Goal: Task Accomplishment & Management: Manage account settings

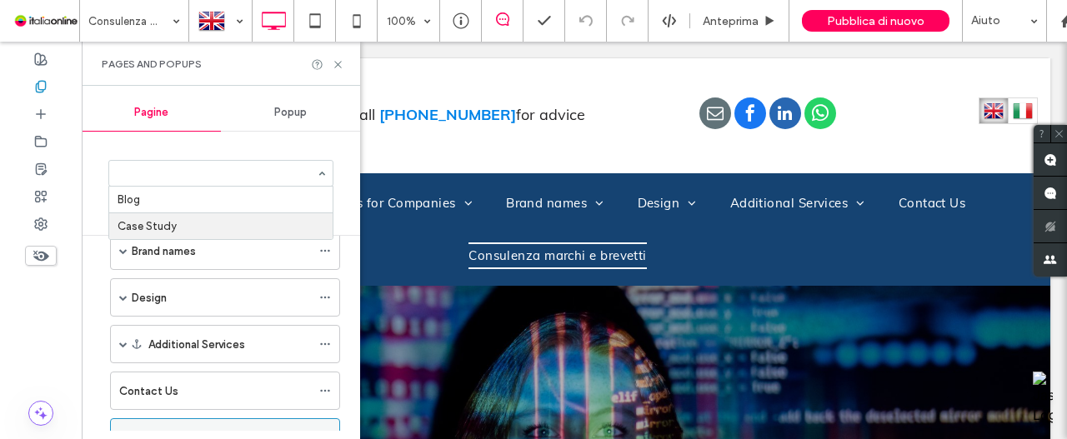
scroll to position [233, 0]
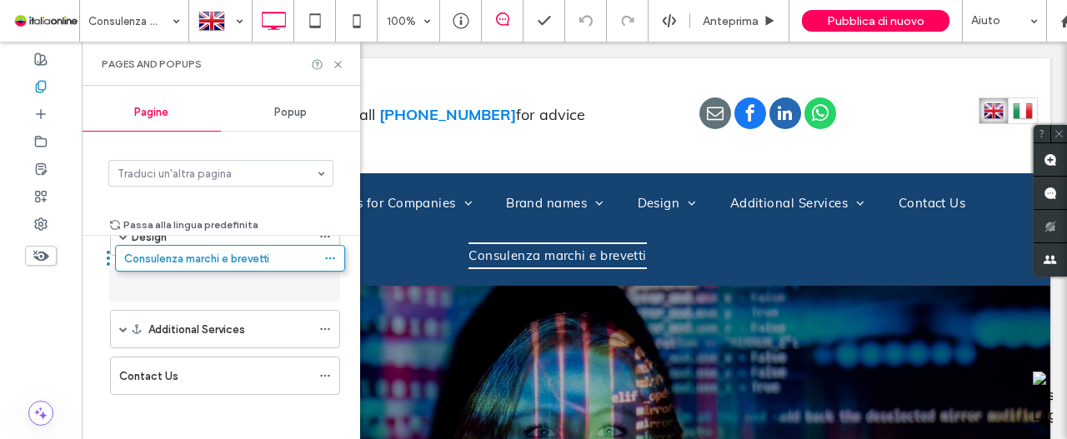
drag, startPoint x: 158, startPoint y: 365, endPoint x: 163, endPoint y: 258, distance: 106.8
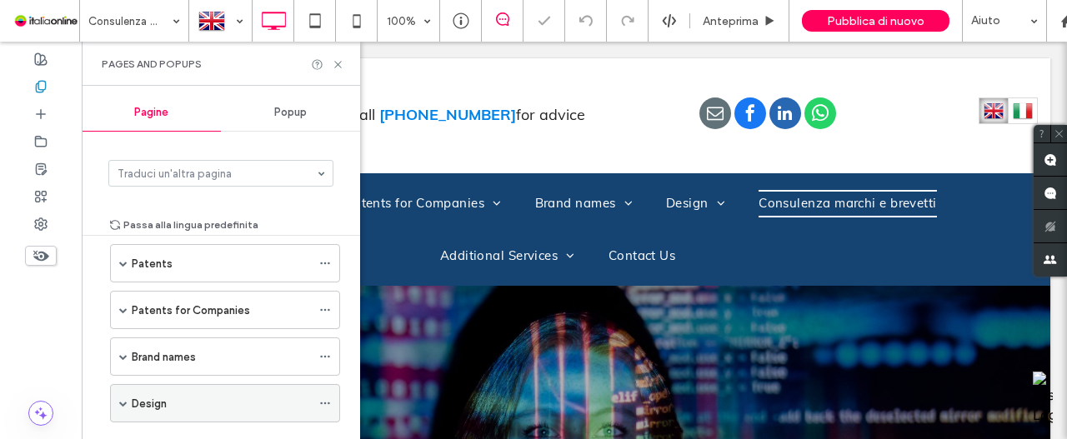
scroll to position [150, 0]
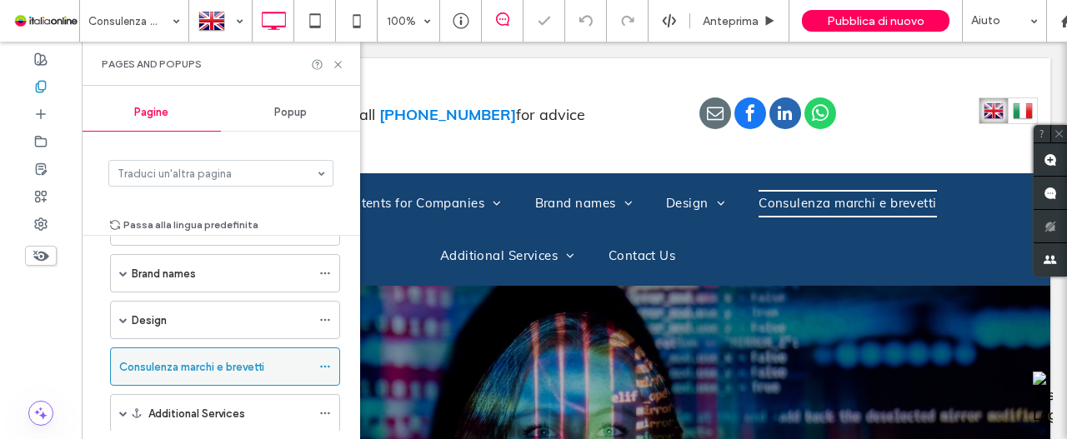
click at [330, 363] on icon at bounding box center [325, 367] width 12 height 12
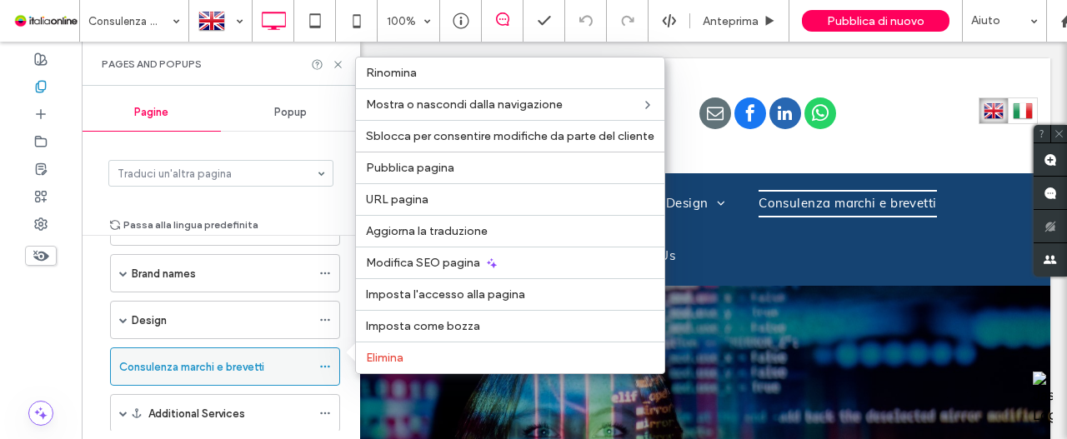
click at [330, 361] on icon at bounding box center [325, 367] width 12 height 12
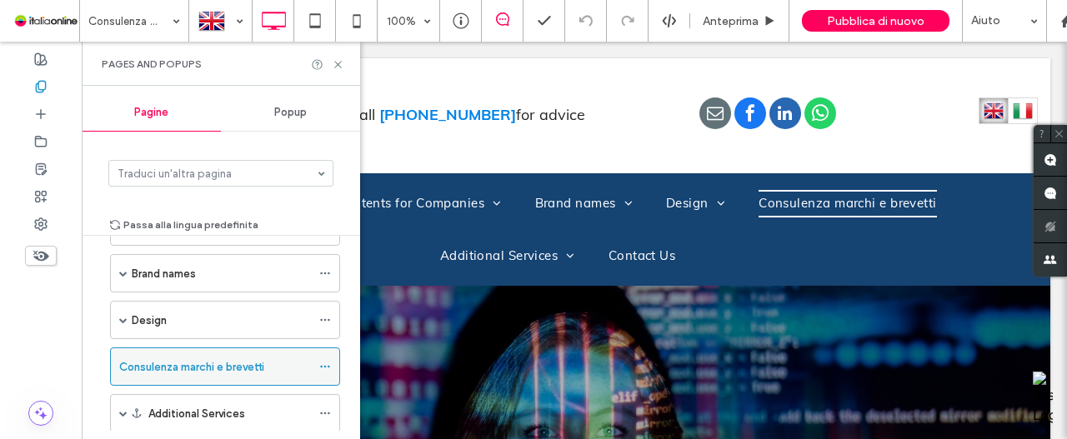
click at [330, 361] on icon at bounding box center [325, 367] width 12 height 12
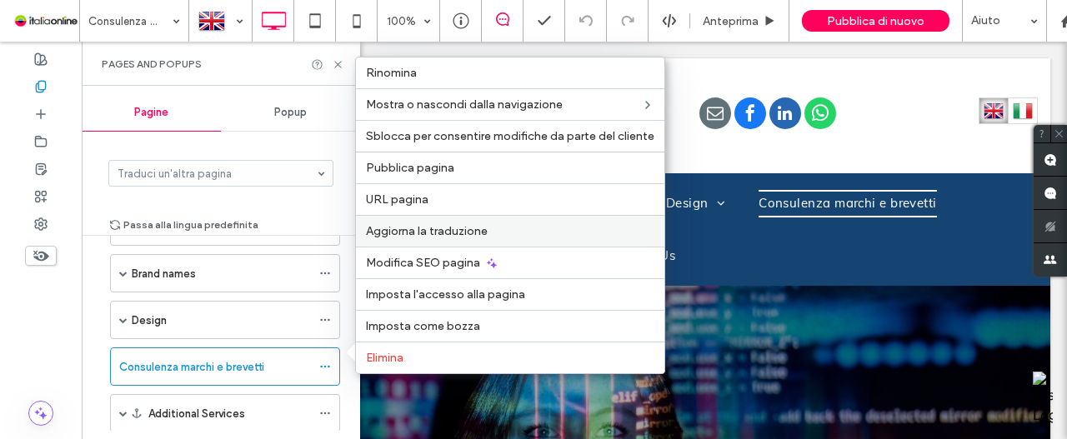
click at [524, 234] on label "Aggiorna la traduzione" at bounding box center [510, 231] width 288 height 14
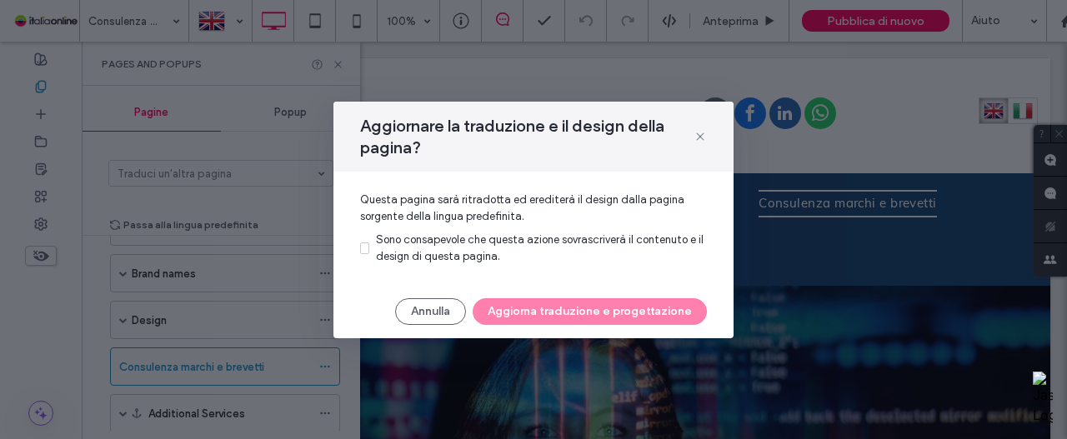
click at [408, 247] on div "Sono consapevole che questa azione sovrascriverà il contenuto e il design di qu…" at bounding box center [541, 248] width 331 height 33
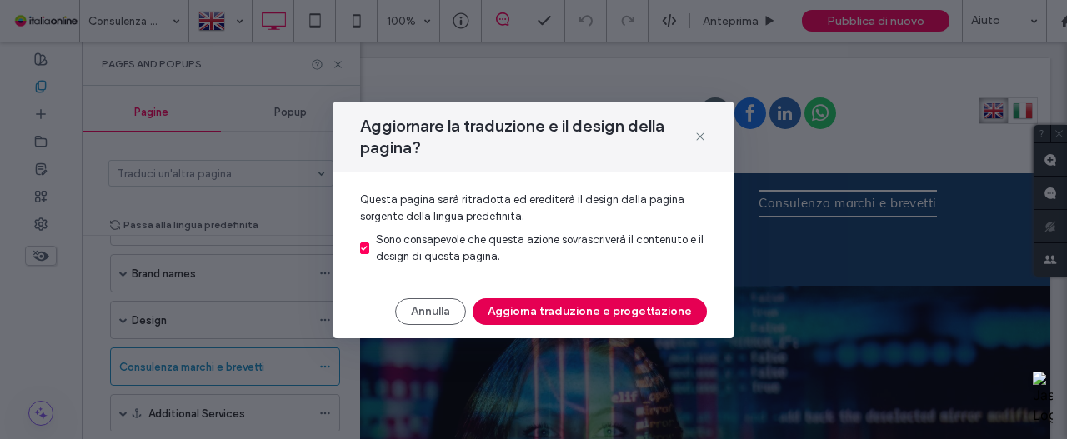
click at [573, 314] on button "Aggiorna traduzione e progettazione" at bounding box center [590, 311] width 234 height 27
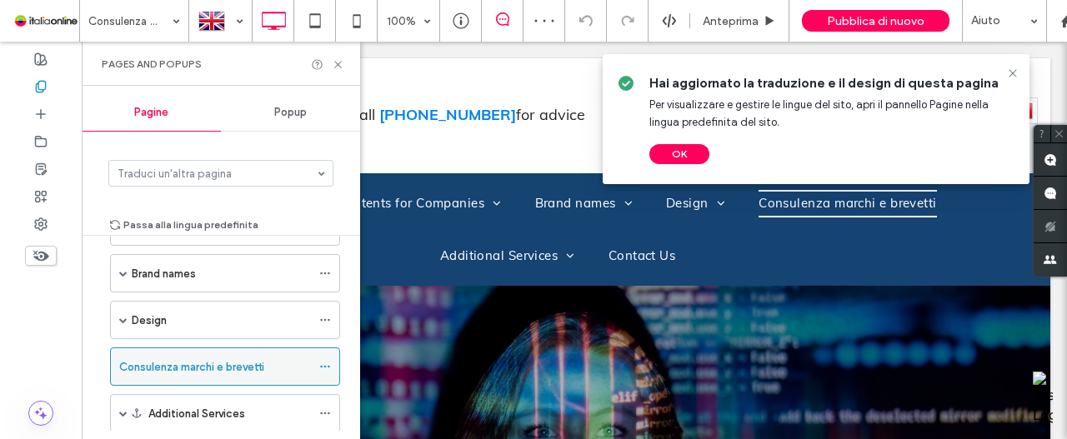
scroll to position [0, 0]
drag, startPoint x: 198, startPoint y: 351, endPoint x: 423, endPoint y: 351, distance: 225.1
click at [198, 351] on div "Consulenza marchi e brevetti" at bounding box center [215, 366] width 192 height 37
drag, startPoint x: 675, startPoint y: 158, endPoint x: 612, endPoint y: 161, distance: 63.4
click at [675, 158] on button "OK" at bounding box center [679, 154] width 60 height 20
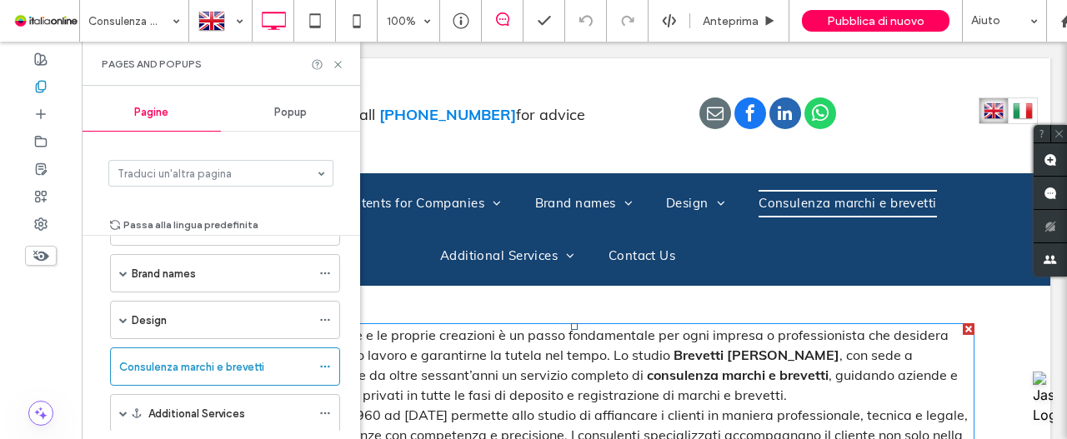
scroll to position [417, 0]
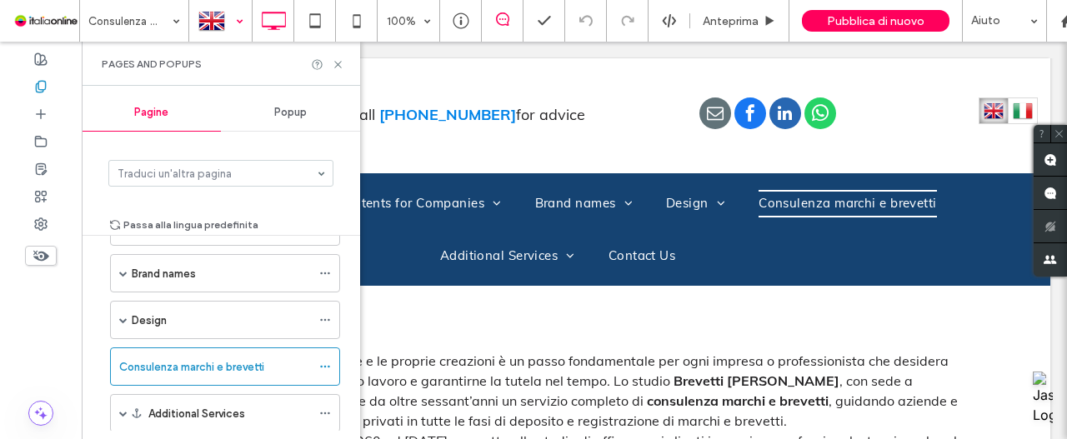
click at [217, 23] on div at bounding box center [220, 21] width 61 height 40
drag, startPoint x: 190, startPoint y: 129, endPoint x: 238, endPoint y: 129, distance: 47.5
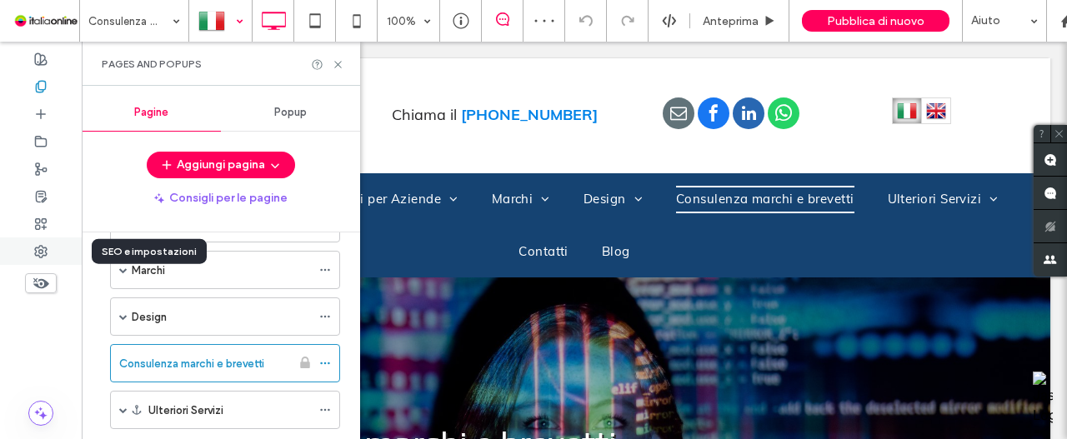
click at [29, 243] on div at bounding box center [41, 252] width 82 height 28
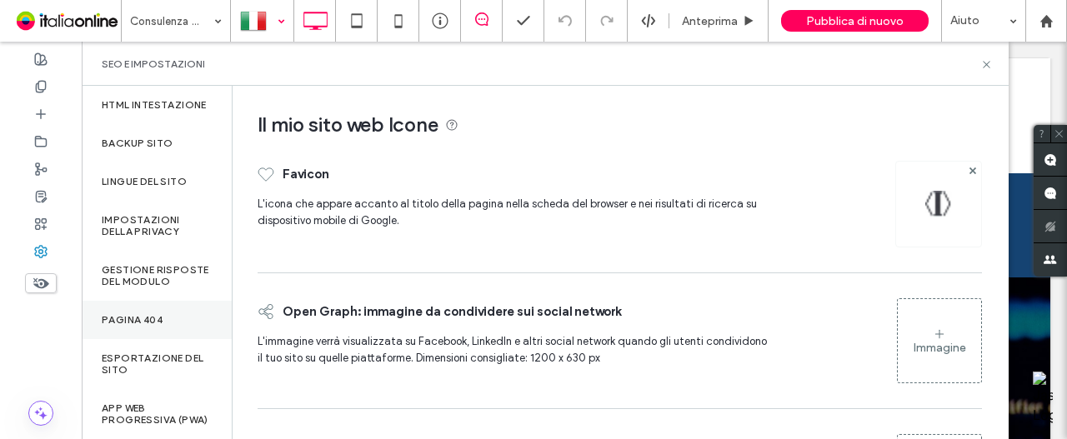
scroll to position [52, 0]
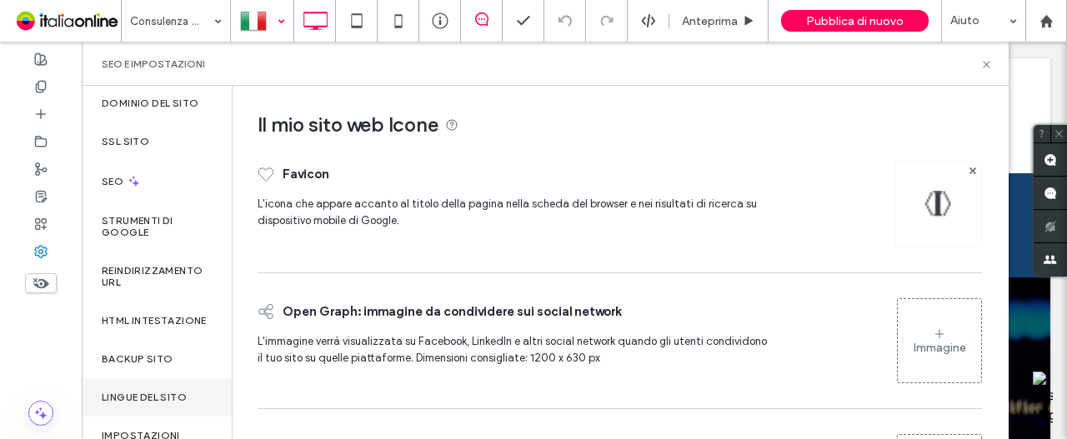
click at [139, 398] on div "Lingue del sito" at bounding box center [157, 397] width 150 height 38
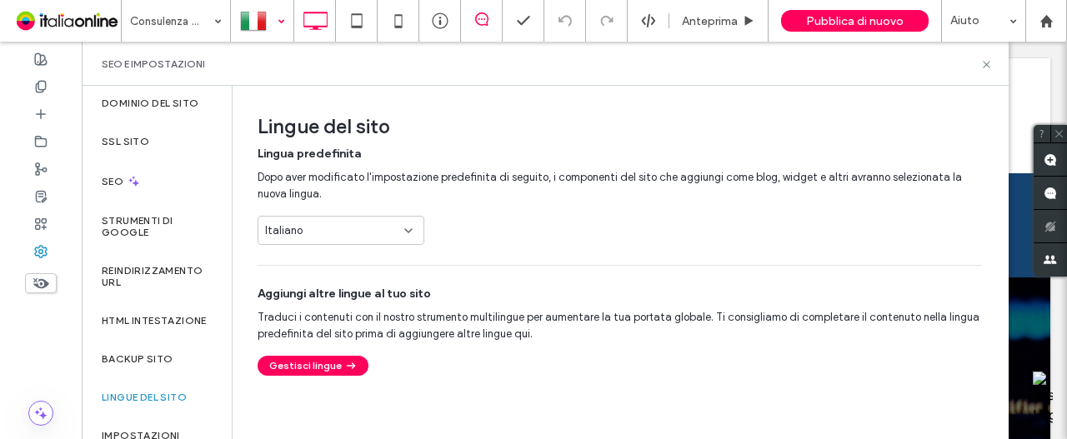
click at [342, 230] on div "Italiano" at bounding box center [331, 231] width 132 height 17
click at [599, 228] on div "Lingua predefinita Dopo aver modificato l'impostazione predefinita di seguito, …" at bounding box center [620, 195] width 724 height 99
click at [353, 366] on icon "button" at bounding box center [350, 365] width 15 height 15
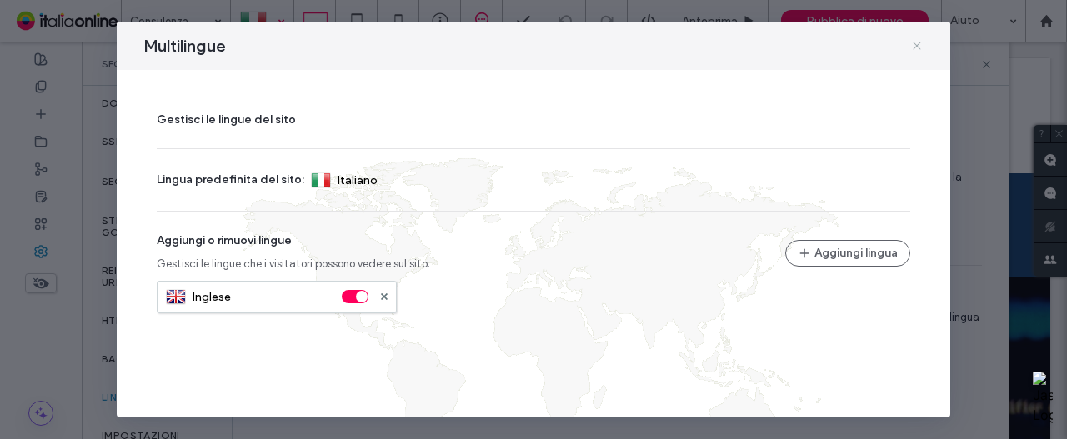
click at [916, 51] on icon at bounding box center [916, 45] width 13 height 13
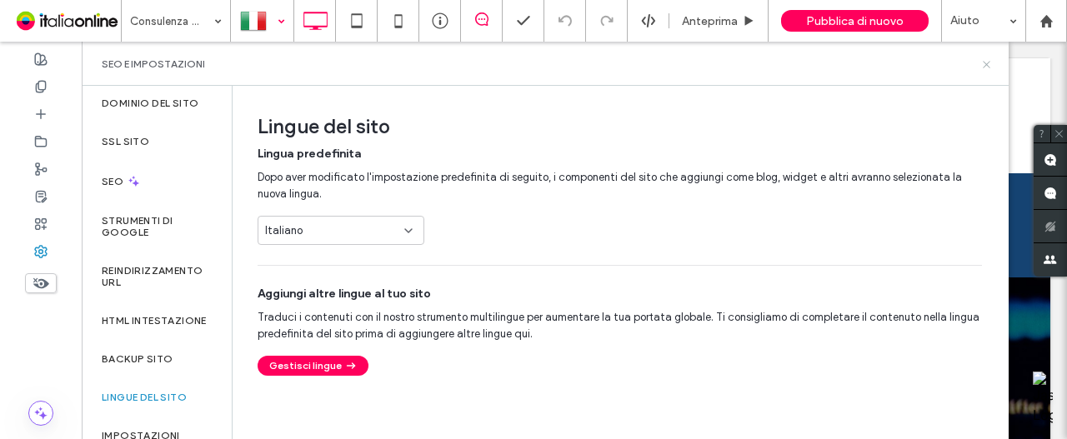
drag, startPoint x: 985, startPoint y: 64, endPoint x: 863, endPoint y: 76, distance: 123.1
click at [985, 64] on use at bounding box center [986, 64] width 7 height 7
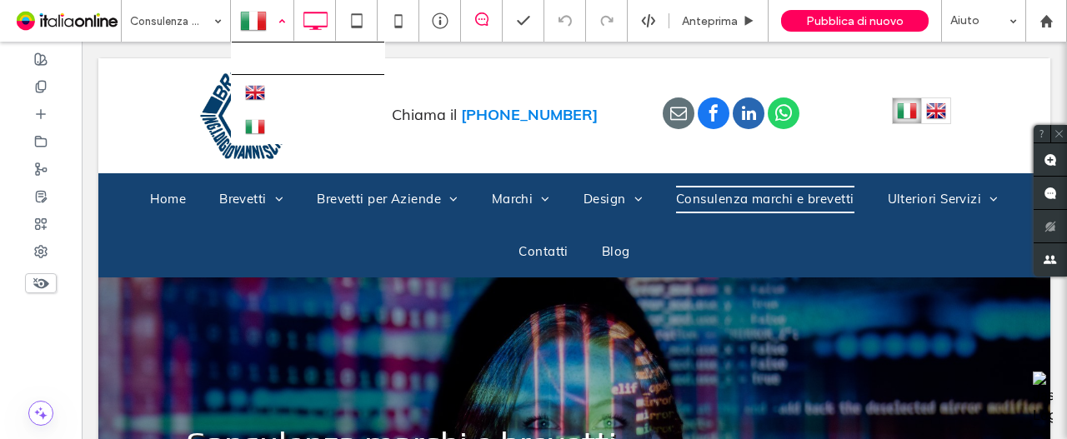
click at [252, 22] on div at bounding box center [262, 21] width 61 height 40
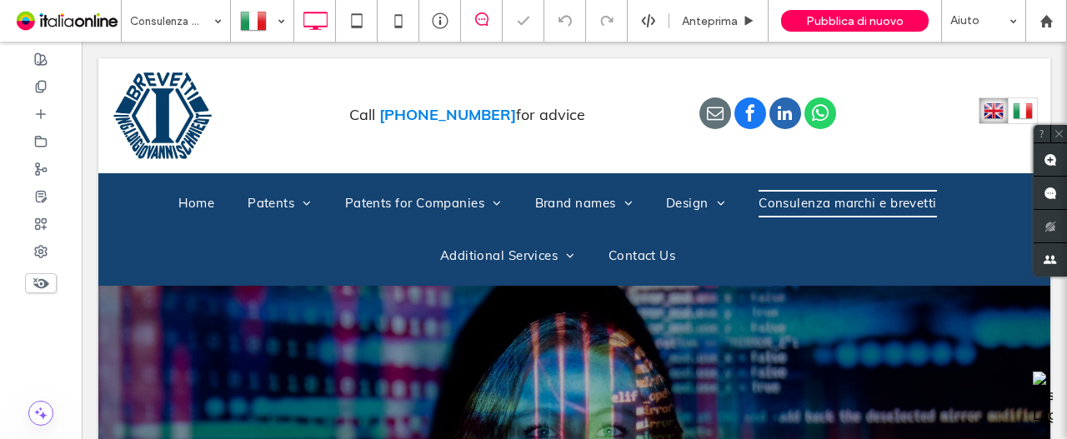
scroll to position [0, 0]
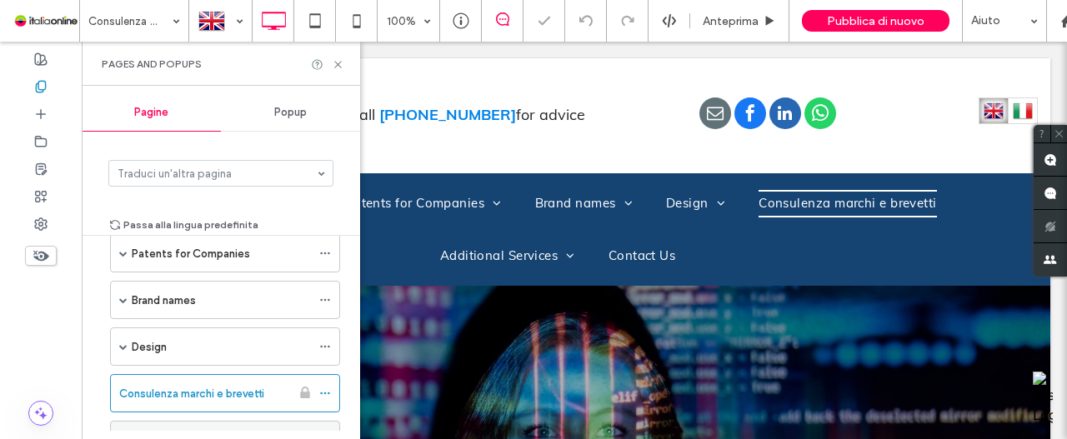
scroll to position [233, 0]
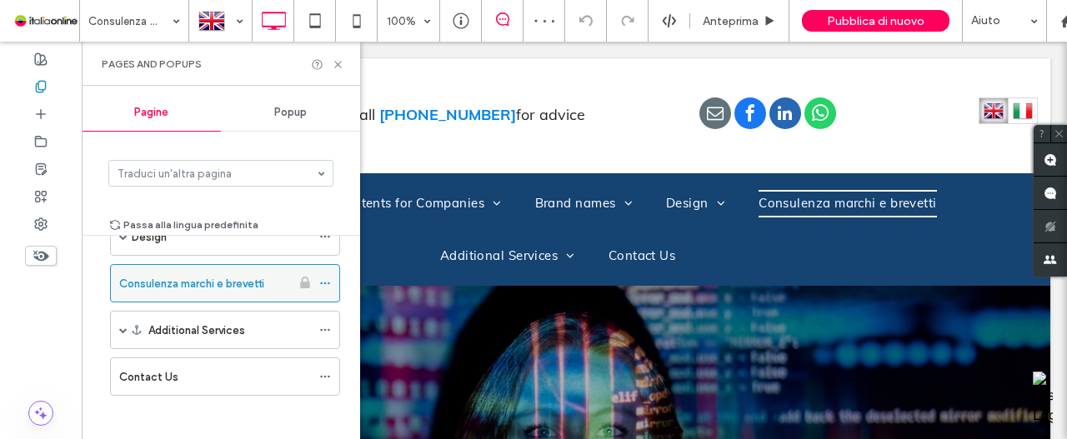
click at [329, 279] on icon at bounding box center [325, 284] width 12 height 12
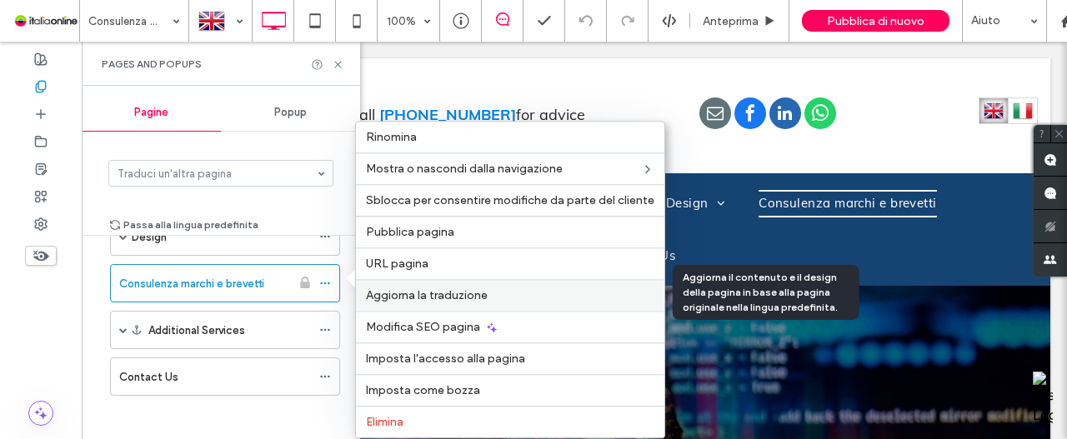
click at [446, 298] on span "Aggiorna la traduzione" at bounding box center [427, 295] width 122 height 14
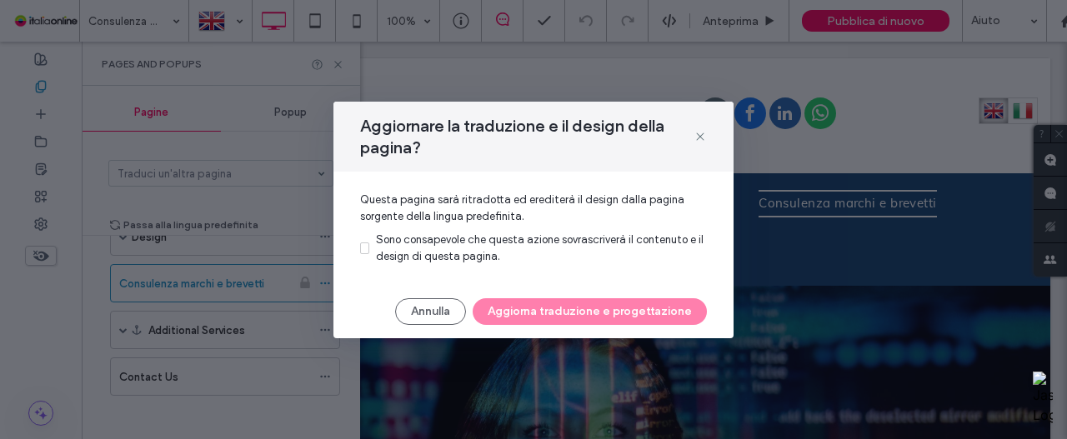
click at [455, 263] on div "Sono consapevole che questa azione sovrascriverà il contenuto e il design di qu…" at bounding box center [541, 248] width 331 height 33
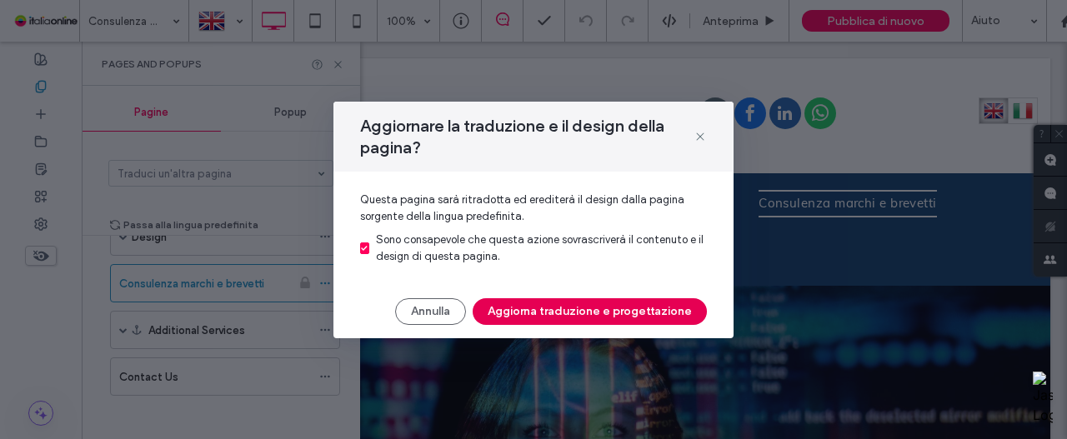
click at [524, 306] on button "Aggiorna traduzione e progettazione" at bounding box center [590, 311] width 234 height 27
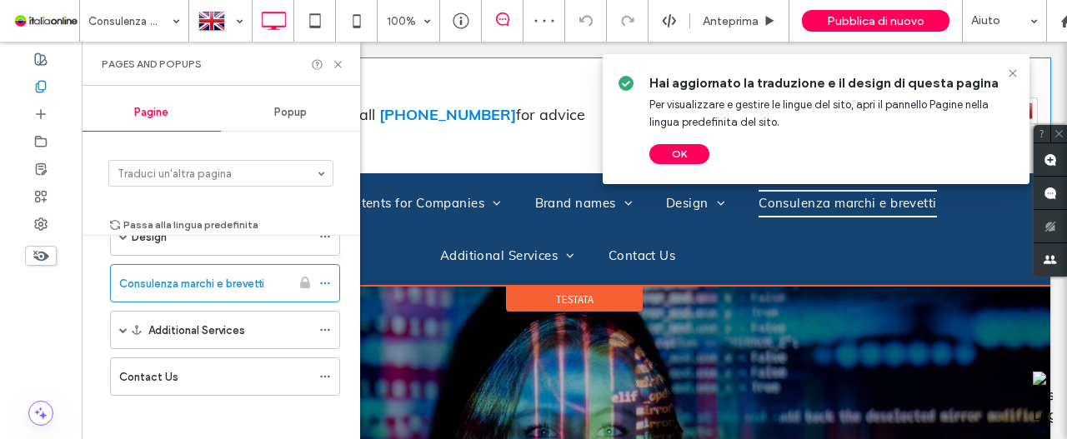
scroll to position [0, 0]
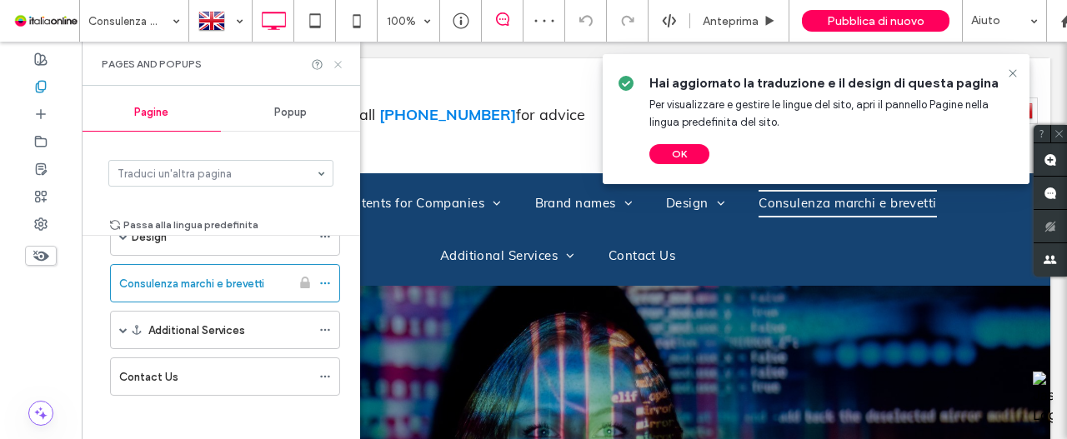
drag, startPoint x: 336, startPoint y: 61, endPoint x: 420, endPoint y: 120, distance: 102.9
click at [336, 61] on icon at bounding box center [338, 64] width 13 height 13
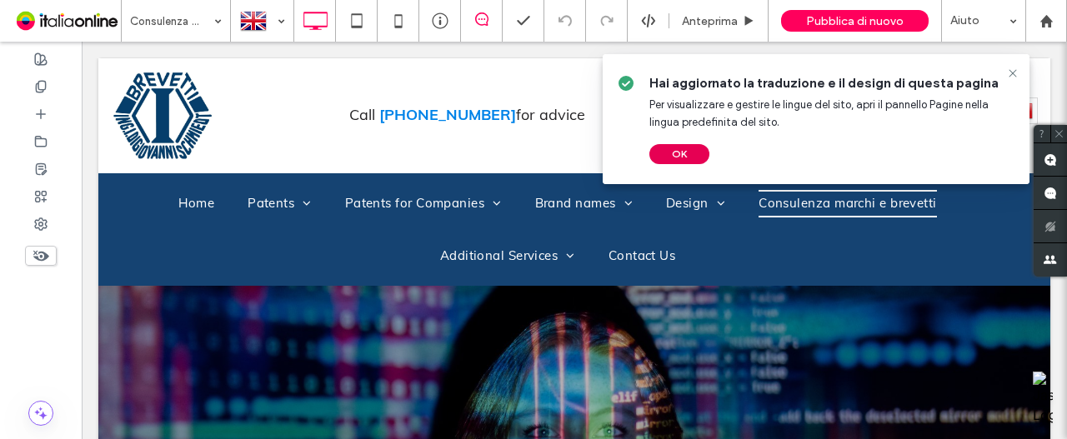
click at [684, 156] on button "OK" at bounding box center [679, 154] width 60 height 20
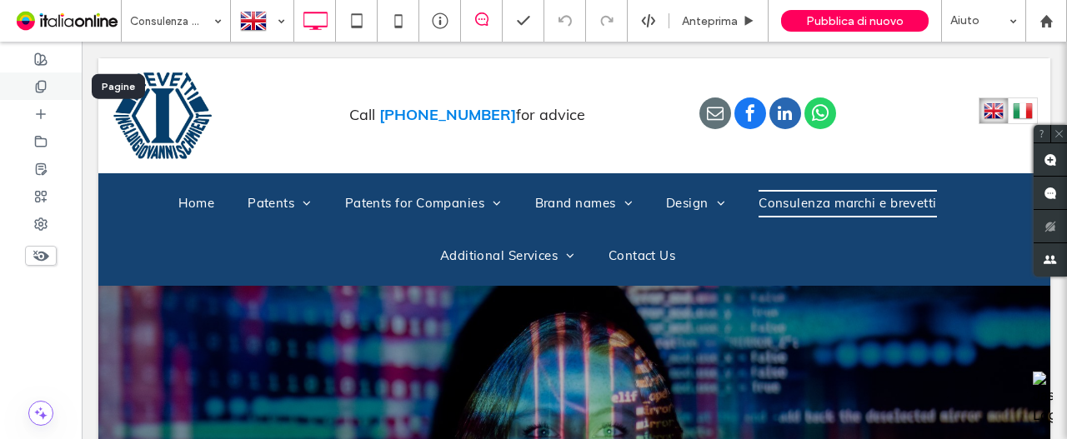
click at [45, 86] on use at bounding box center [40, 86] width 9 height 11
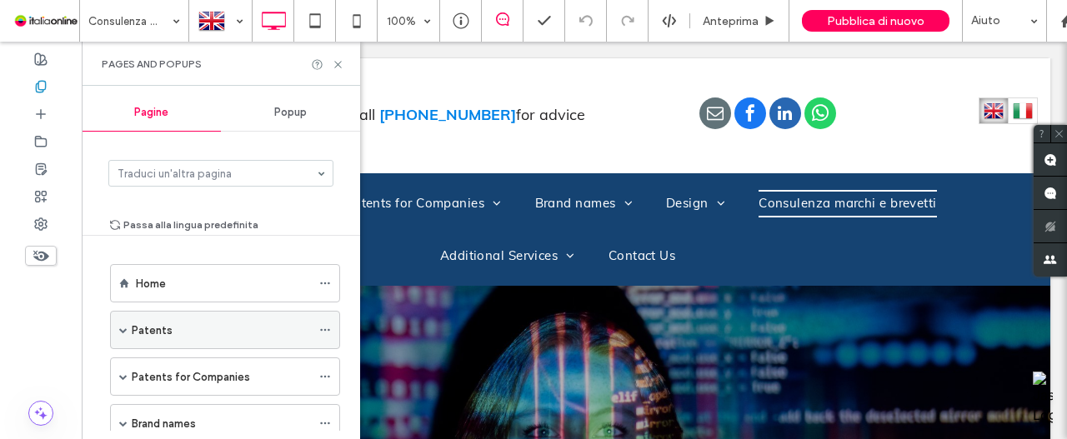
click at [119, 326] on span at bounding box center [123, 330] width 8 height 8
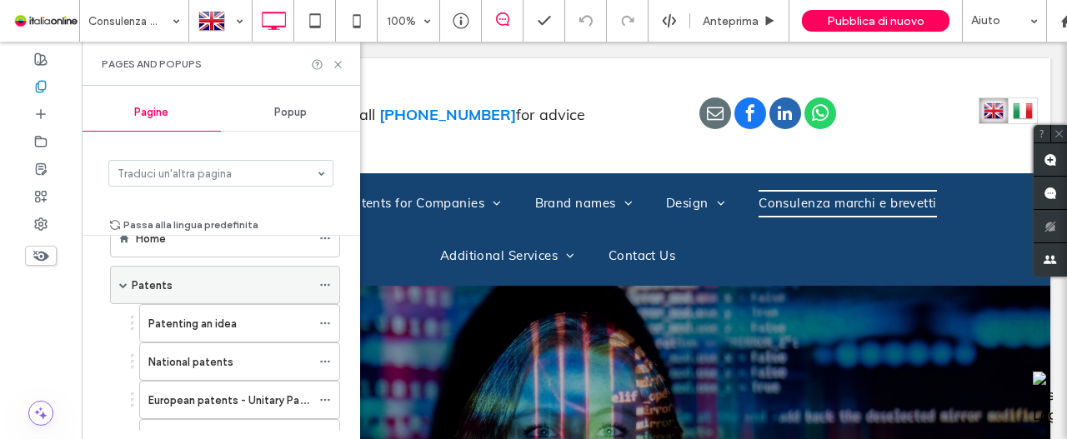
scroll to position [83, 0]
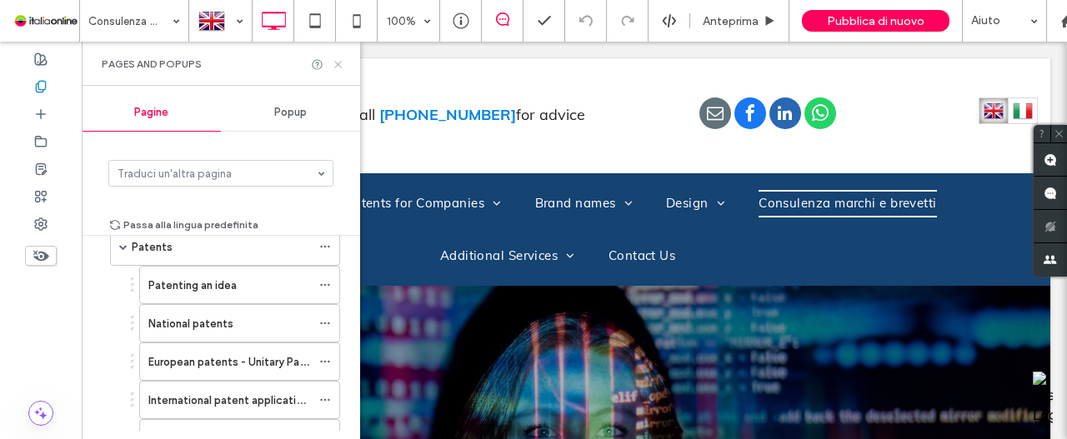
click at [336, 64] on icon at bounding box center [338, 64] width 13 height 13
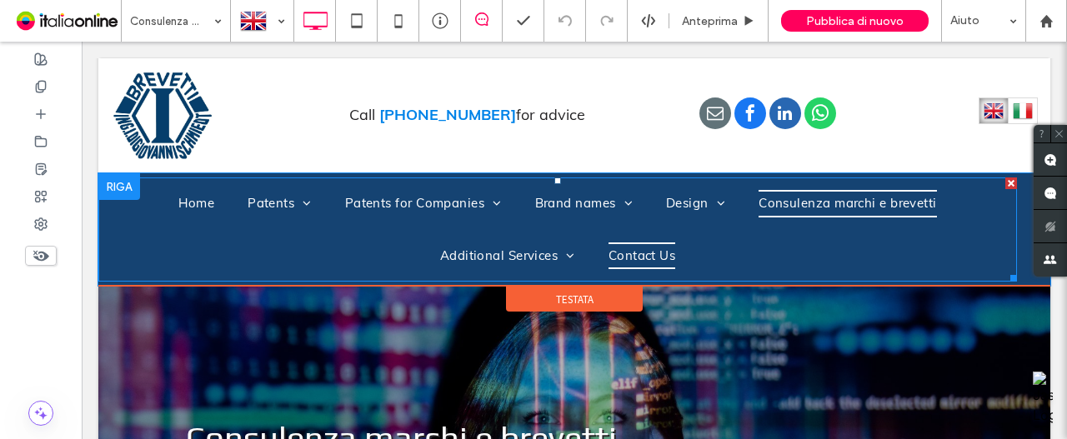
scroll to position [0, 0]
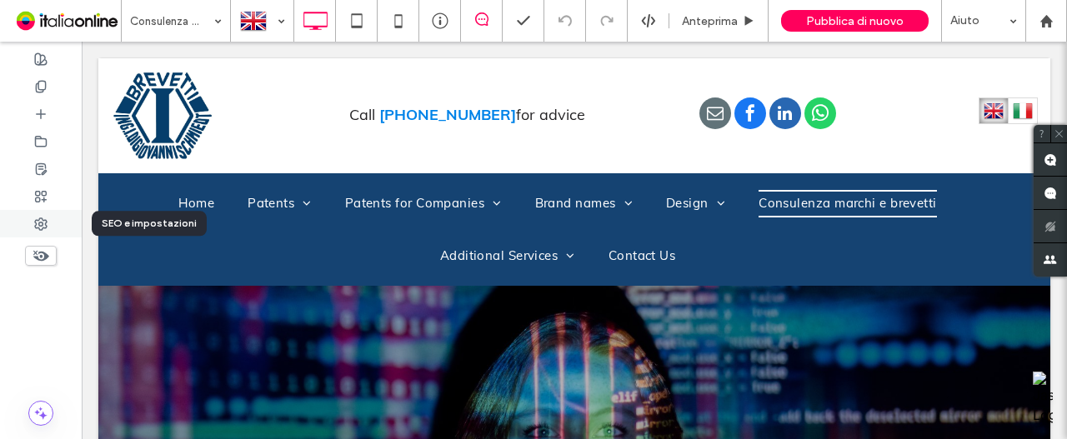
click at [55, 216] on div at bounding box center [41, 224] width 82 height 28
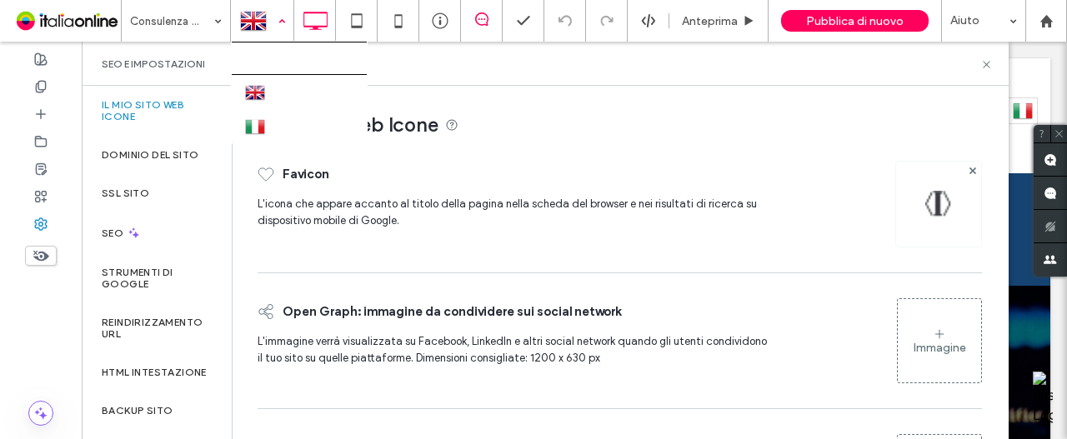
click at [288, 17] on div at bounding box center [262, 21] width 61 height 40
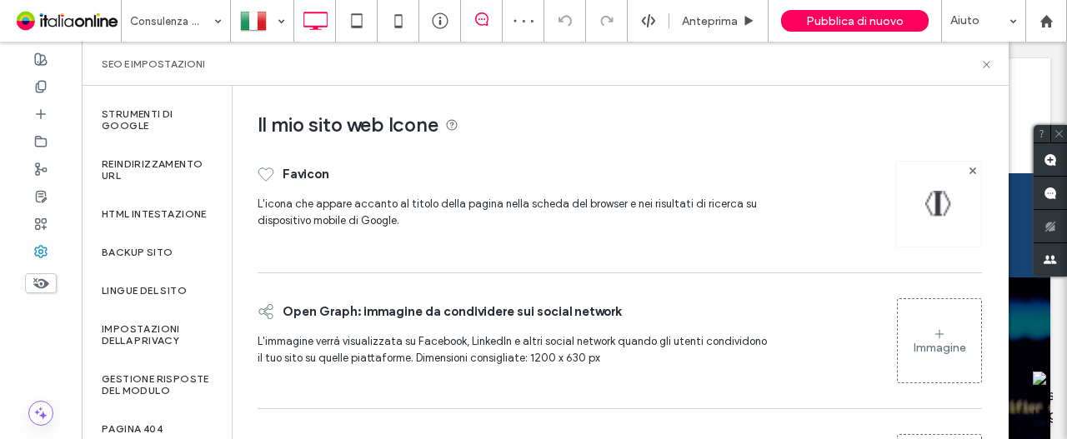
scroll to position [302, 0]
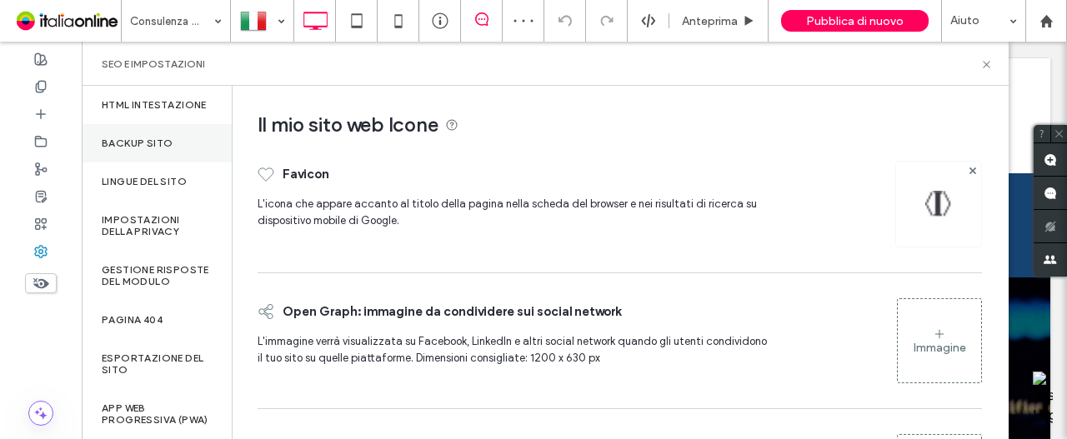
click at [163, 138] on label "Backup sito" at bounding box center [137, 144] width 71 height 12
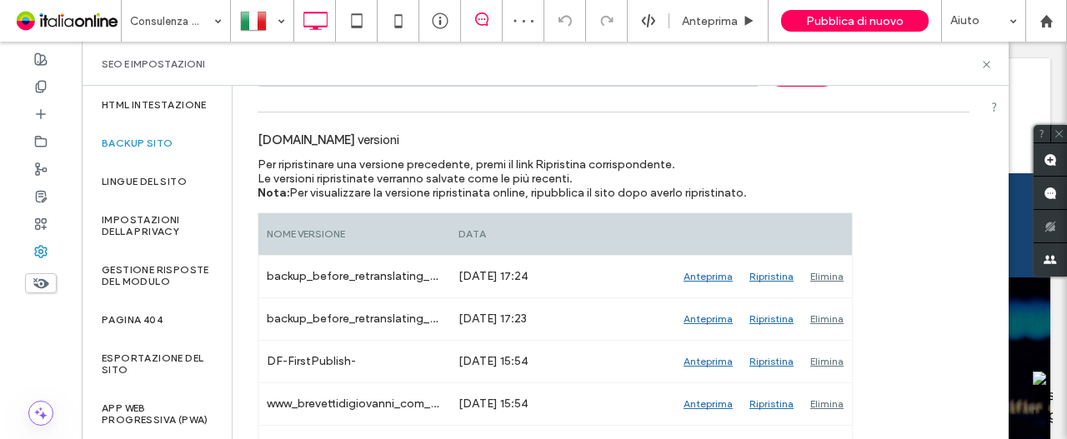
scroll to position [250, 0]
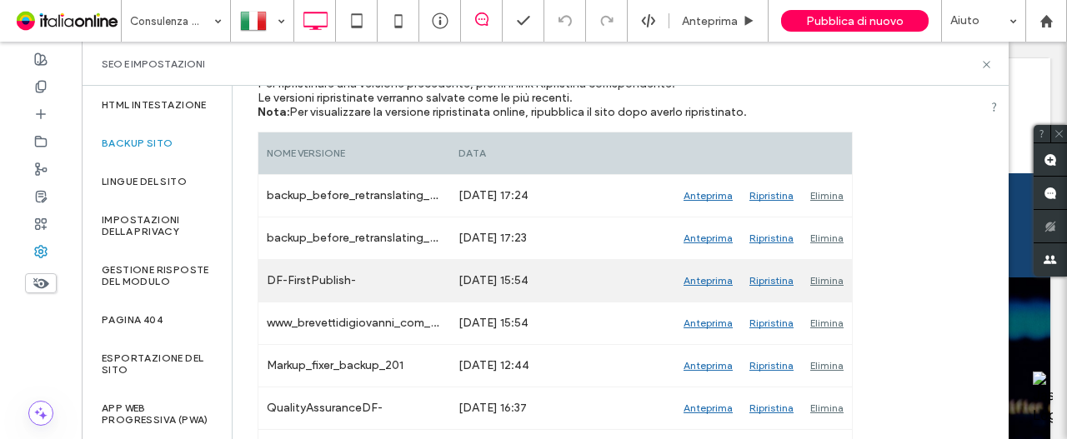
click at [765, 273] on div "Ripristina" at bounding box center [771, 281] width 61 height 42
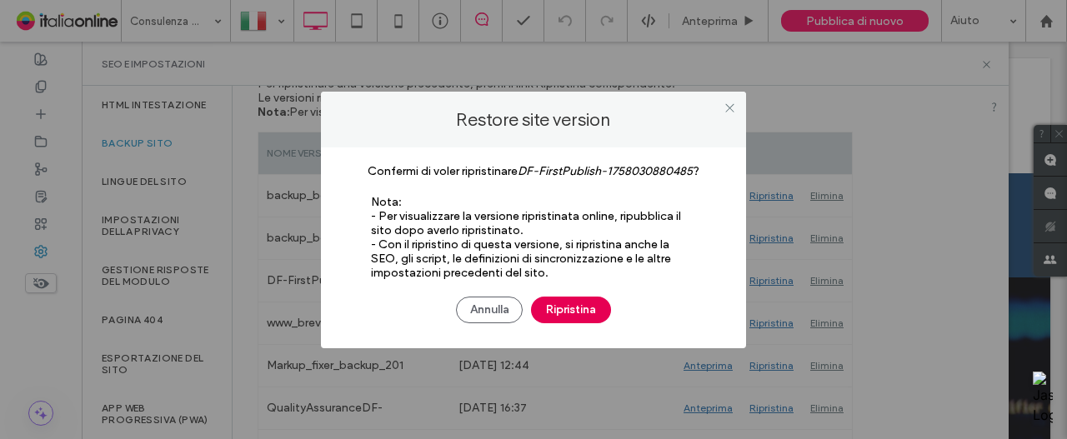
click at [562, 304] on button "Ripristina" at bounding box center [571, 310] width 80 height 27
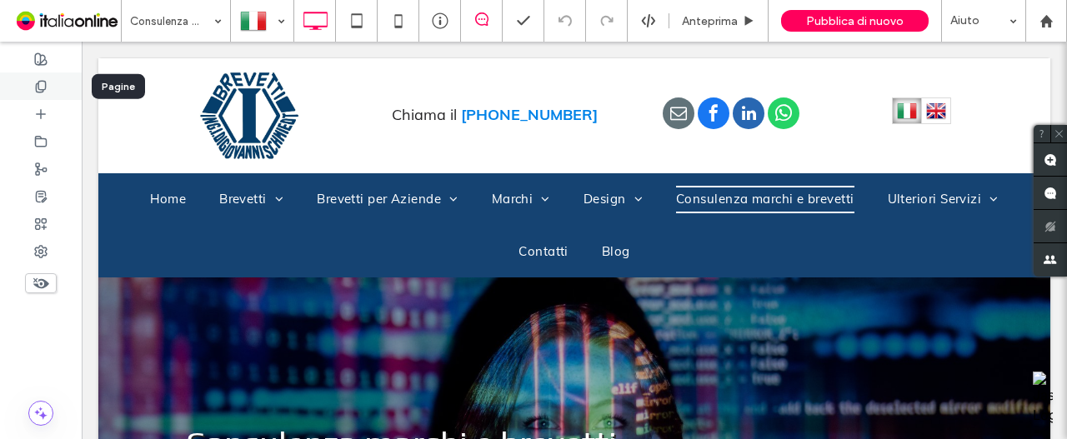
click at [43, 91] on icon at bounding box center [40, 86] width 13 height 13
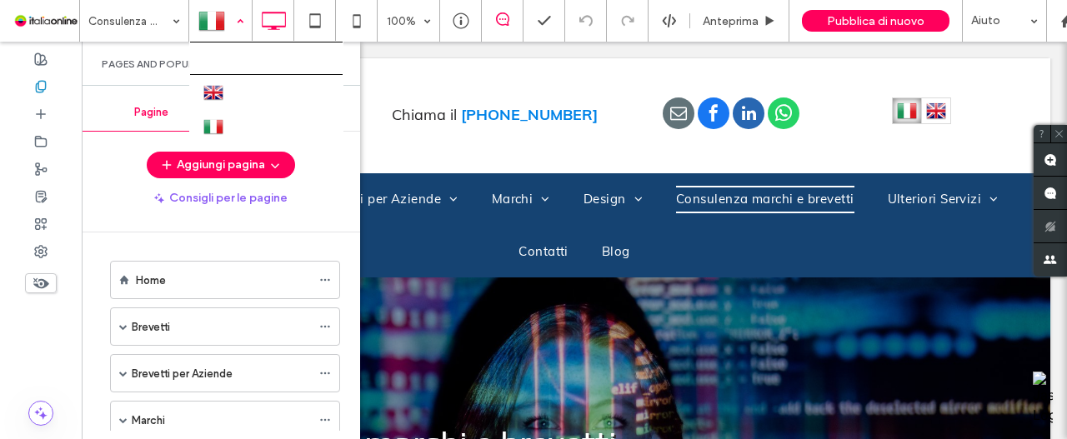
click at [227, 15] on div at bounding box center [220, 21] width 61 height 40
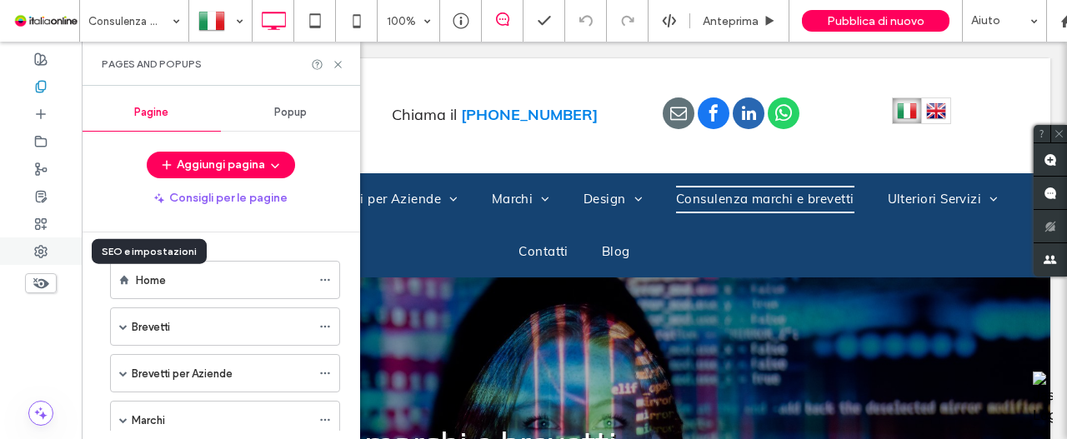
click at [47, 259] on div at bounding box center [41, 252] width 82 height 28
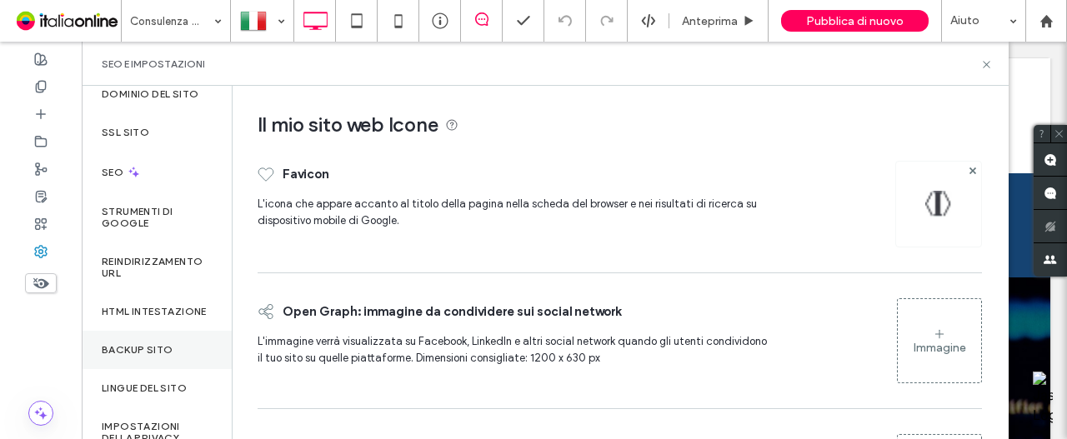
scroll to position [83, 0]
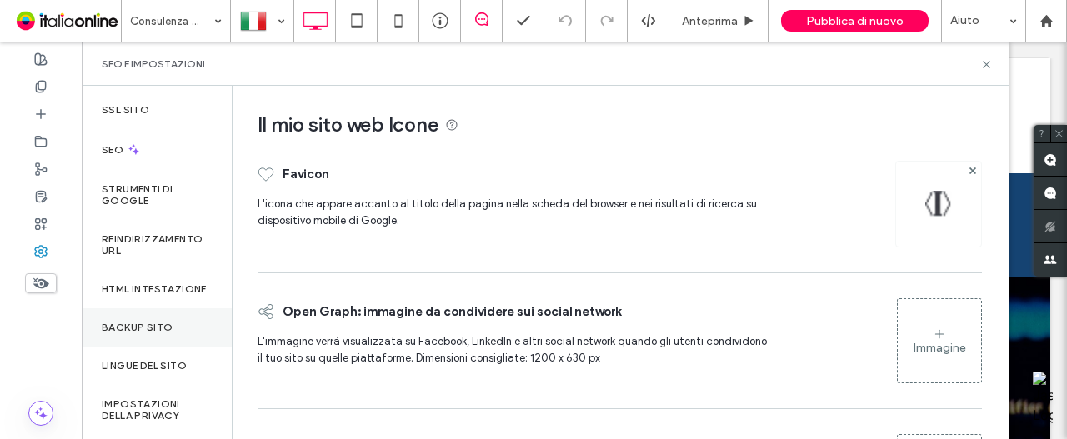
click at [150, 333] on label "Backup sito" at bounding box center [137, 328] width 71 height 12
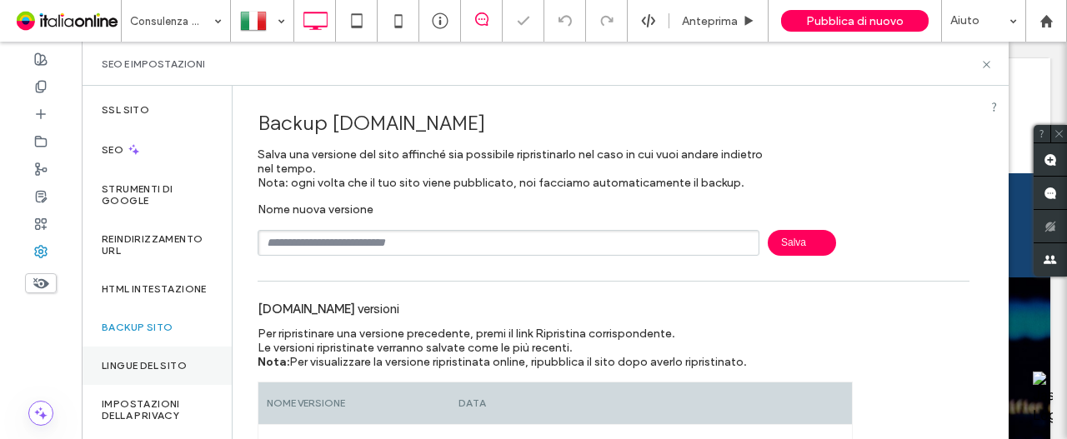
click at [163, 384] on div "Lingue del sito" at bounding box center [157, 366] width 150 height 38
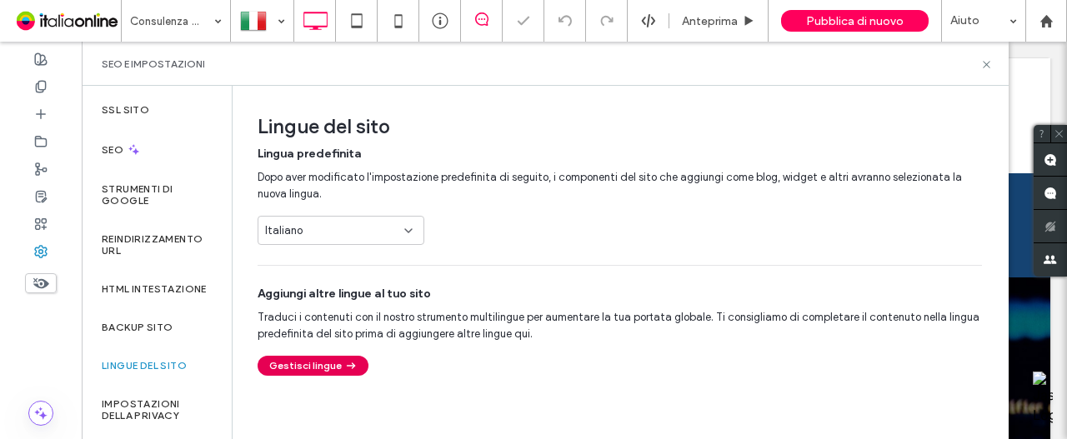
click at [330, 373] on button "Gestisci lingue" at bounding box center [313, 366] width 111 height 20
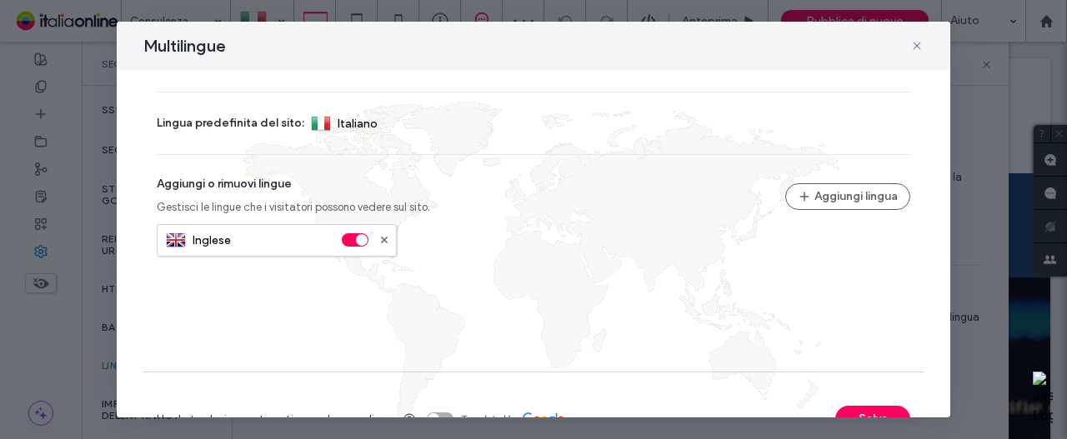
scroll to position [103, 0]
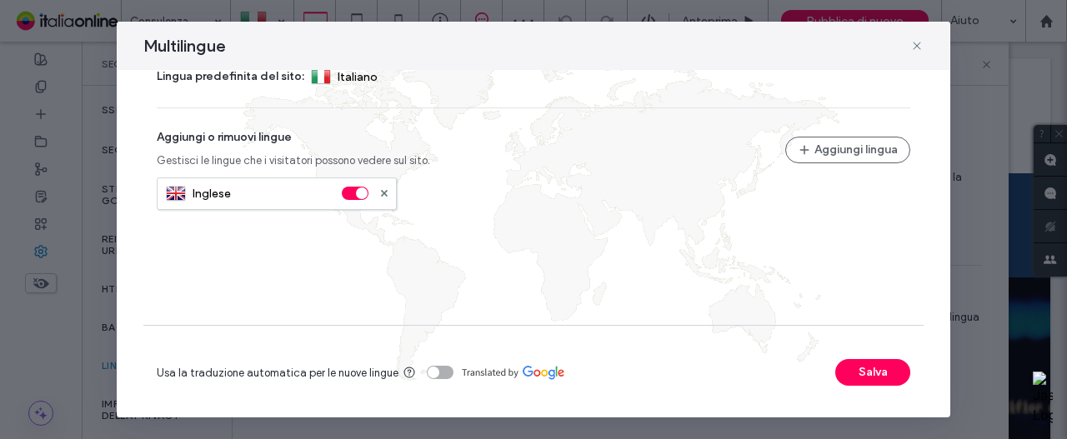
click at [443, 372] on div "toggle" at bounding box center [440, 372] width 27 height 13
click at [917, 44] on icon at bounding box center [916, 45] width 13 height 13
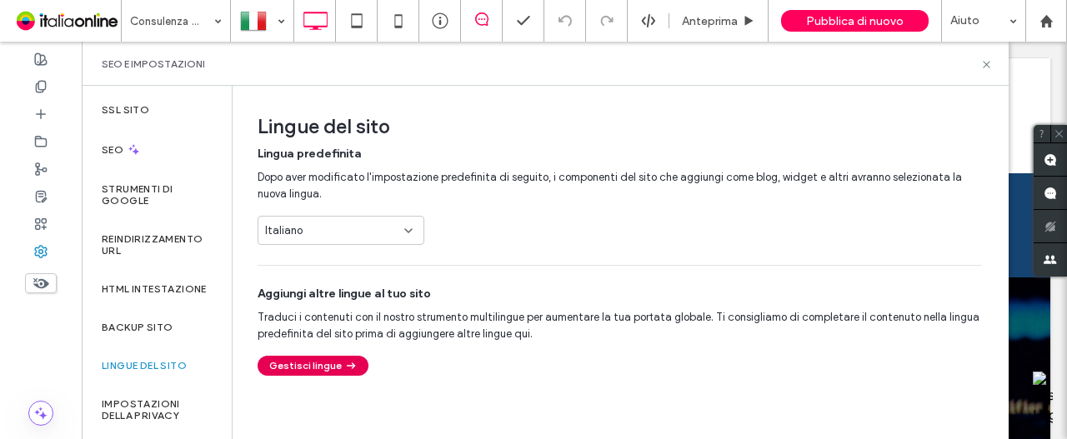
click at [328, 374] on button "Gestisci lingue" at bounding box center [313, 366] width 111 height 20
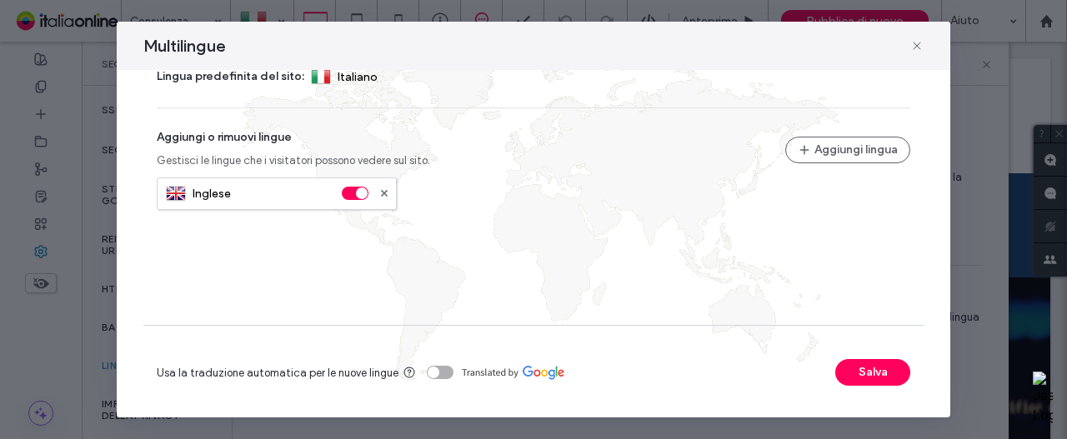
click at [435, 386] on section "Usa la traduzione automatica per le nuove lingue" at bounding box center [305, 372] width 297 height 33
click at [442, 381] on section "Usa la traduzione automatica per le nuove lingue" at bounding box center [305, 372] width 297 height 33
click at [451, 364] on section "Usa la traduzione automatica per le nuove lingue" at bounding box center [496, 372] width 679 height 33
drag, startPoint x: 442, startPoint y: 371, endPoint x: 453, endPoint y: 369, distance: 11.8
click at [443, 371] on div "toggle" at bounding box center [440, 372] width 27 height 13
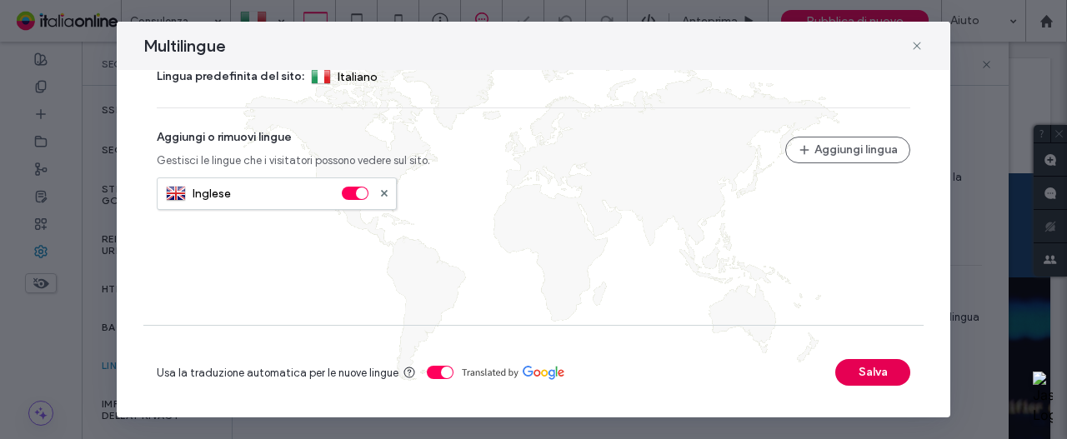
click at [874, 371] on button "Salva" at bounding box center [872, 372] width 75 height 27
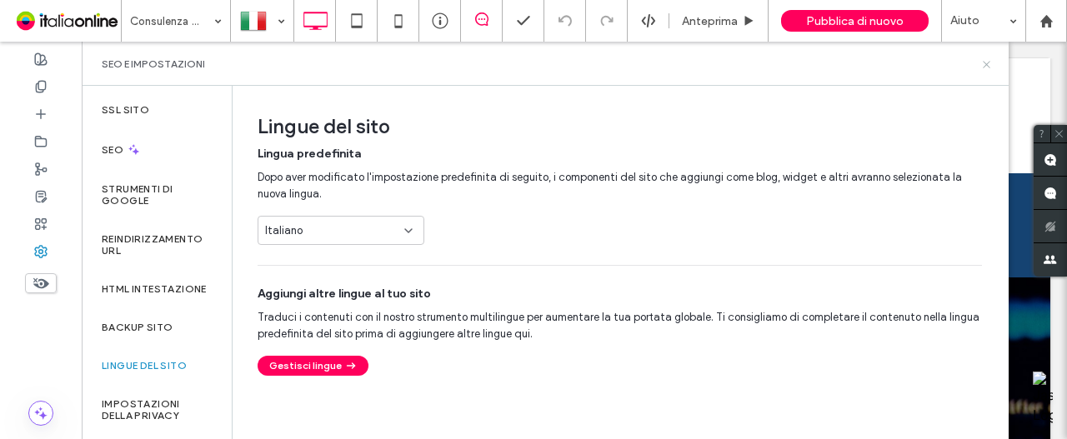
drag, startPoint x: 982, startPoint y: 65, endPoint x: 901, endPoint y: 29, distance: 88.4
click at [982, 65] on icon at bounding box center [986, 64] width 13 height 13
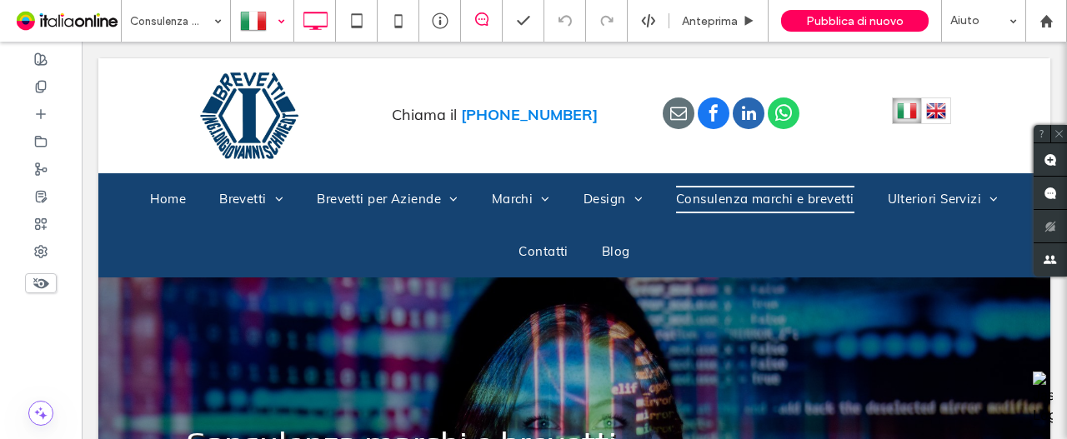
click at [279, 29] on div at bounding box center [262, 21] width 61 height 40
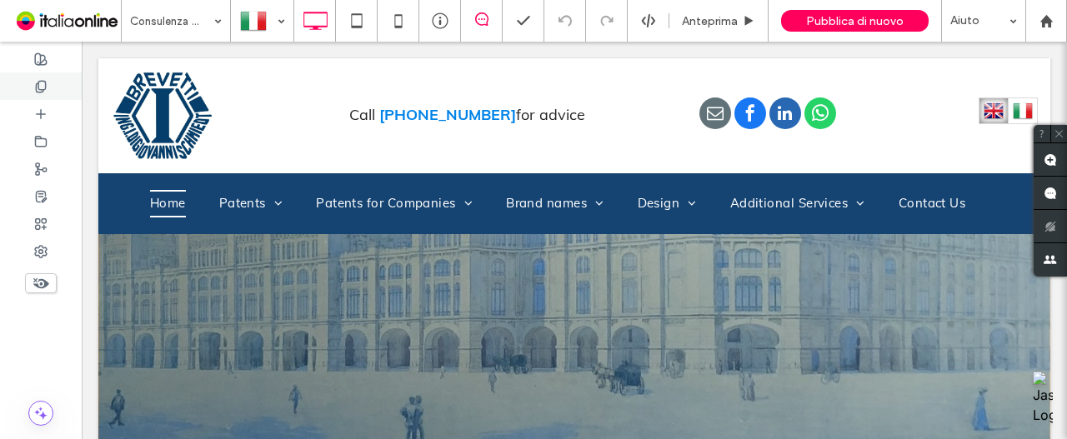
scroll to position [0, 0]
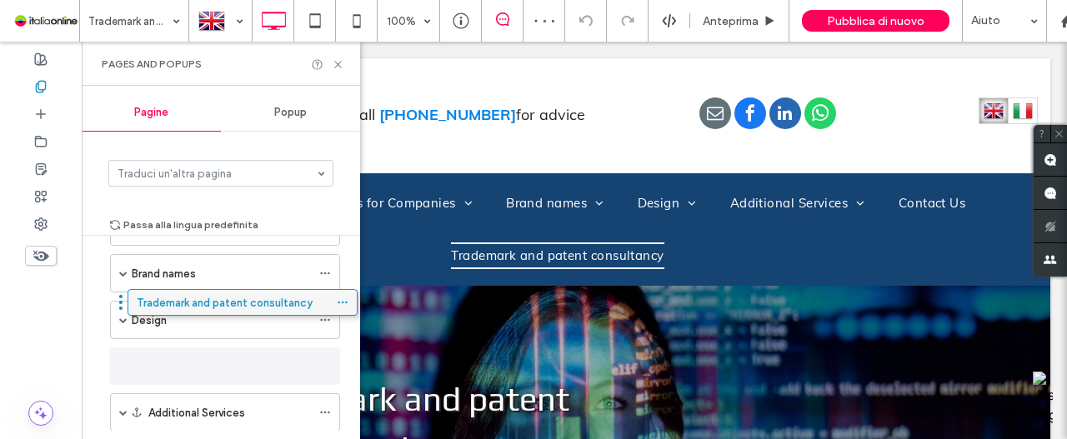
scroll to position [133, 0]
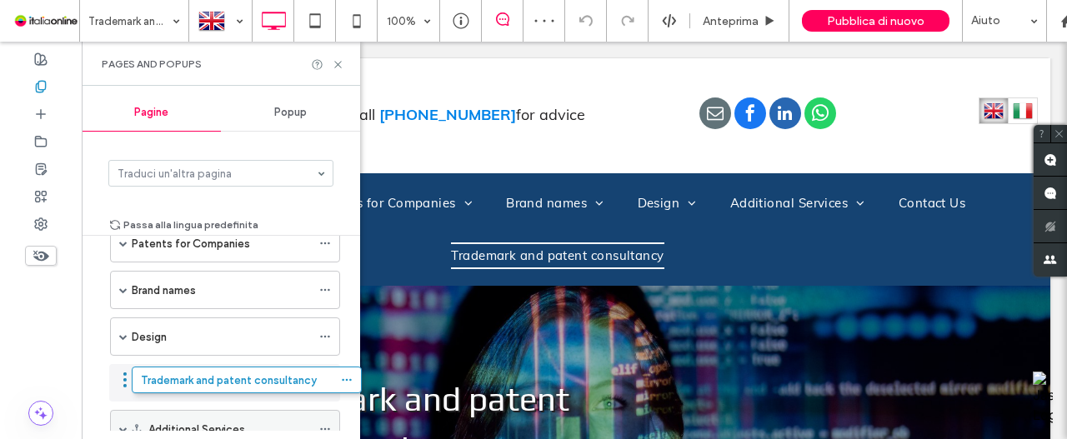
drag, startPoint x: 167, startPoint y: 362, endPoint x: 188, endPoint y: 377, distance: 26.4
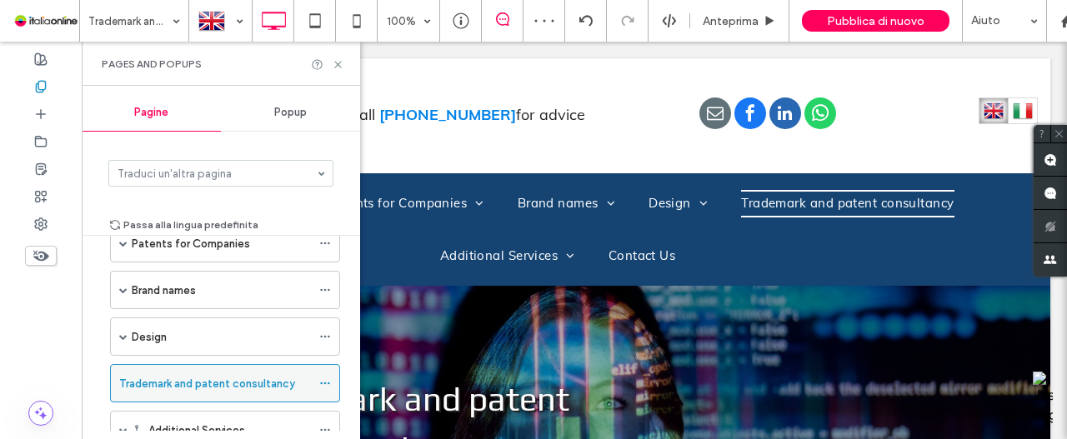
click at [330, 378] on icon at bounding box center [325, 384] width 12 height 12
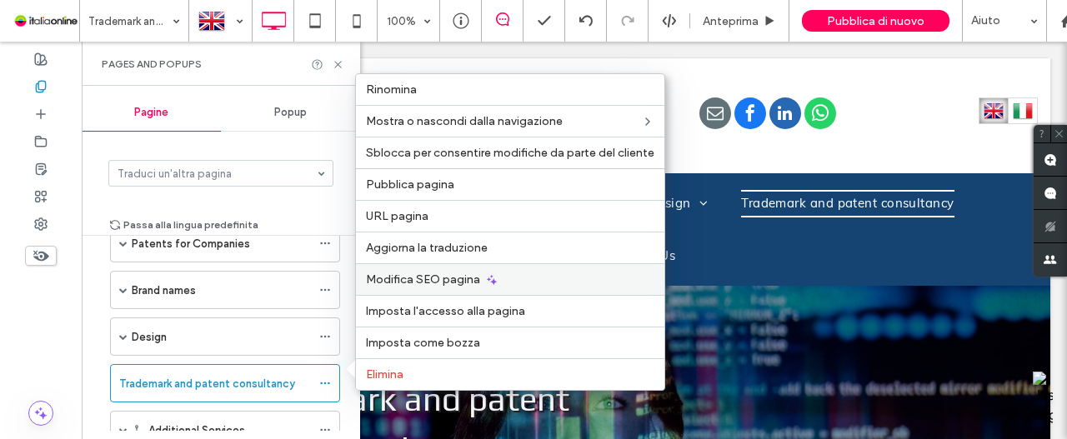
click at [432, 284] on span "Modifica SEO pagina" at bounding box center [423, 280] width 114 height 14
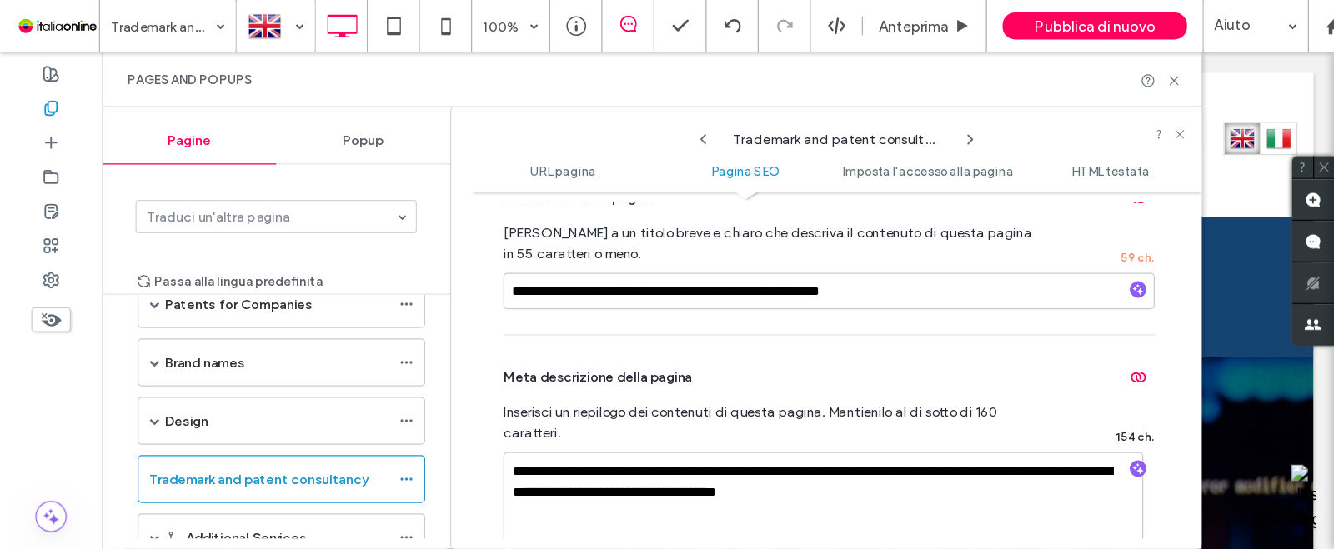
scroll to position [500, 0]
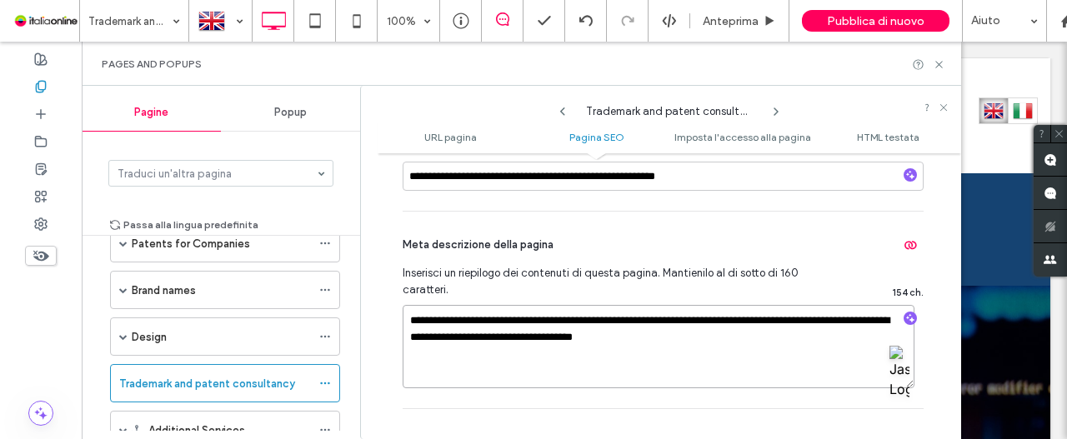
drag, startPoint x: 720, startPoint y: 349, endPoint x: 387, endPoint y: 276, distance: 341.4
click at [387, 276] on div "**********" at bounding box center [670, 296] width 584 height 269
click at [902, 386] on html ".wqwq-1{fill:#231f20;} .cls-1q, .cls-2q { fill-rule: evenodd; } .cls-2q { fill:…" at bounding box center [533, 219] width 1067 height 439
drag, startPoint x: 611, startPoint y: 324, endPoint x: 650, endPoint y: 328, distance: 39.3
click at [611, 324] on textarea "**********" at bounding box center [659, 346] width 512 height 83
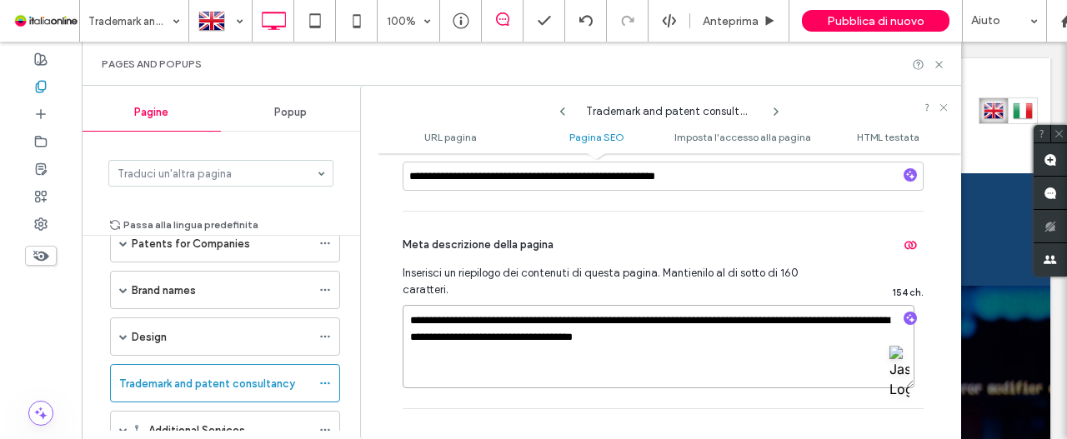
drag, startPoint x: 659, startPoint y: 328, endPoint x: 672, endPoint y: 338, distance: 15.5
click at [659, 328] on textarea "**********" at bounding box center [659, 346] width 512 height 83
drag, startPoint x: 525, startPoint y: 348, endPoint x: 383, endPoint y: 315, distance: 146.2
click at [383, 315] on div "**********" at bounding box center [670, 296] width 584 height 269
click at [625, 356] on span "Ask Jasper" at bounding box center [668, 364] width 120 height 20
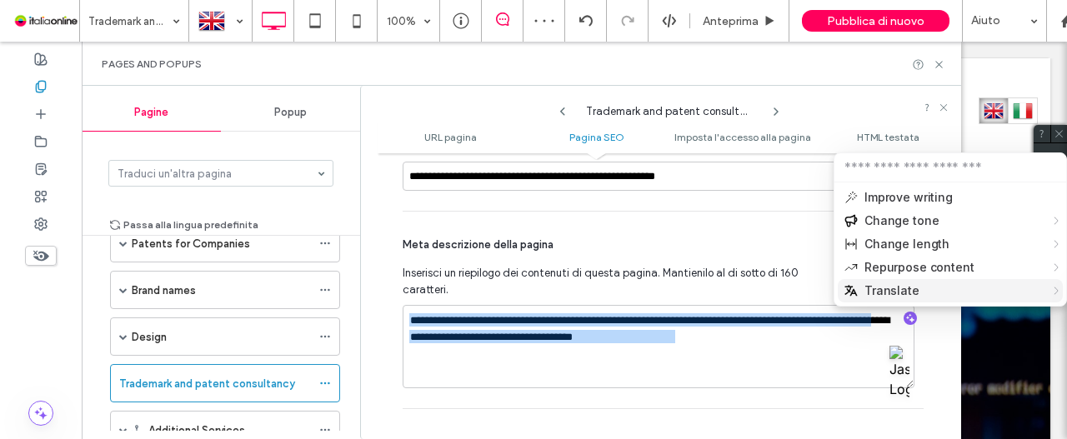
click at [890, 293] on span "Translate" at bounding box center [891, 291] width 55 height 17
click at [904, 286] on span "Translate" at bounding box center [891, 291] width 55 height 17
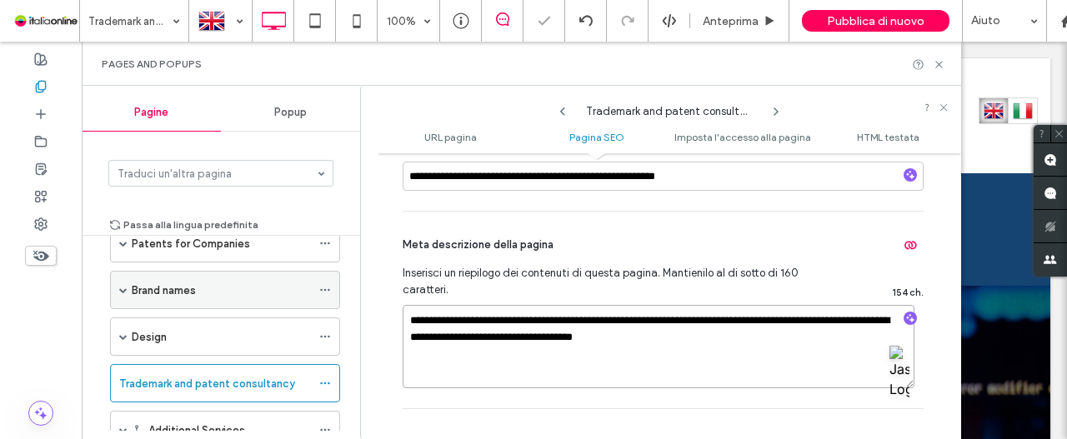
drag, startPoint x: 678, startPoint y: 344, endPoint x: 188, endPoint y: 273, distance: 494.6
click at [180, 275] on div "Pagine Popup Traduci un'altra pagina Passa alla lingua predefinita Home Patents…" at bounding box center [521, 262] width 879 height 353
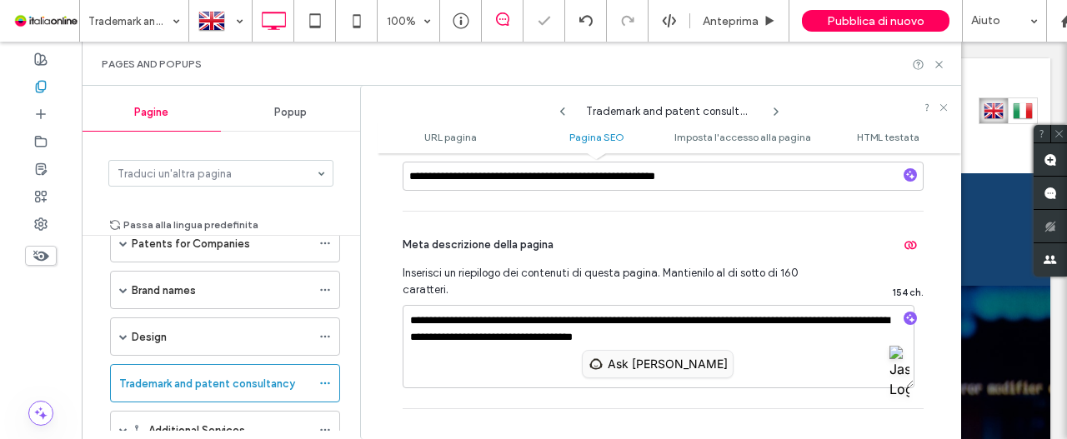
click at [627, 368] on span "Ask Jasper" at bounding box center [668, 364] width 120 height 20
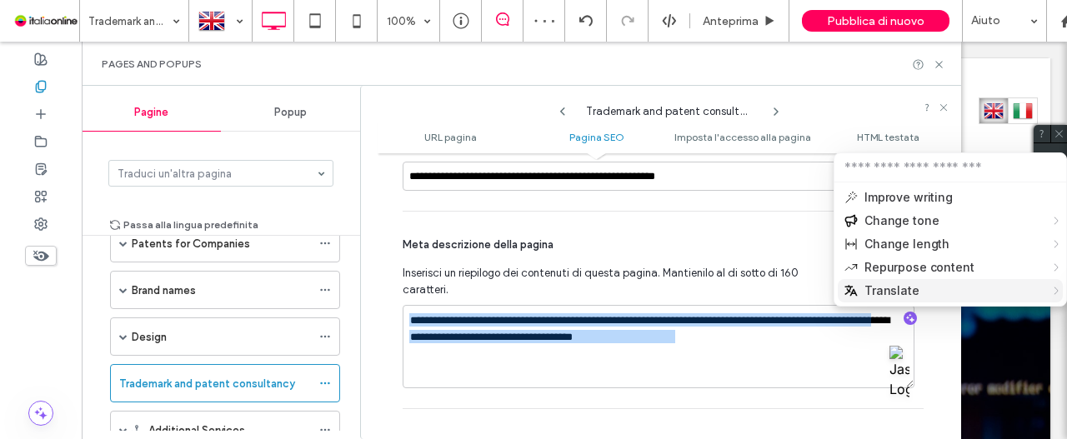
click at [901, 289] on span "Translate" at bounding box center [891, 291] width 55 height 17
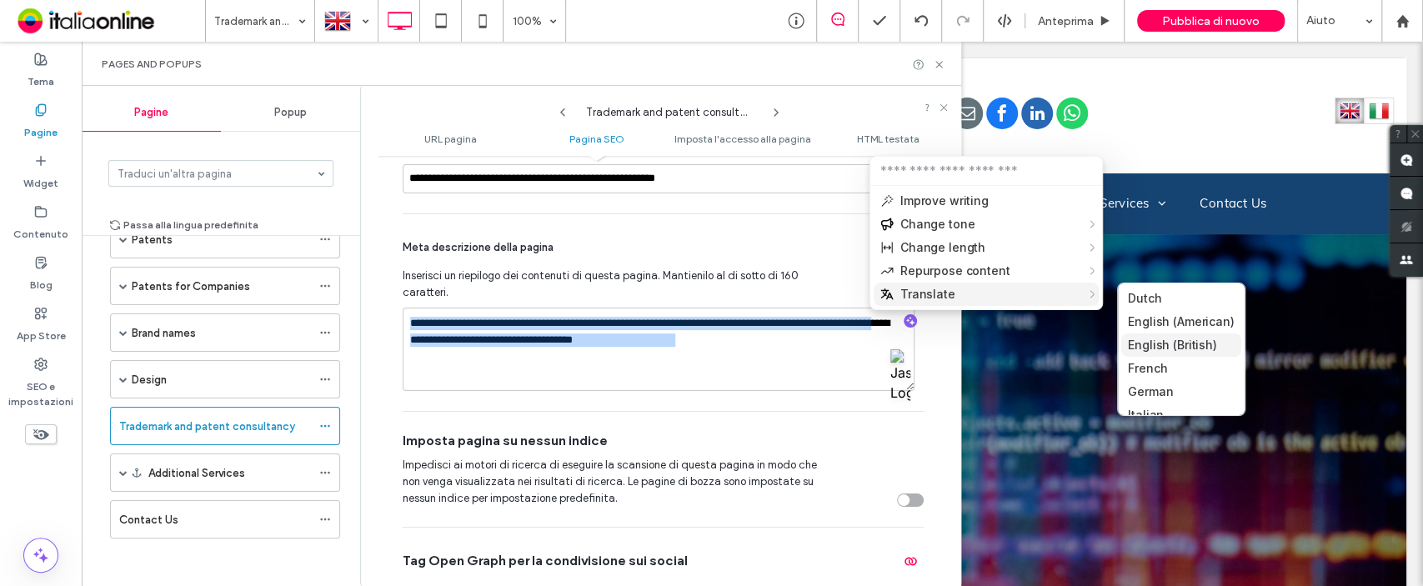
click at [1066, 348] on span "English (British)" at bounding box center [1172, 345] width 89 height 17
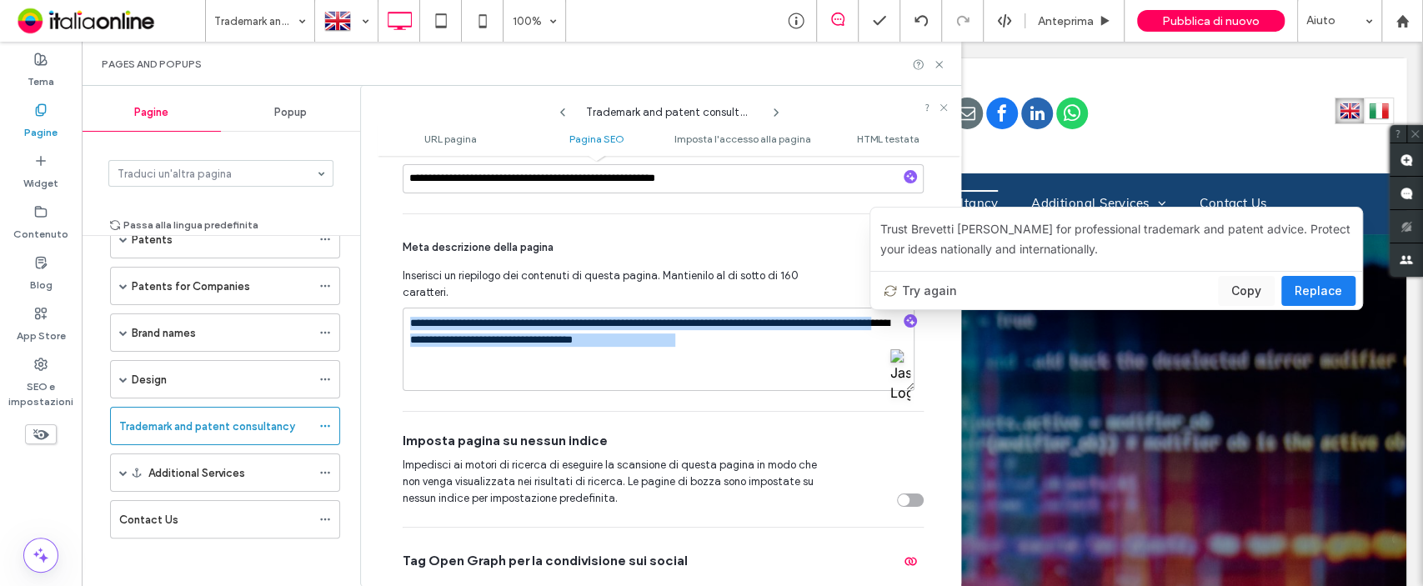
drag, startPoint x: 1300, startPoint y: 291, endPoint x: 995, endPoint y: 293, distance: 305.1
click at [1066, 291] on span "Replace" at bounding box center [1319, 291] width 48 height 20
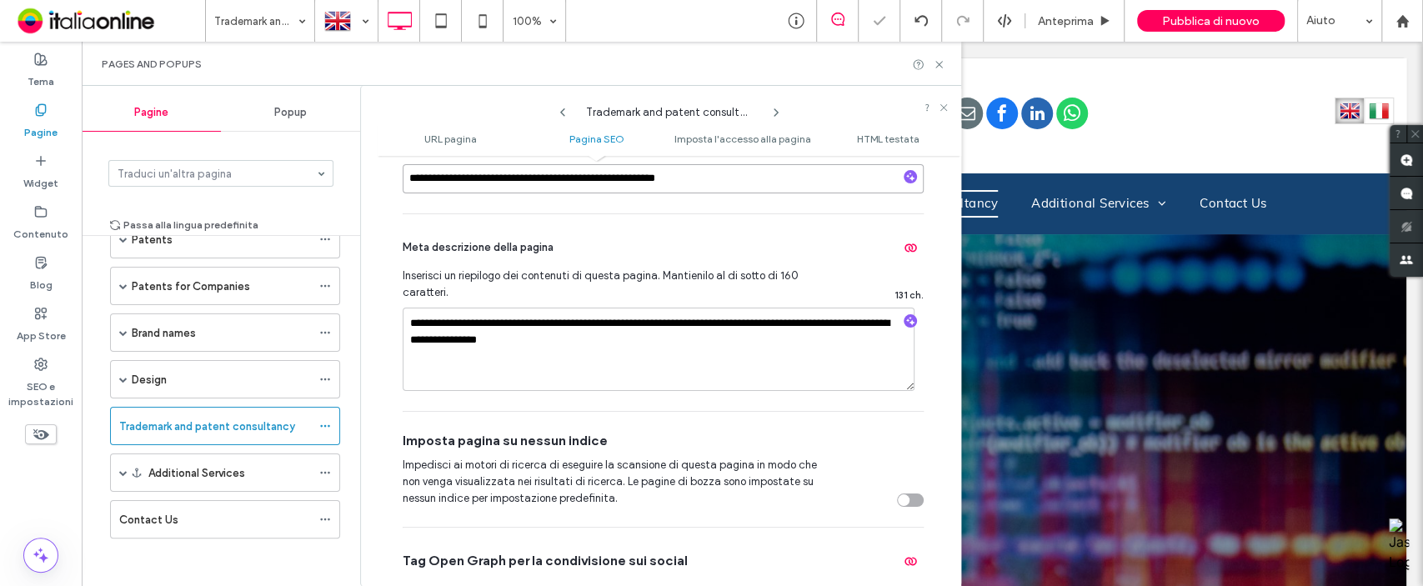
drag, startPoint x: 734, startPoint y: 177, endPoint x: 218, endPoint y: 190, distance: 515.3
click at [218, 190] on div "Pagine Popup Traduci un'altra pagina Passa alla lingua predefinita Home Patents…" at bounding box center [521, 336] width 879 height 500
drag, startPoint x: 627, startPoint y: 344, endPoint x: 734, endPoint y: 315, distance: 110.6
paste textarea "**********"
type textarea "**********"
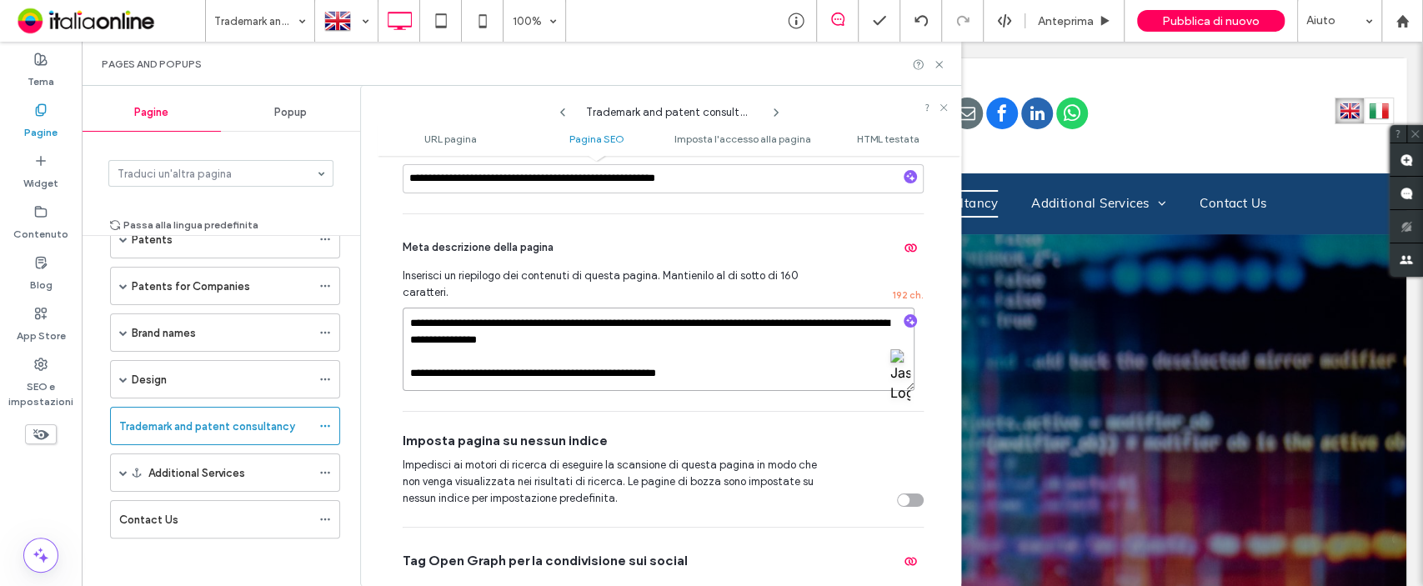
drag, startPoint x: 720, startPoint y: 377, endPoint x: 506, endPoint y: 403, distance: 215.8
click at [290, 378] on div "Pagine Popup Traduci un'altra pagina Passa alla lingua predefinita Home Patents…" at bounding box center [521, 336] width 879 height 500
click at [715, 382] on textarea "**********" at bounding box center [659, 349] width 512 height 83
drag, startPoint x: 721, startPoint y: 377, endPoint x: 239, endPoint y: 381, distance: 481.8
click at [239, 381] on div "Pagine Popup Traduci un'altra pagina Passa alla lingua predefinita Home Patents…" at bounding box center [521, 336] width 879 height 500
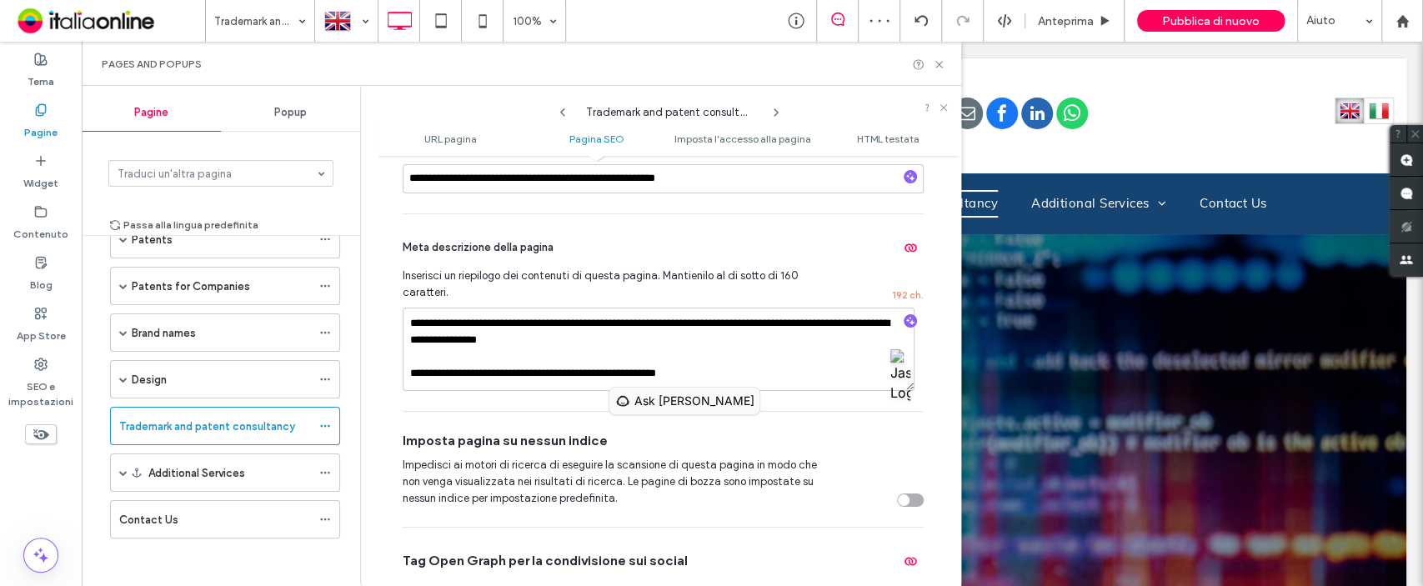
click at [638, 402] on span "Ask Jasper" at bounding box center [694, 401] width 120 height 20
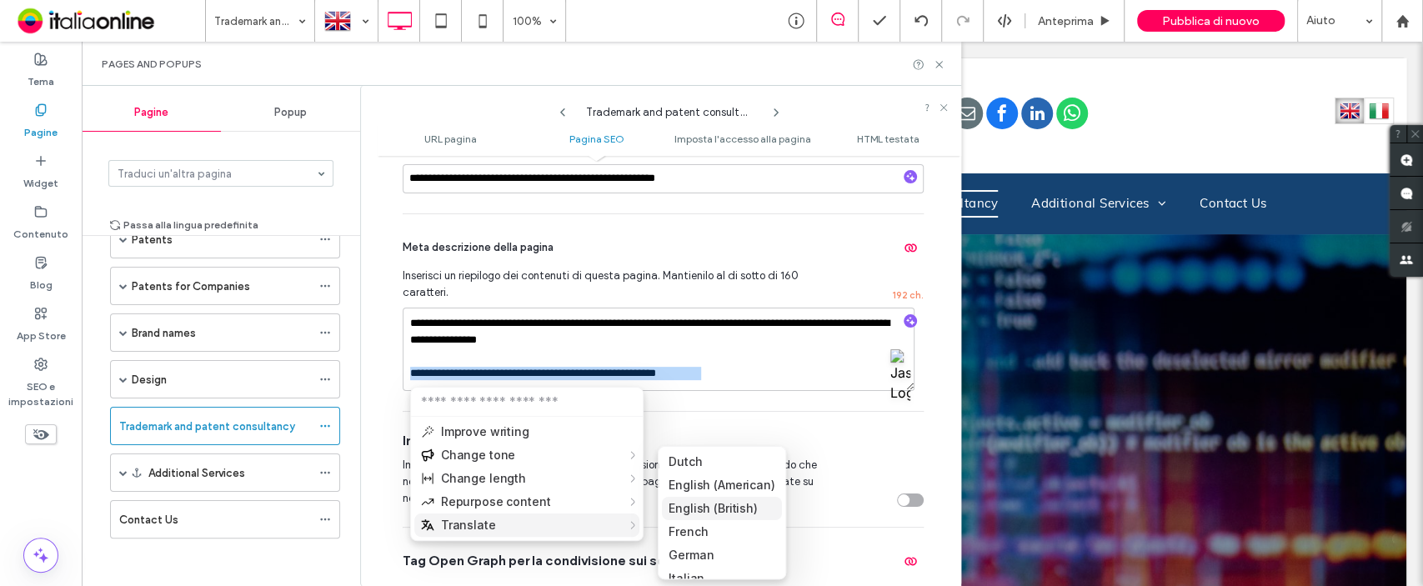
click at [691, 438] on span "English (British)" at bounding box center [713, 508] width 89 height 17
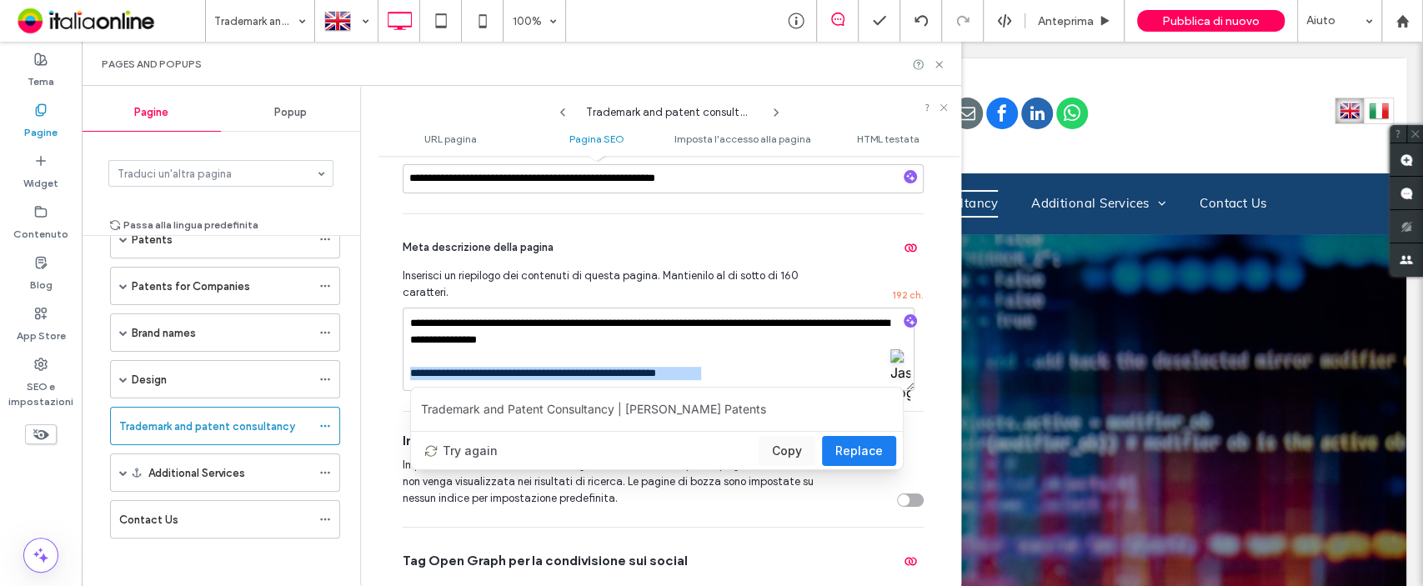
click at [884, 438] on button "Replace" at bounding box center [859, 451] width 74 height 30
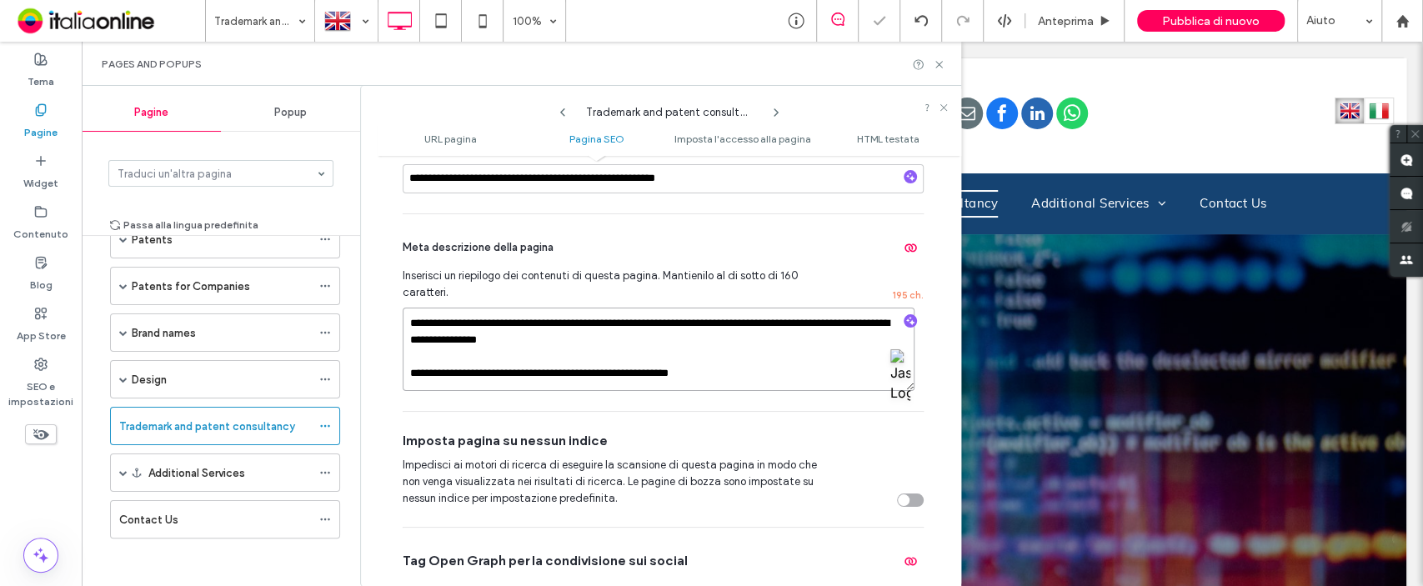
drag, startPoint x: 755, startPoint y: 383, endPoint x: 352, endPoint y: 382, distance: 403.5
click at [352, 382] on div "Pagine Popup Traduci un'altra pagina Passa alla lingua predefinita Home Patents…" at bounding box center [521, 336] width 879 height 500
type textarea "**********"
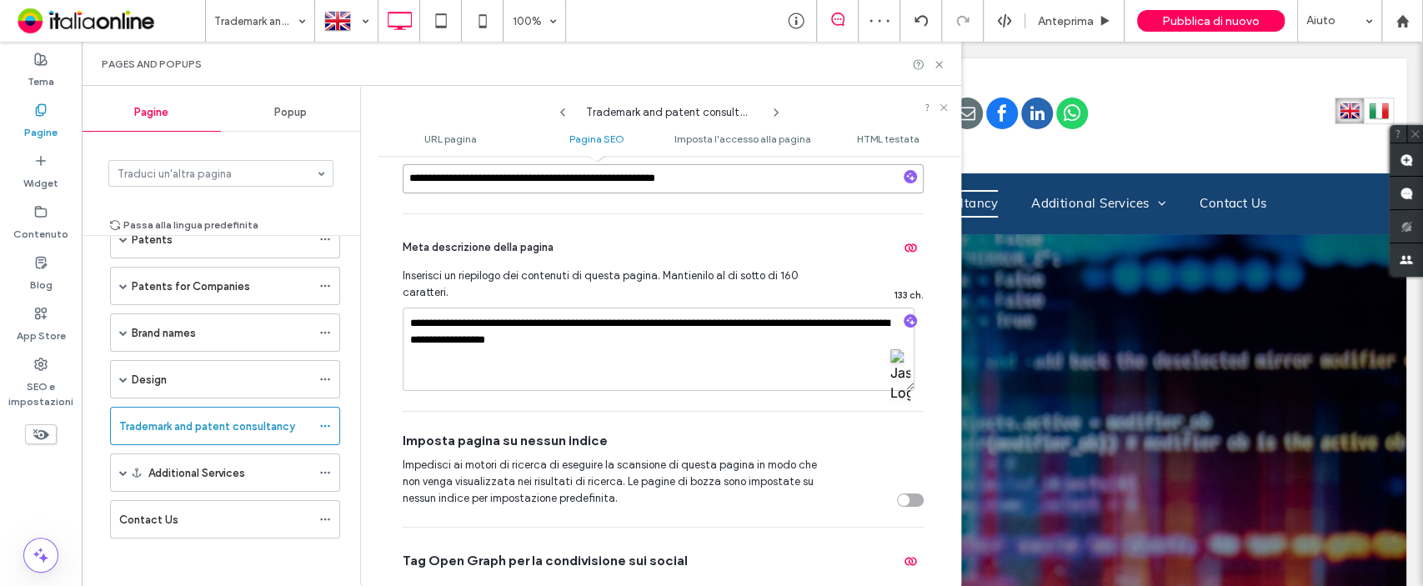
click at [539, 181] on input "**********" at bounding box center [663, 178] width 521 height 29
paste input "***"
type input "**********"
click at [638, 222] on div "**********" at bounding box center [663, 312] width 521 height 197
click at [639, 365] on textarea "**********" at bounding box center [659, 349] width 512 height 83
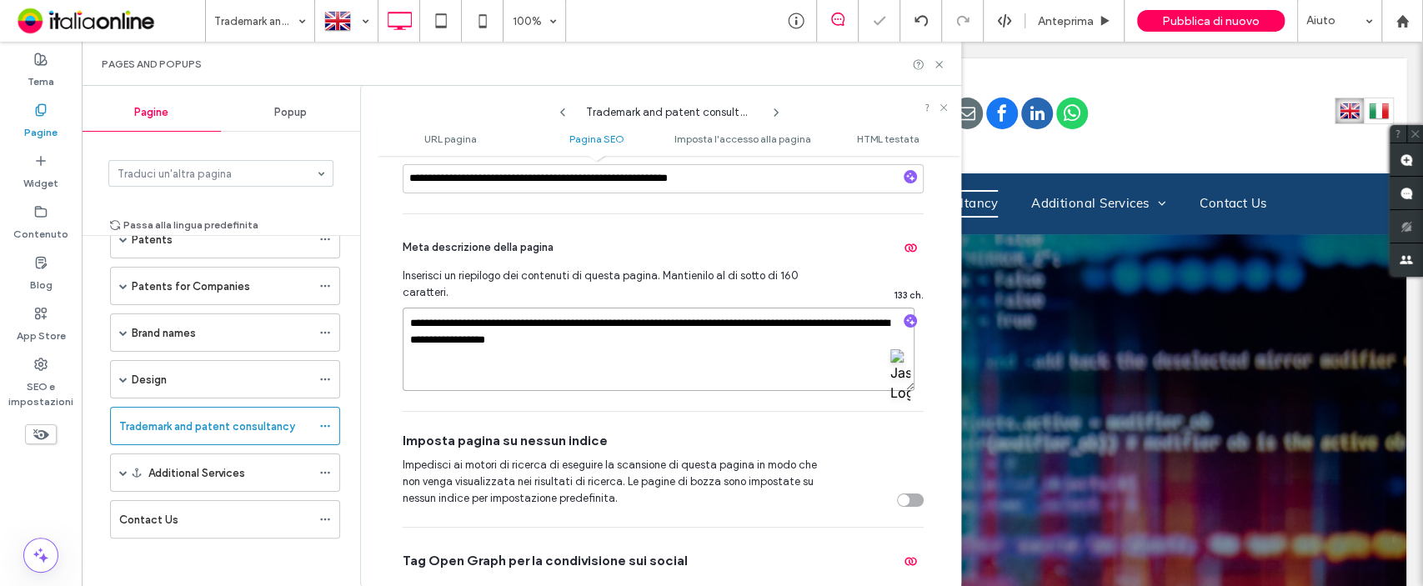
click at [644, 343] on textarea "**********" at bounding box center [659, 349] width 512 height 83
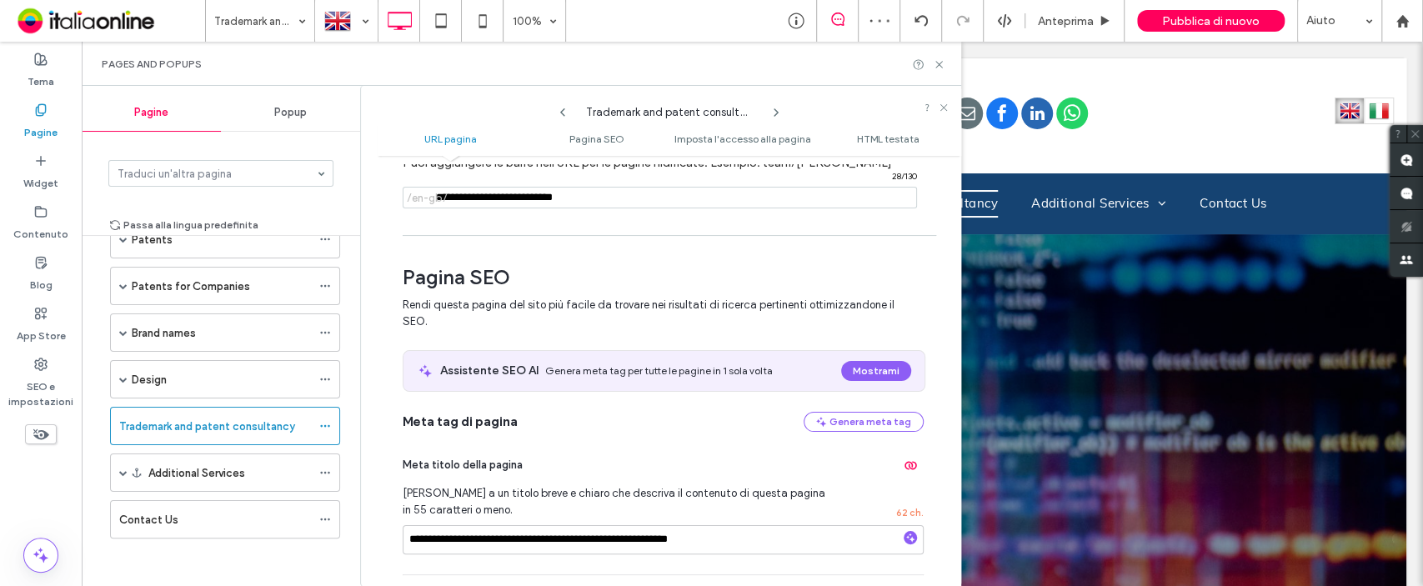
scroll to position [0, 0]
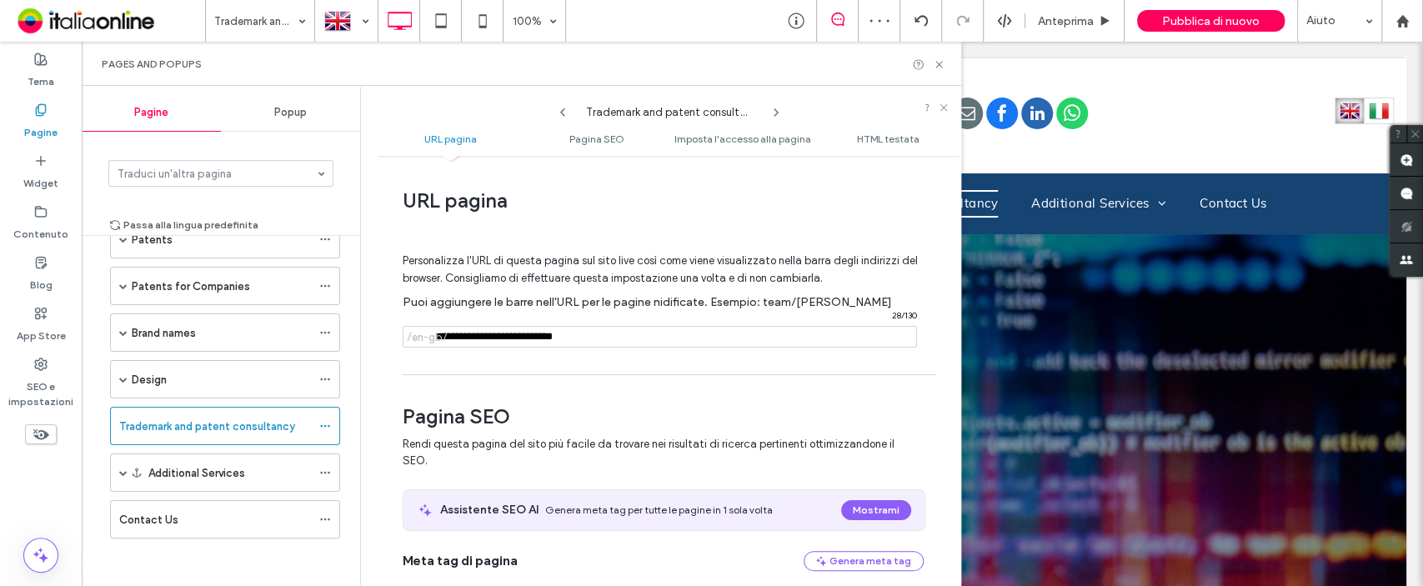
drag, startPoint x: 637, startPoint y: 337, endPoint x: 411, endPoint y: 342, distance: 226.0
click at [415, 343] on div "/en-gb/ 28 / 130" at bounding box center [660, 337] width 514 height 22
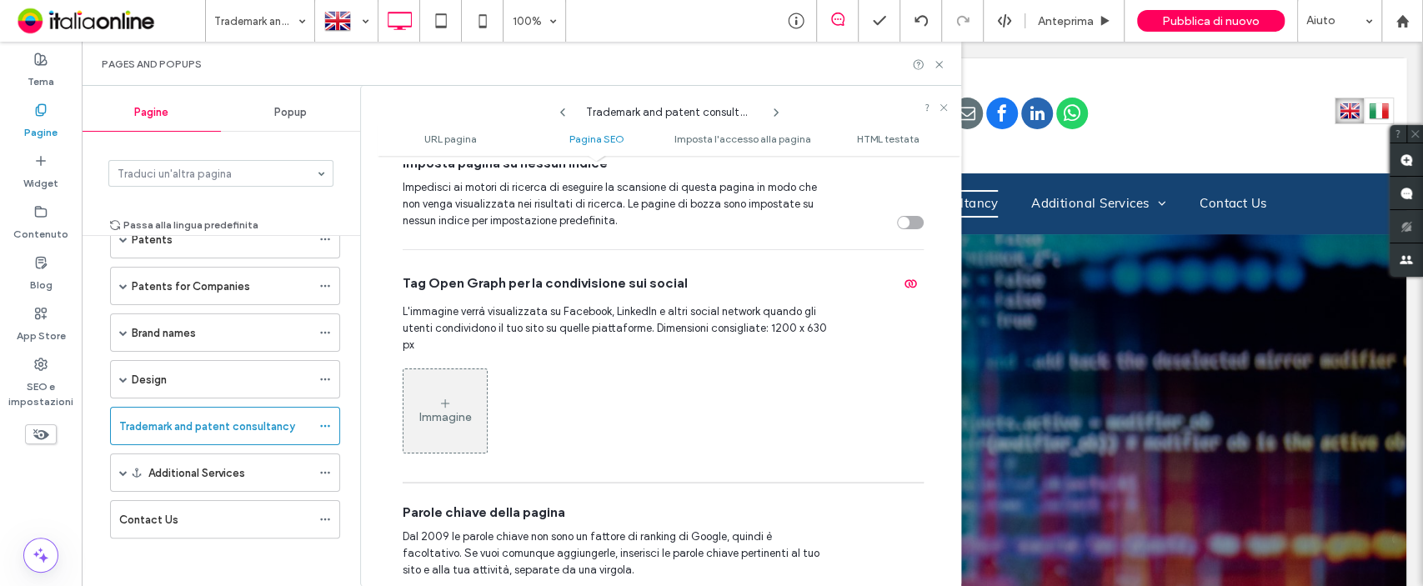
scroll to position [555, 0]
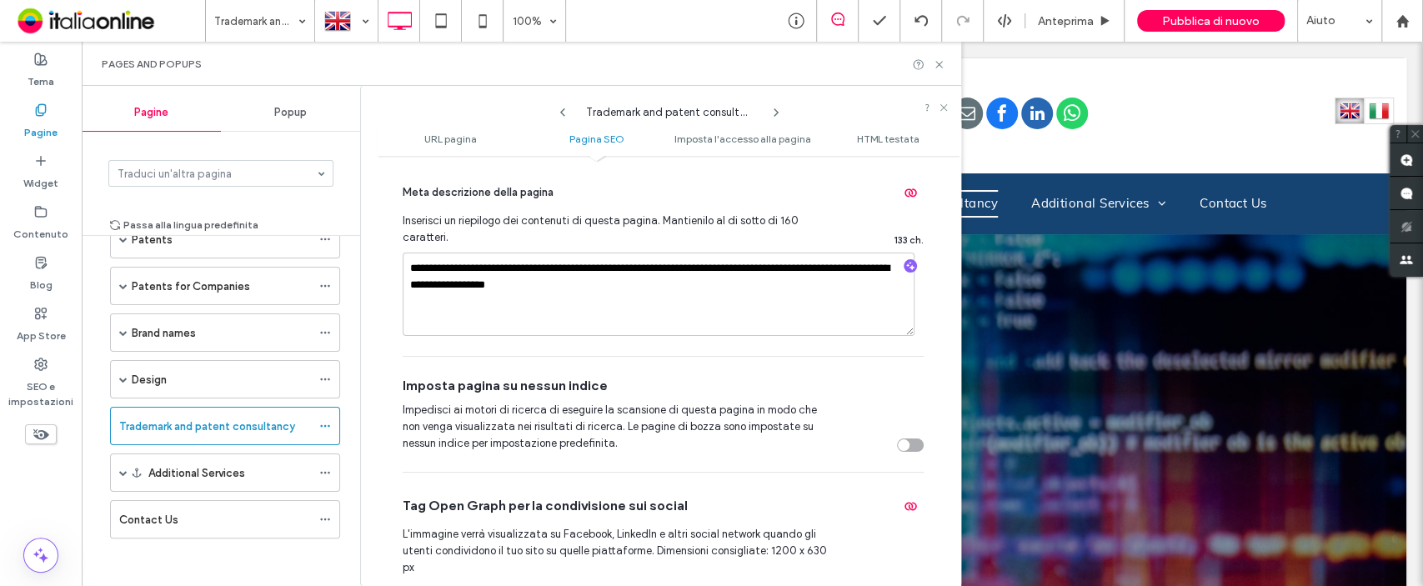
drag, startPoint x: 442, startPoint y: 352, endPoint x: 441, endPoint y: 333, distance: 18.4
click at [442, 351] on div "**********" at bounding box center [663, 257] width 521 height 197
click at [440, 321] on textarea "**********" at bounding box center [659, 294] width 512 height 83
paste textarea "**********"
type textarea "**********"
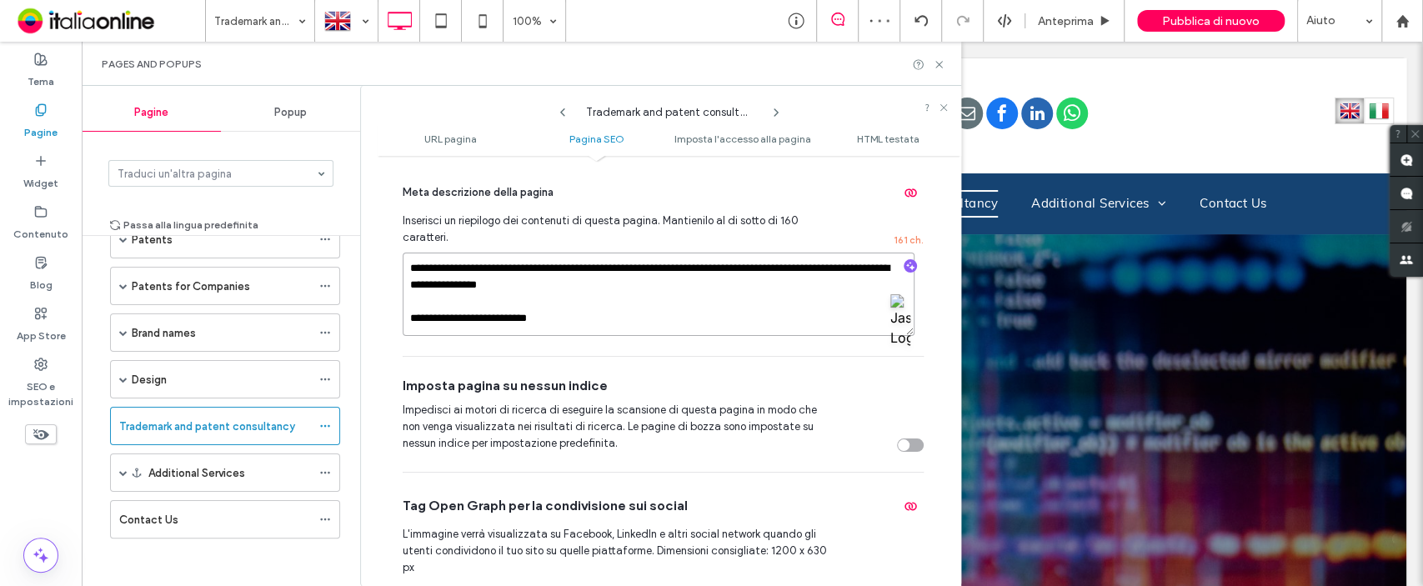
drag, startPoint x: 617, startPoint y: 329, endPoint x: 371, endPoint y: 329, distance: 245.9
click at [295, 329] on div "Pagine Popup Traduci un'altra pagina Passa alla lingua predefinita Home Patents…" at bounding box center [521, 336] width 879 height 500
drag, startPoint x: 564, startPoint y: 320, endPoint x: 265, endPoint y: 321, distance: 298.4
click at [202, 323] on div "Pagine Popup Traduci un'altra pagina Passa alla lingua predefinita Home Patents…" at bounding box center [521, 336] width 879 height 500
click at [540, 346] on span "Ask Jasper" at bounding box center [552, 346] width 120 height 20
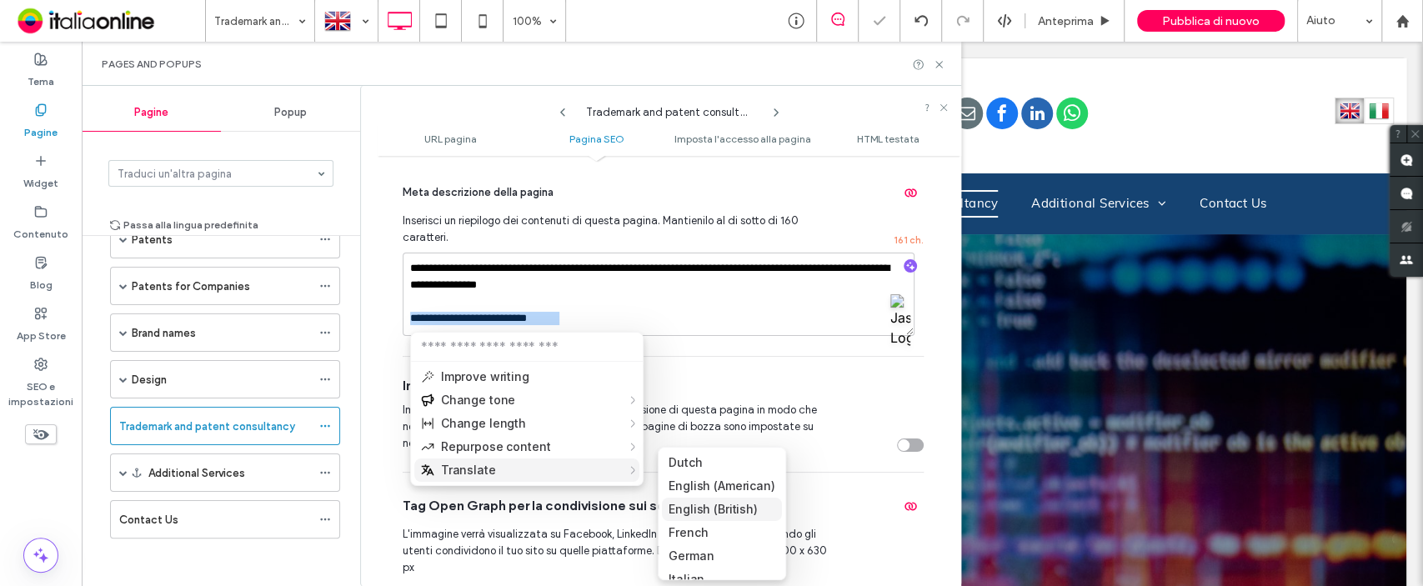
click at [720, 438] on span "English (British)" at bounding box center [713, 509] width 89 height 17
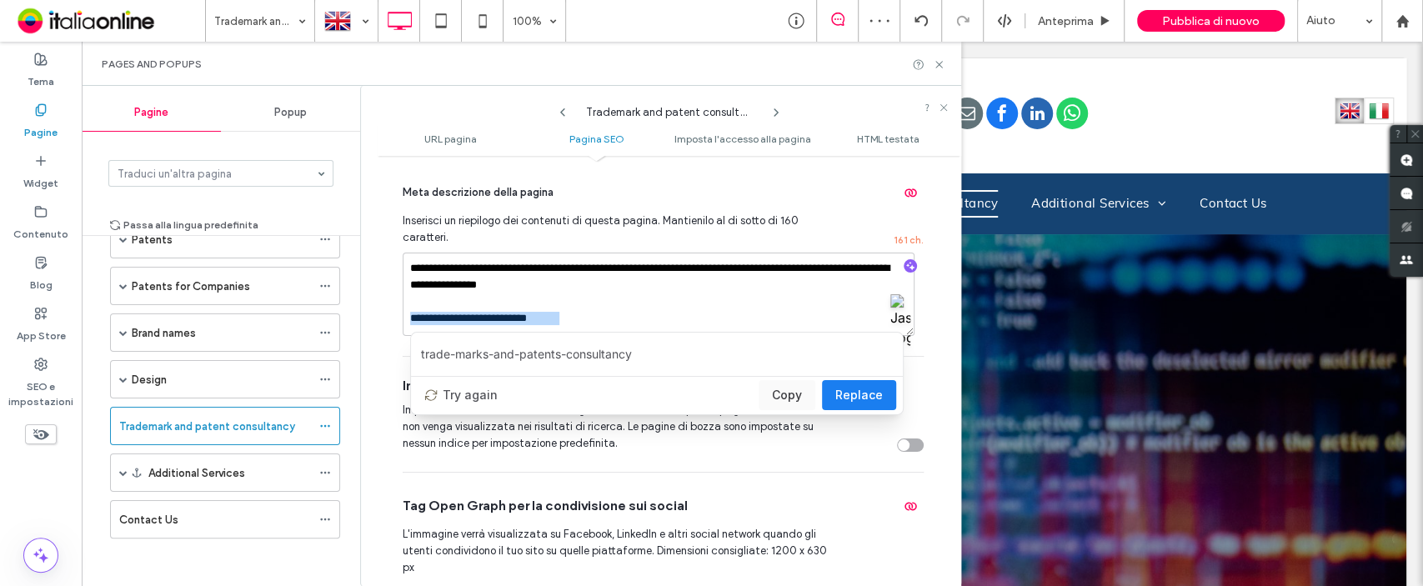
click at [860, 394] on span "Replace" at bounding box center [859, 395] width 48 height 20
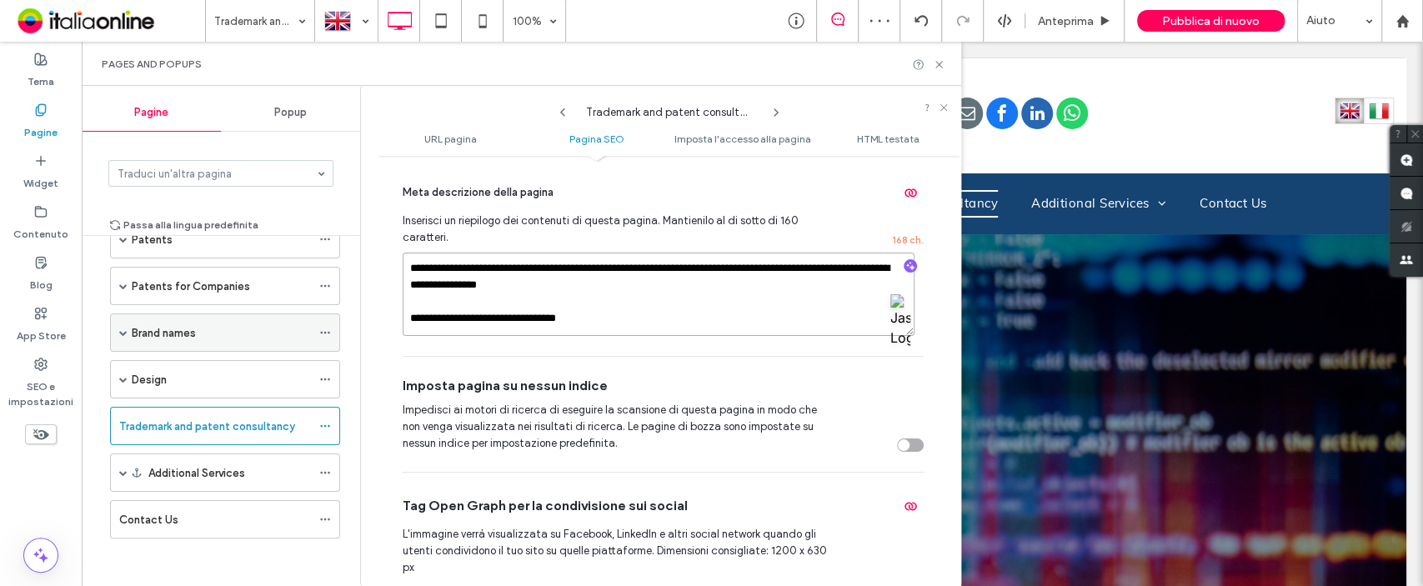
drag, startPoint x: 651, startPoint y: 323, endPoint x: 257, endPoint y: 323, distance: 394.3
click at [257, 323] on div "Pagine Popup Traduci un'altra pagina Passa alla lingua predefinita Home Patents…" at bounding box center [521, 336] width 879 height 500
type textarea "**********"
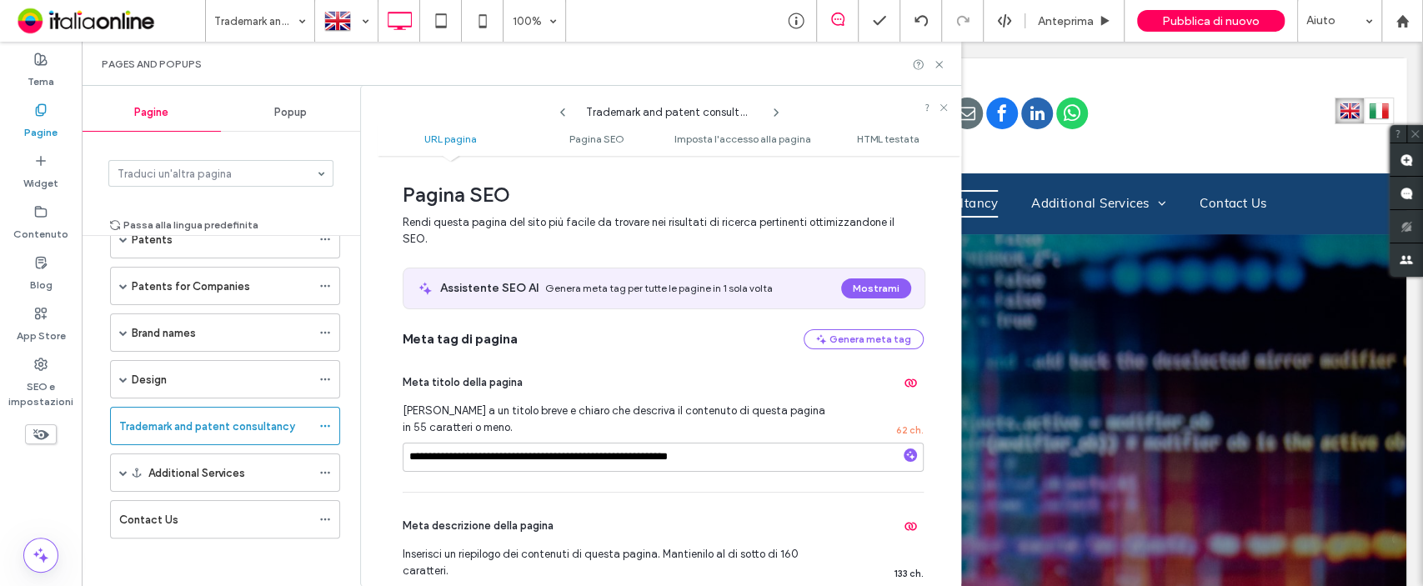
scroll to position [0, 0]
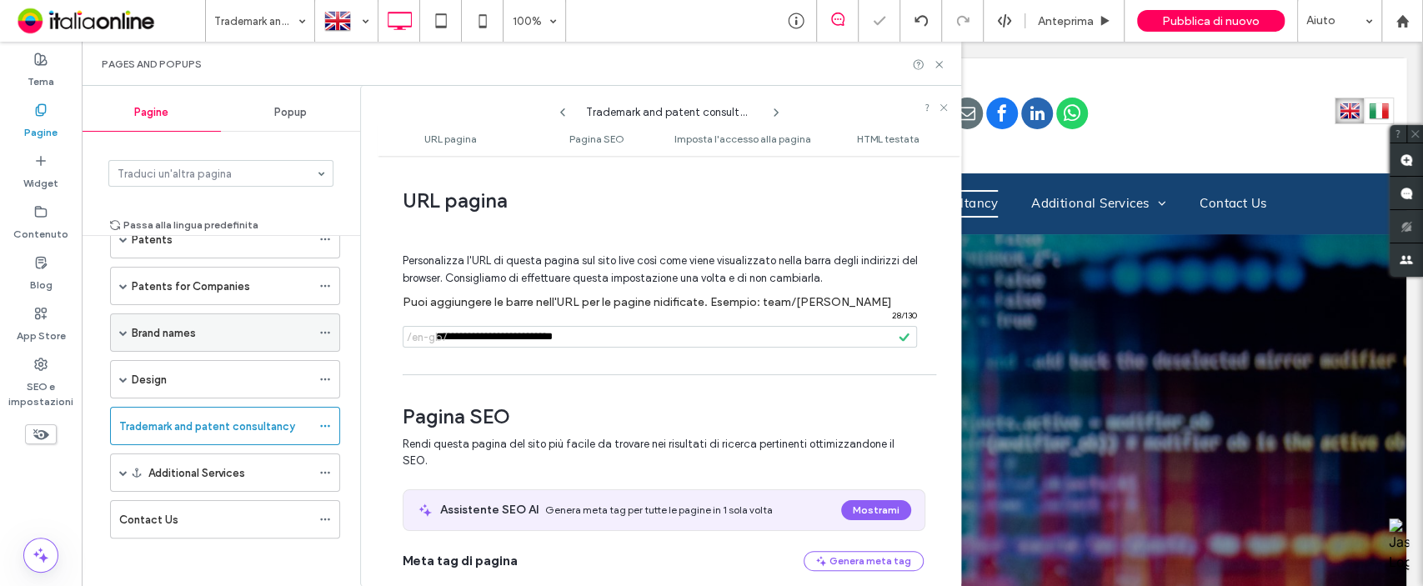
drag, startPoint x: 598, startPoint y: 328, endPoint x: 309, endPoint y: 347, distance: 289.1
click at [303, 347] on div "Pagine Popup Traduci un'altra pagina Passa alla lingua predefinita Home Patents…" at bounding box center [521, 336] width 879 height 500
paste input "**********"
type input "**********"
click at [674, 381] on div "**********" at bounding box center [670, 370] width 584 height 413
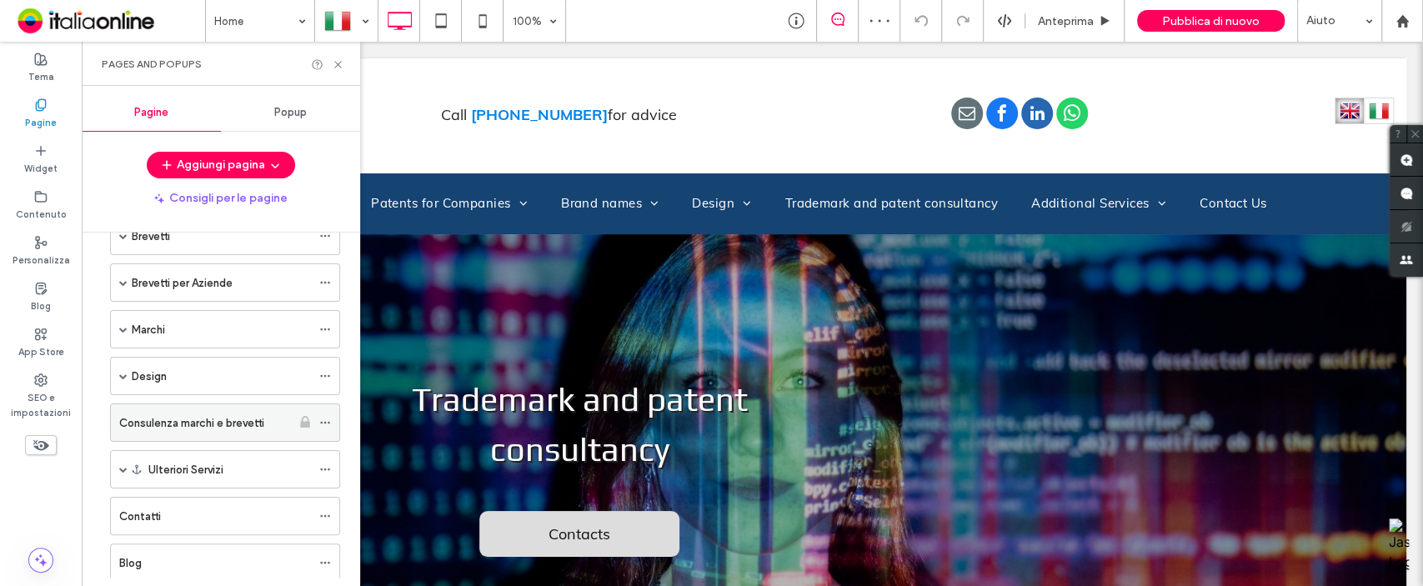
click at [328, 419] on icon at bounding box center [325, 423] width 12 height 12
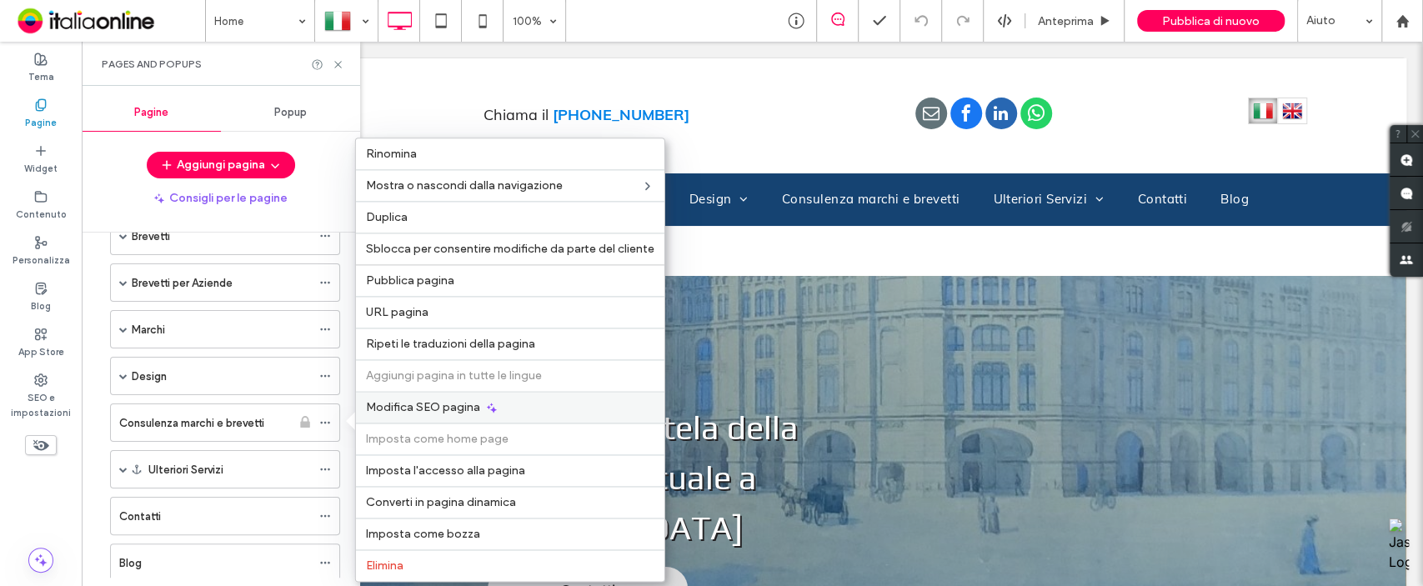
click at [416, 408] on span "Modifica SEO pagina" at bounding box center [423, 407] width 114 height 14
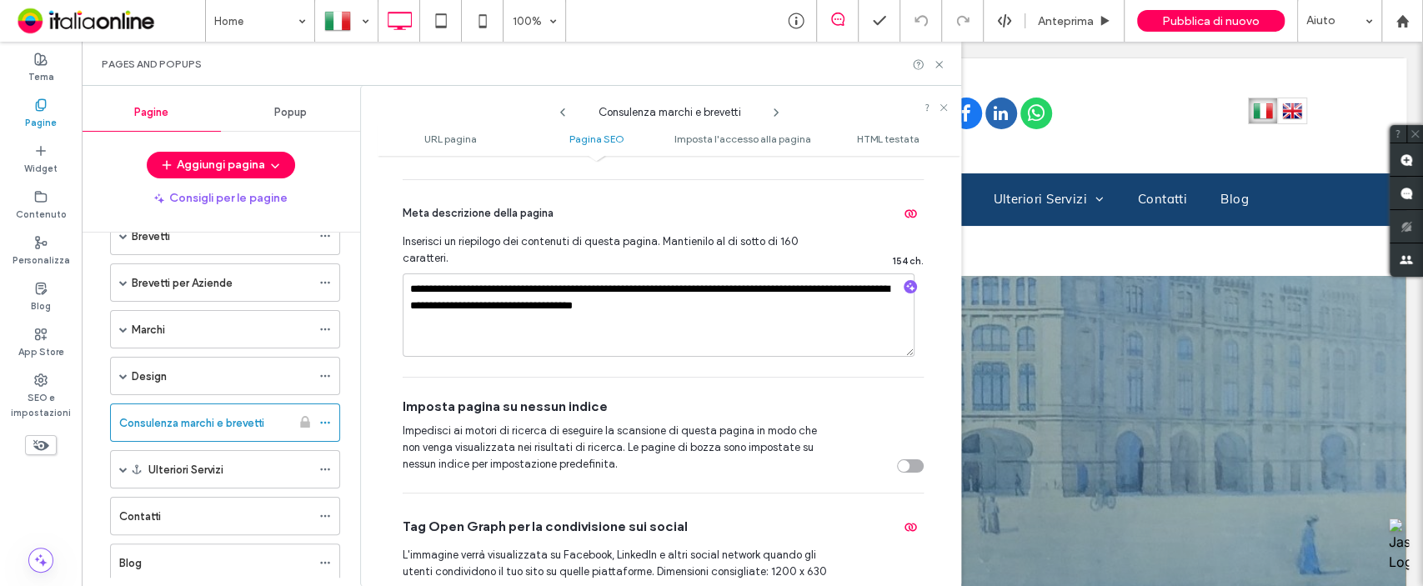
scroll to position [555, 0]
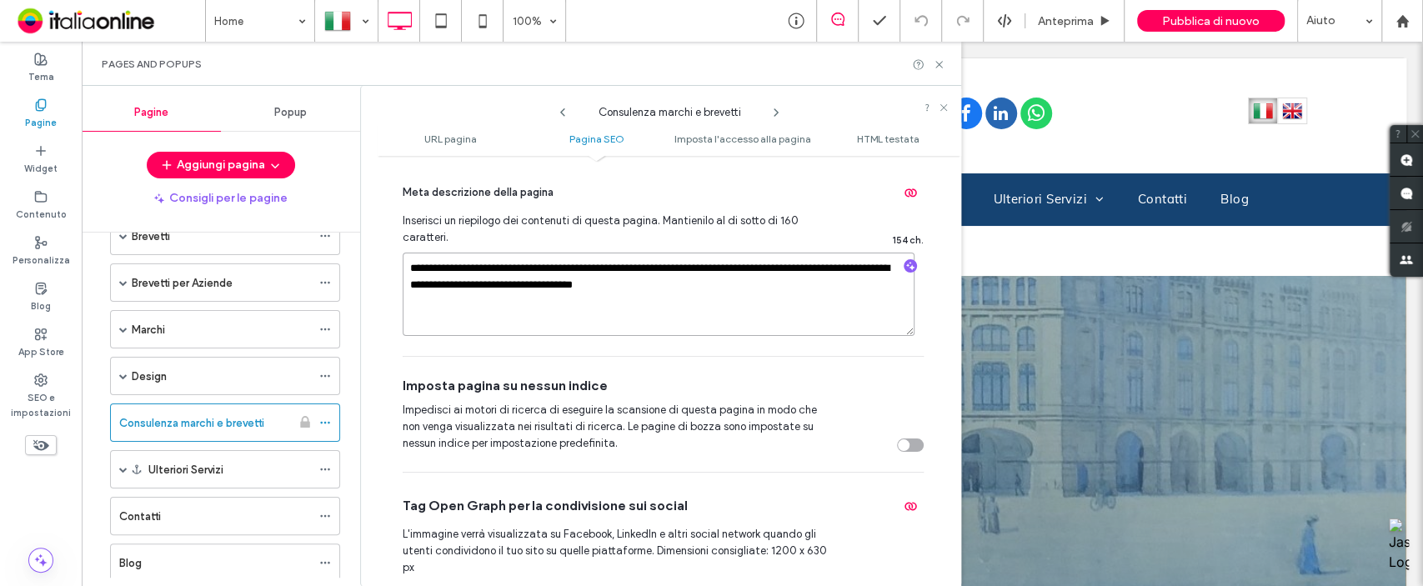
click at [731, 294] on textarea "**********" at bounding box center [659, 294] width 512 height 83
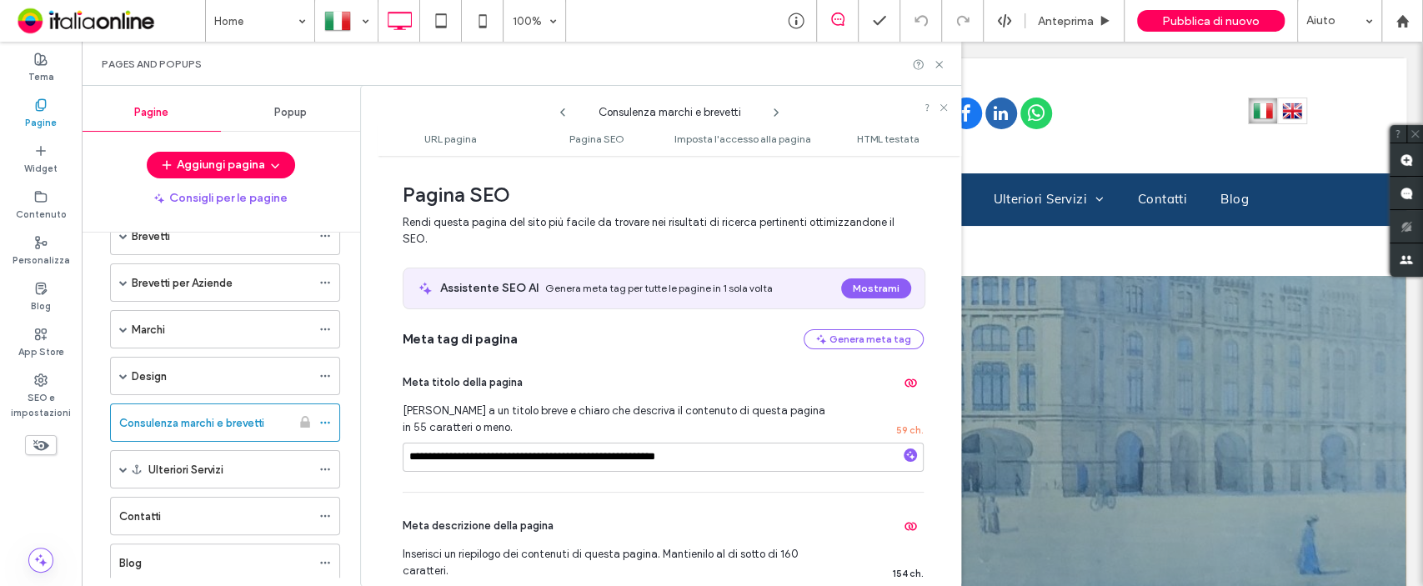
scroll to position [0, 0]
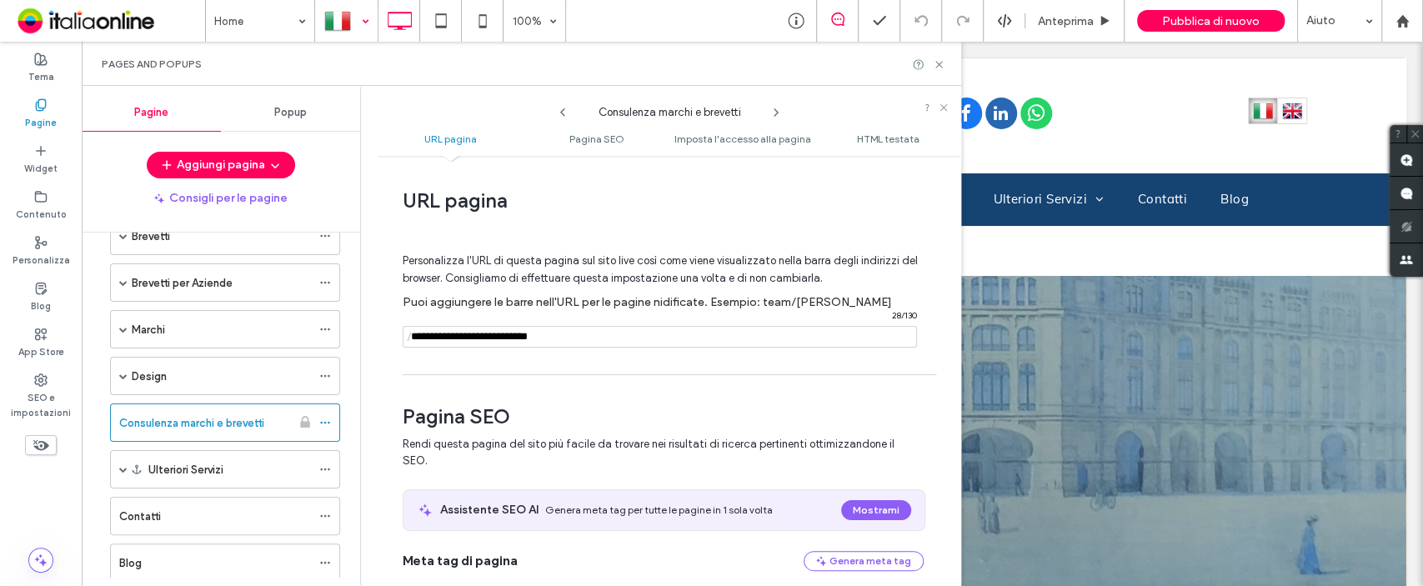
click at [346, 33] on div at bounding box center [346, 21] width 61 height 40
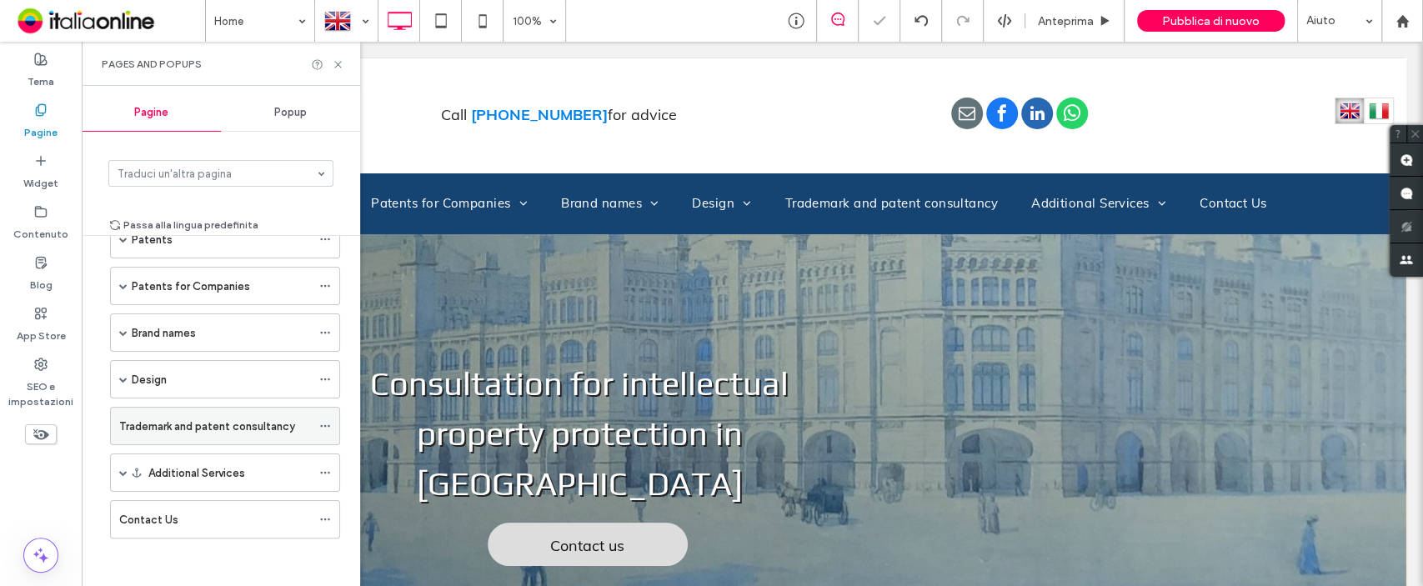
click at [268, 427] on label "Trademark and patent consultancy" at bounding box center [207, 426] width 176 height 29
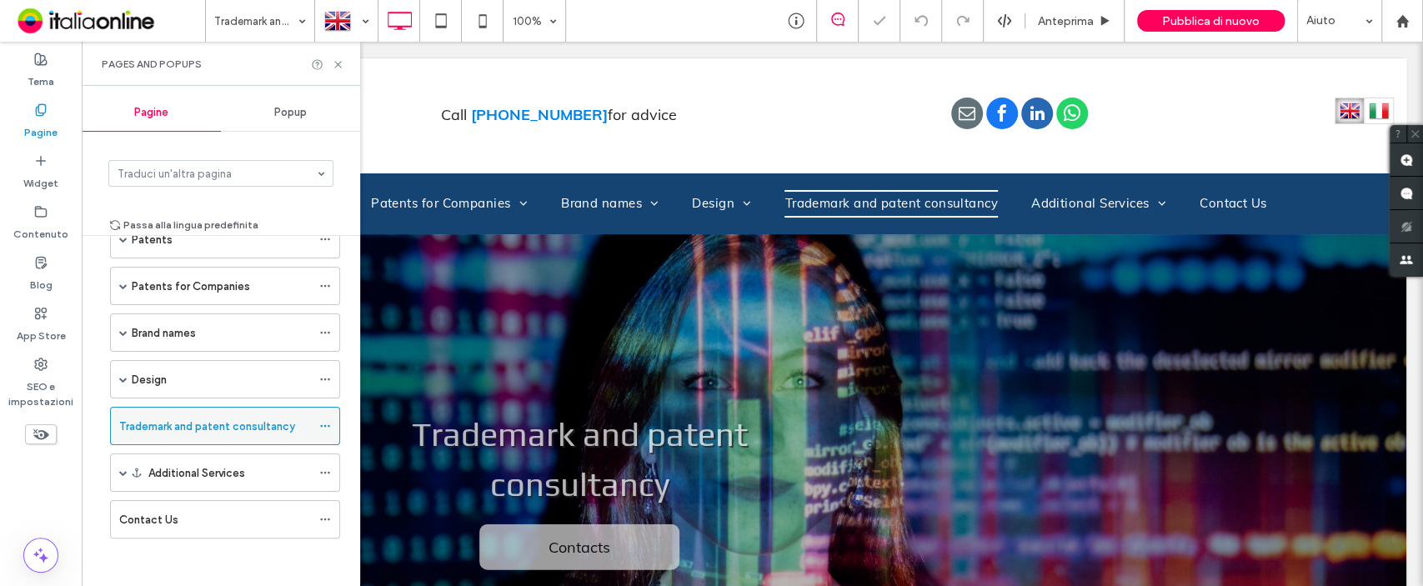
click at [328, 427] on icon at bounding box center [325, 426] width 12 height 12
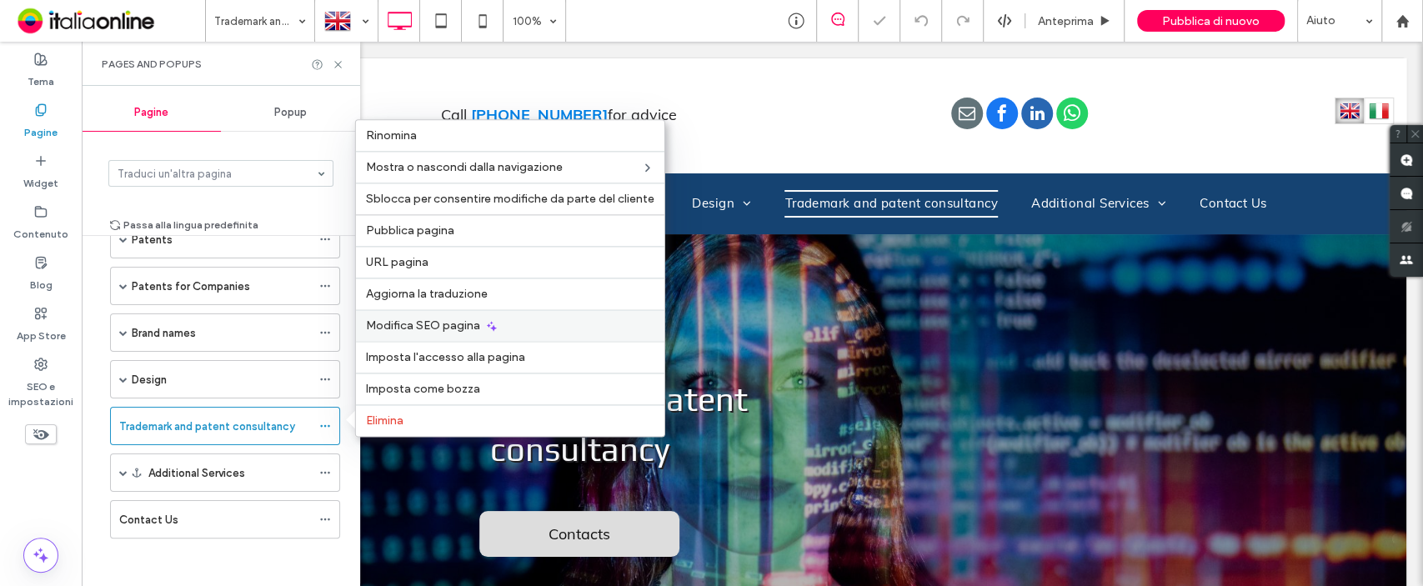
click at [397, 313] on div "Modifica SEO pagina" at bounding box center [510, 325] width 308 height 32
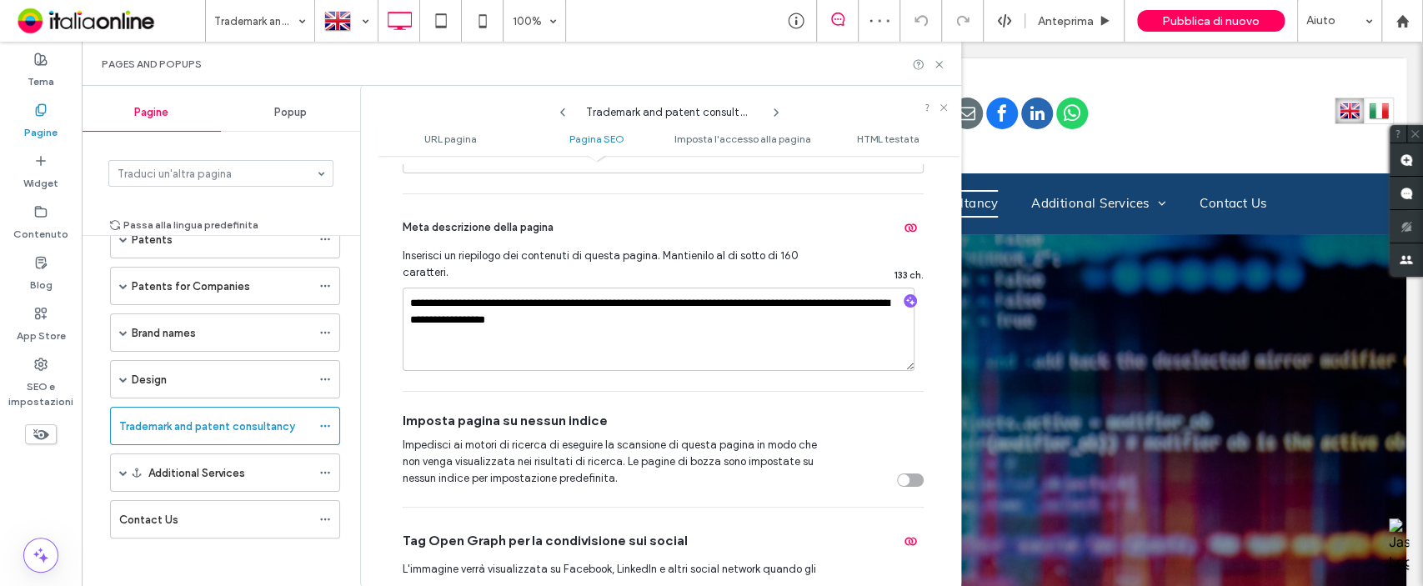
scroll to position [555, 0]
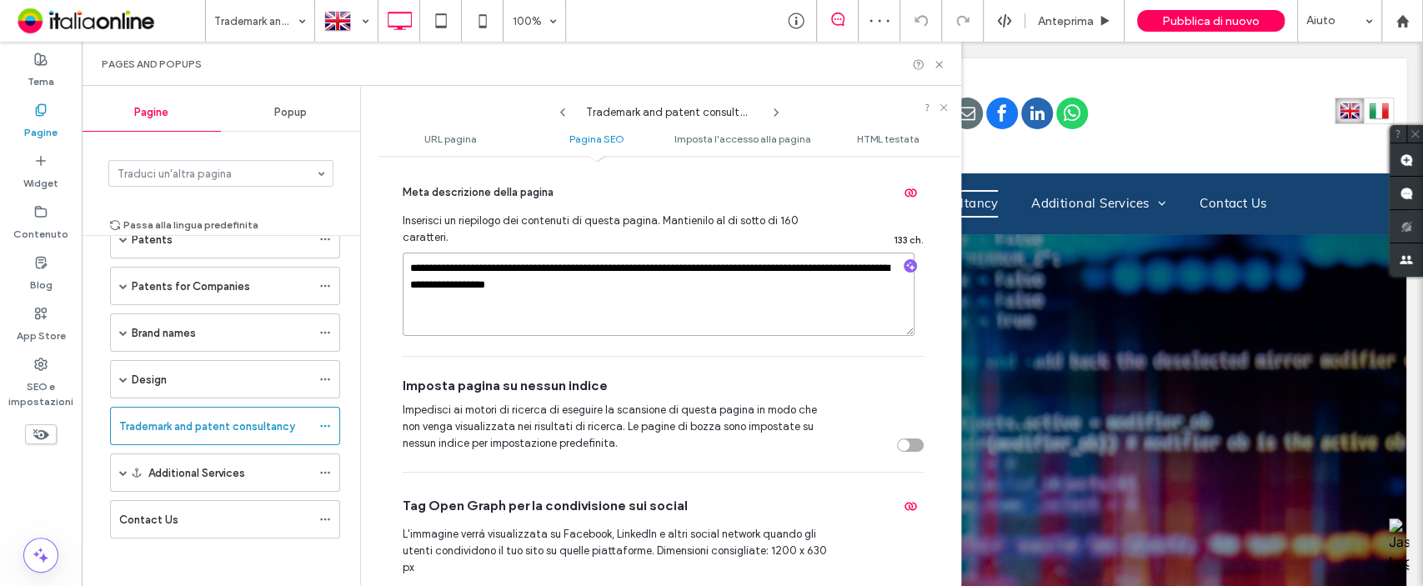
click at [603, 287] on textarea "**********" at bounding box center [659, 294] width 512 height 83
type textarea "**********"
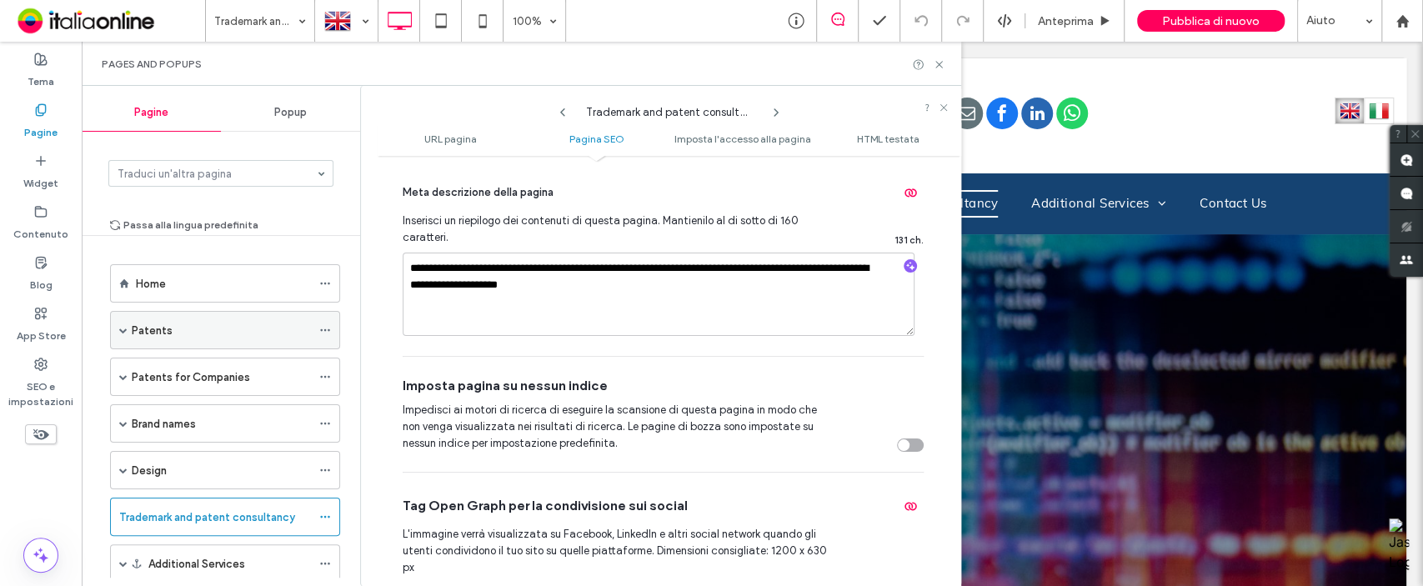
click at [121, 329] on span at bounding box center [123, 330] width 8 height 8
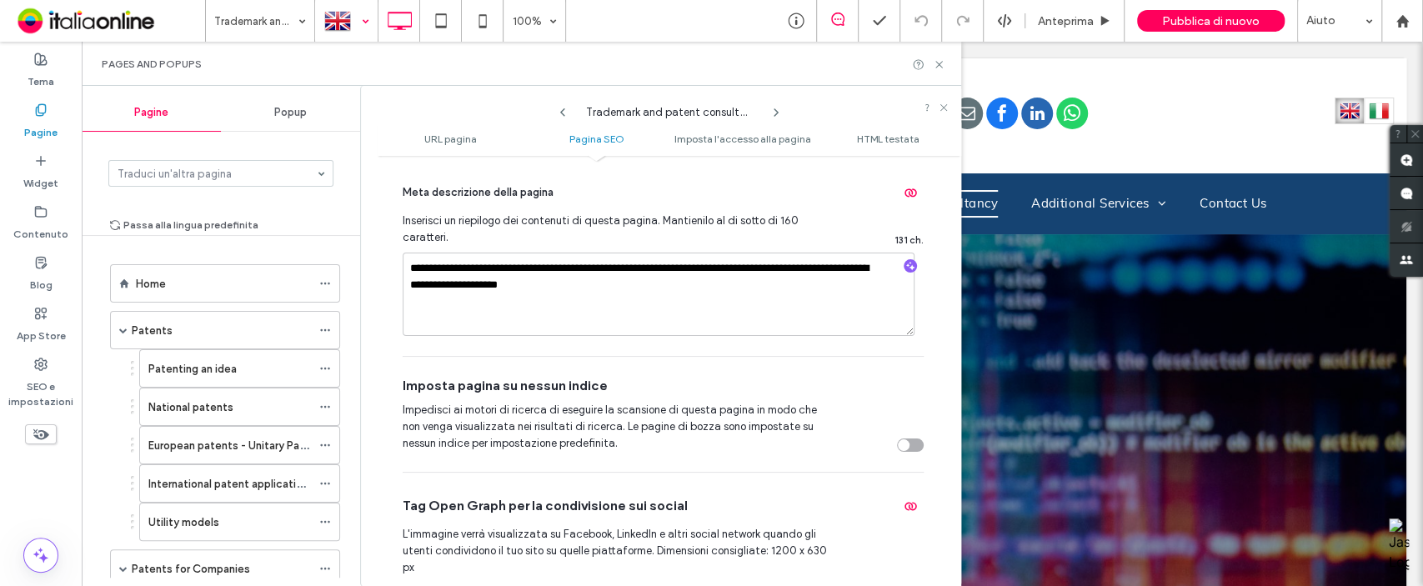
click at [331, 25] on div at bounding box center [346, 21] width 61 height 40
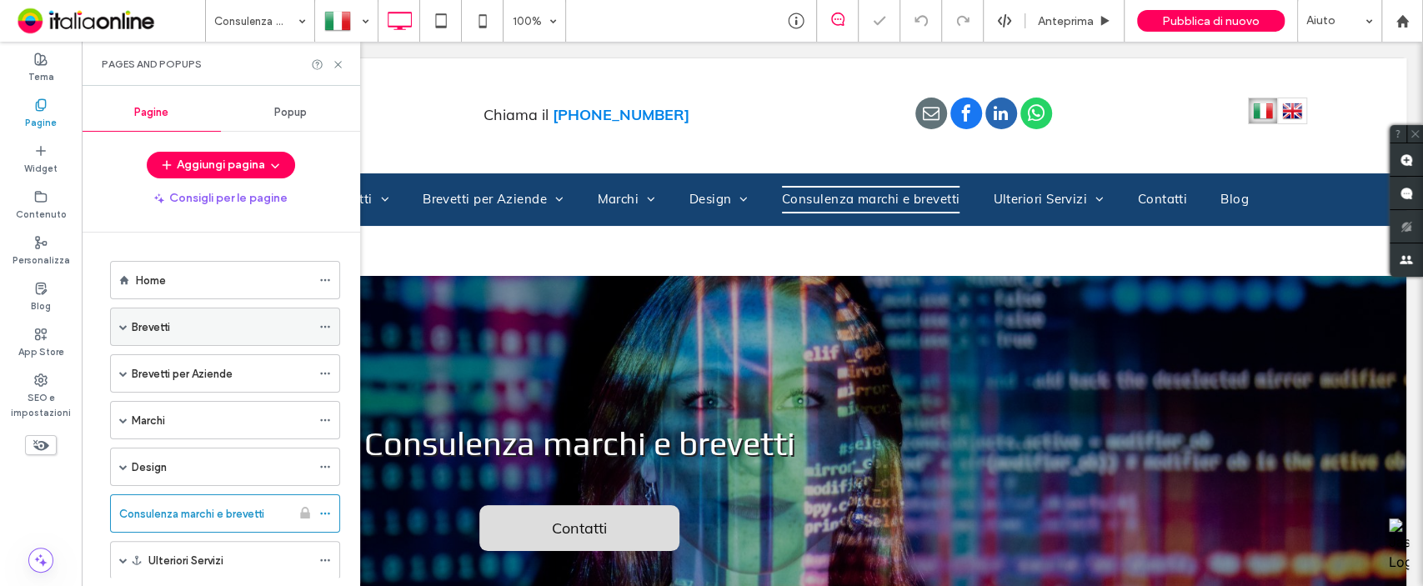
click at [113, 322] on div "Brevetti" at bounding box center [225, 327] width 230 height 38
click at [119, 320] on span at bounding box center [123, 326] width 8 height 37
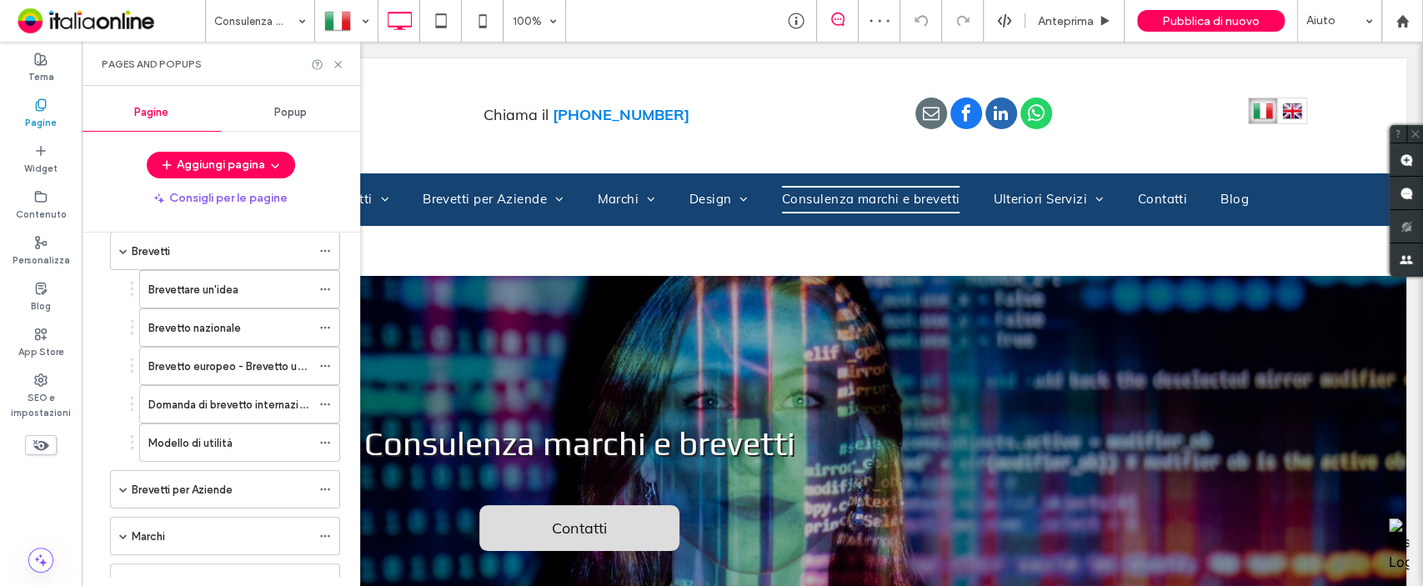
scroll to position [111, 0]
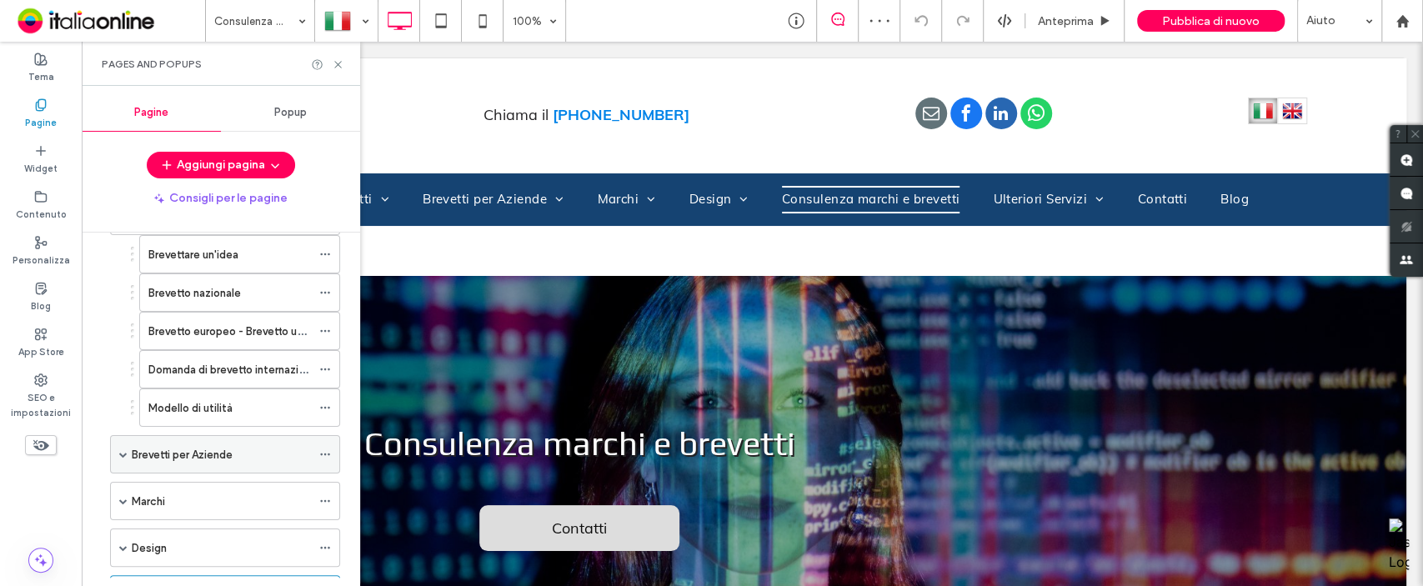
click at [124, 438] on span at bounding box center [123, 454] width 8 height 37
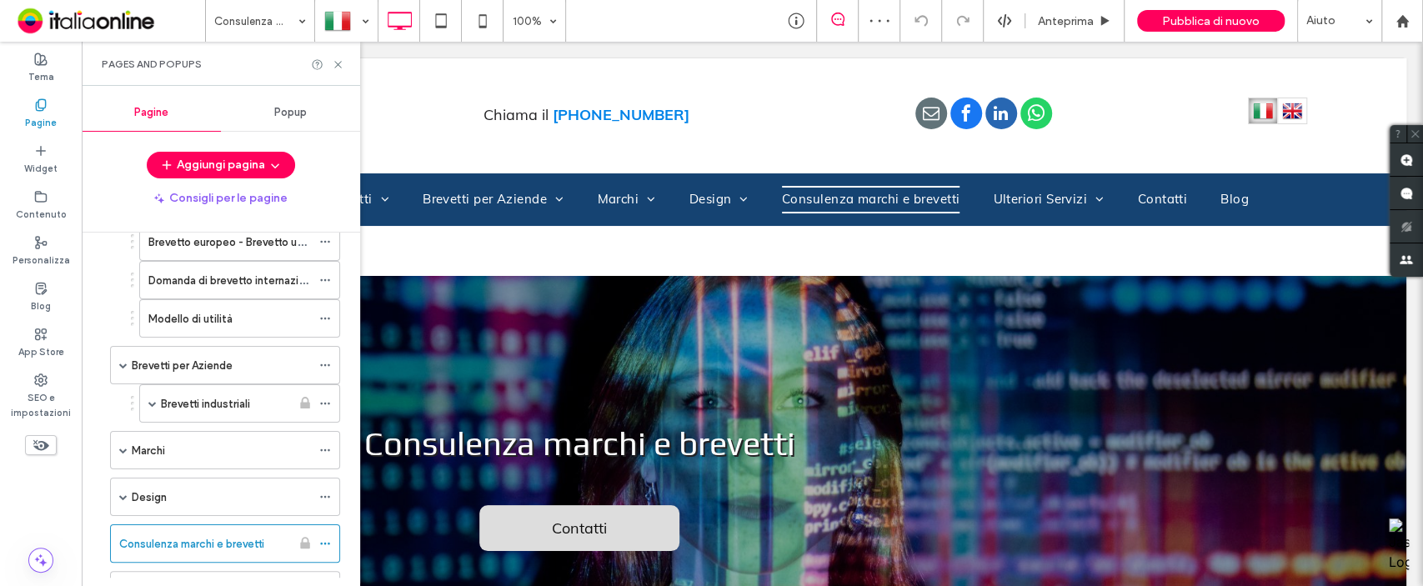
scroll to position [222, 0]
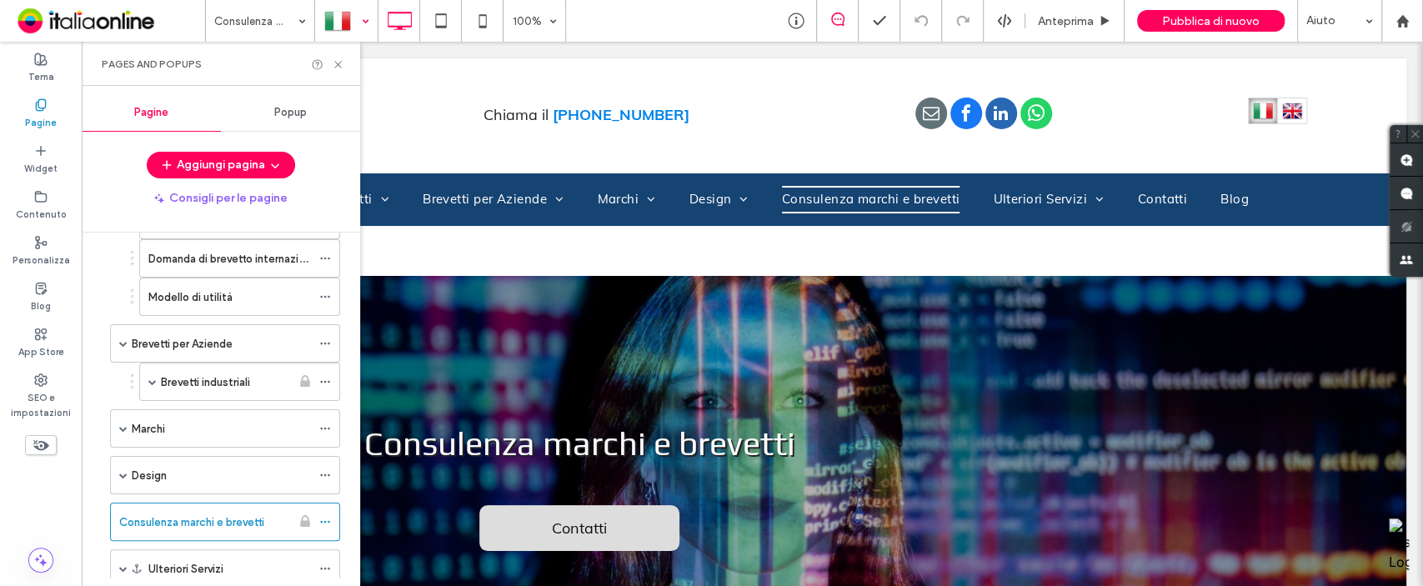
click at [340, 24] on div at bounding box center [346, 21] width 61 height 40
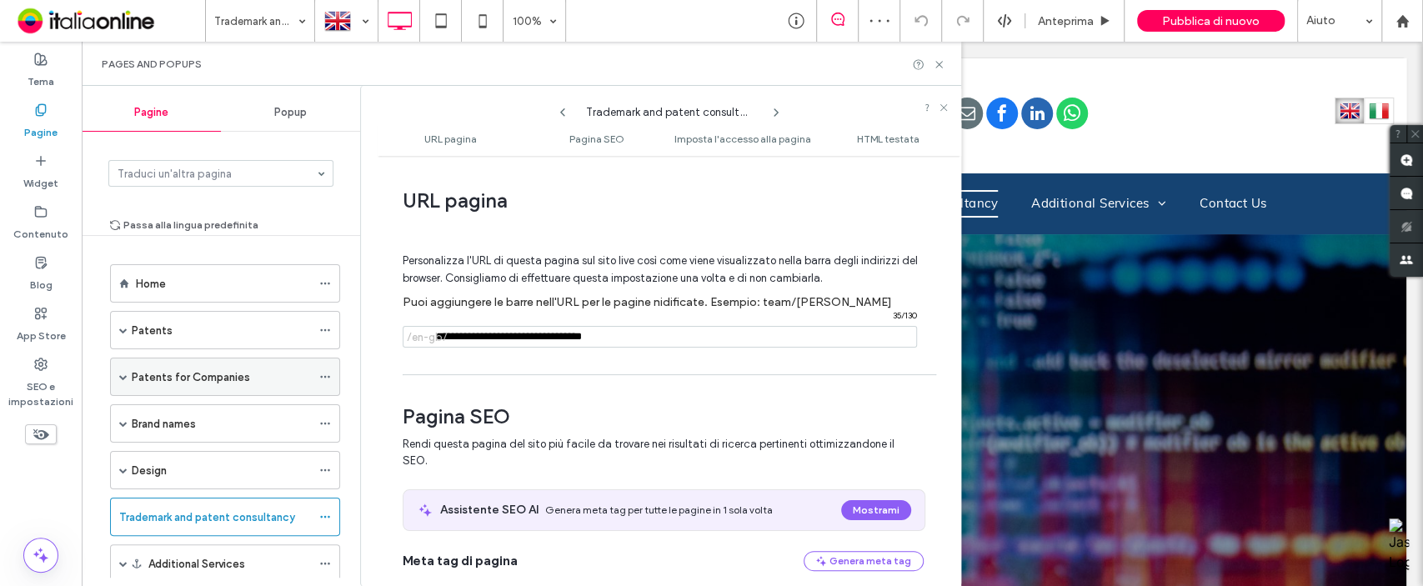
click at [127, 369] on span at bounding box center [123, 376] width 8 height 37
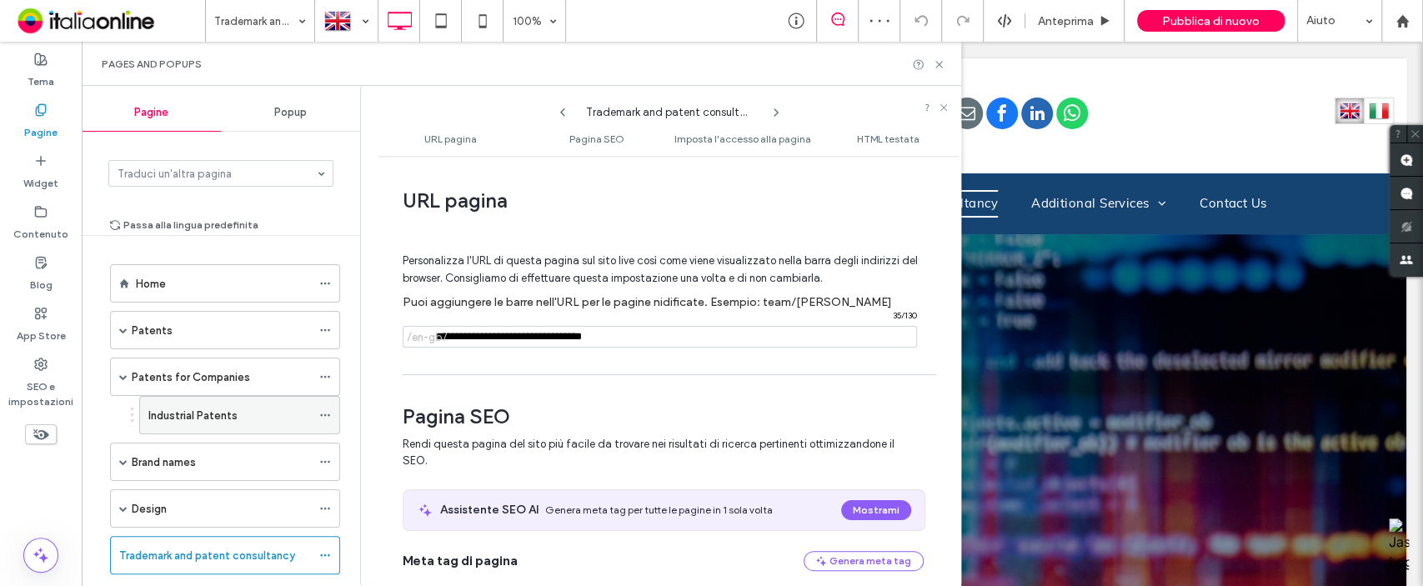
click at [331, 411] on icon at bounding box center [325, 415] width 12 height 12
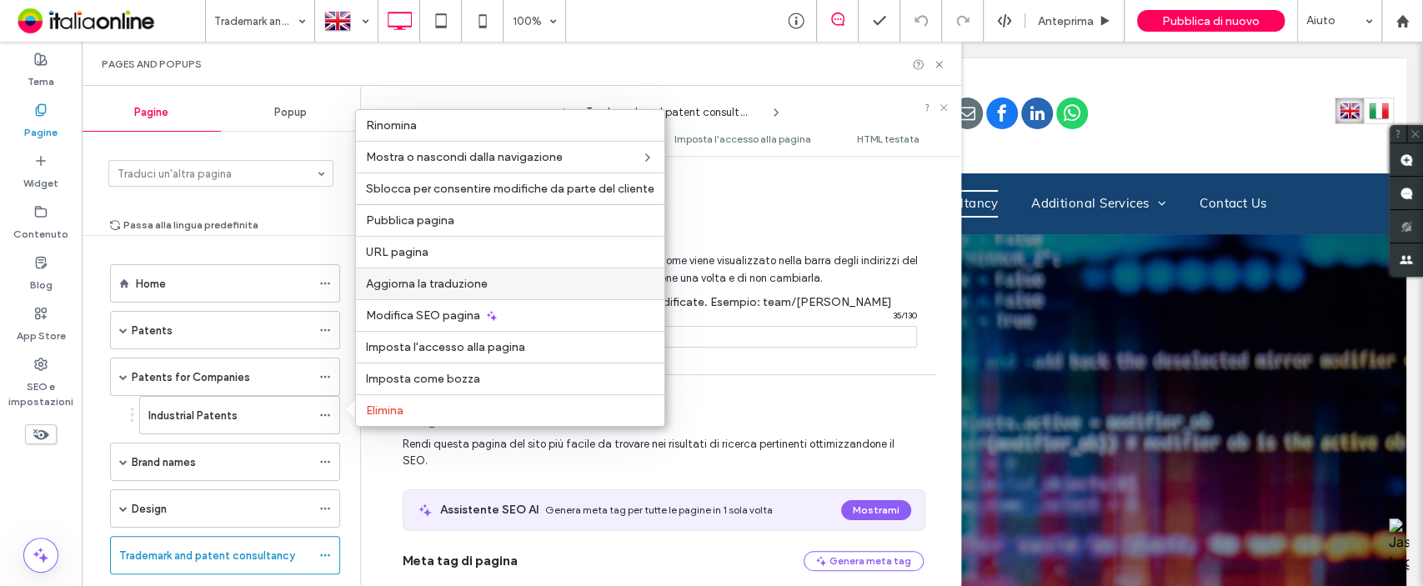
click at [449, 290] on span "Aggiorna la traduzione" at bounding box center [427, 284] width 122 height 14
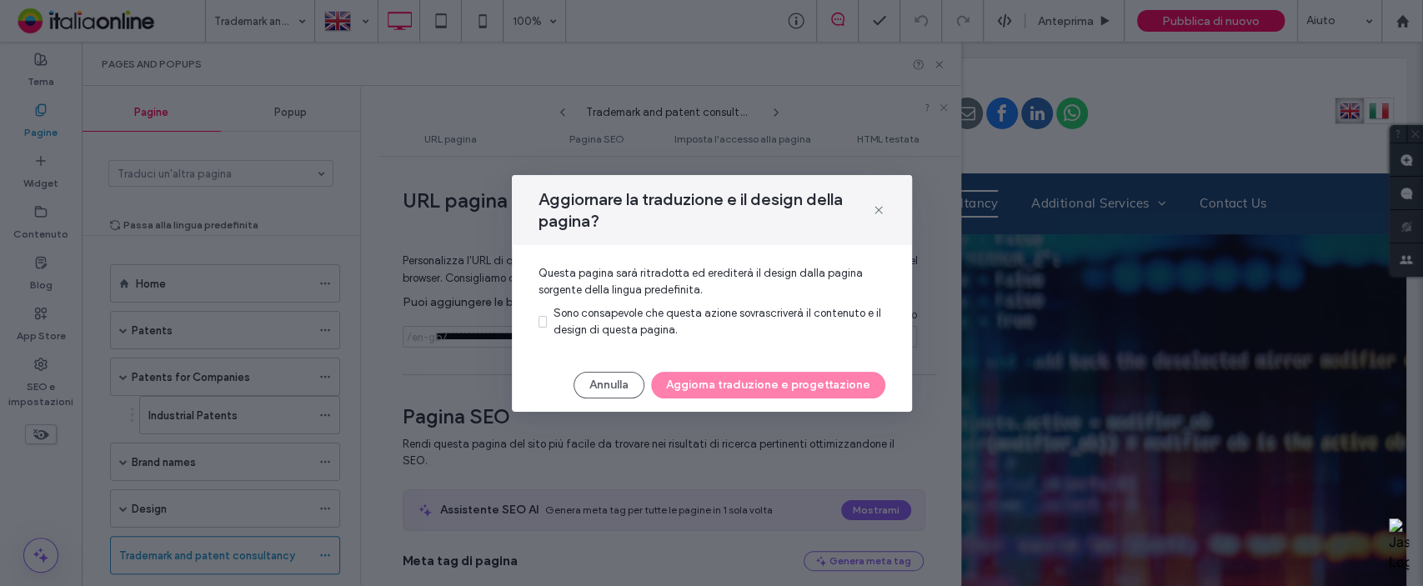
click at [587, 324] on span "Sono consapevole che questa azione sovrascriverà il contenuto e il design di qu…" at bounding box center [718, 321] width 328 height 29
drag, startPoint x: 694, startPoint y: 377, endPoint x: 698, endPoint y: 389, distance: 13.2
click at [694, 377] on button "Aggiorna traduzione e progettazione" at bounding box center [768, 385] width 234 height 27
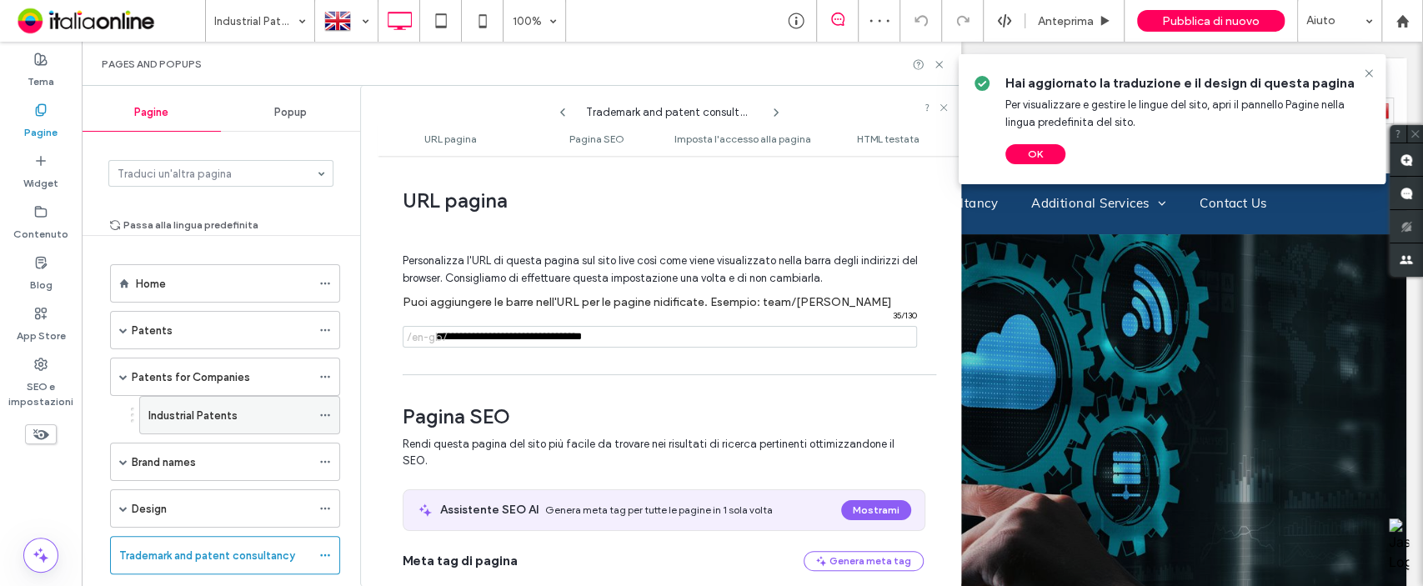
click at [256, 411] on div "Industrial Patents" at bounding box center [229, 416] width 163 height 18
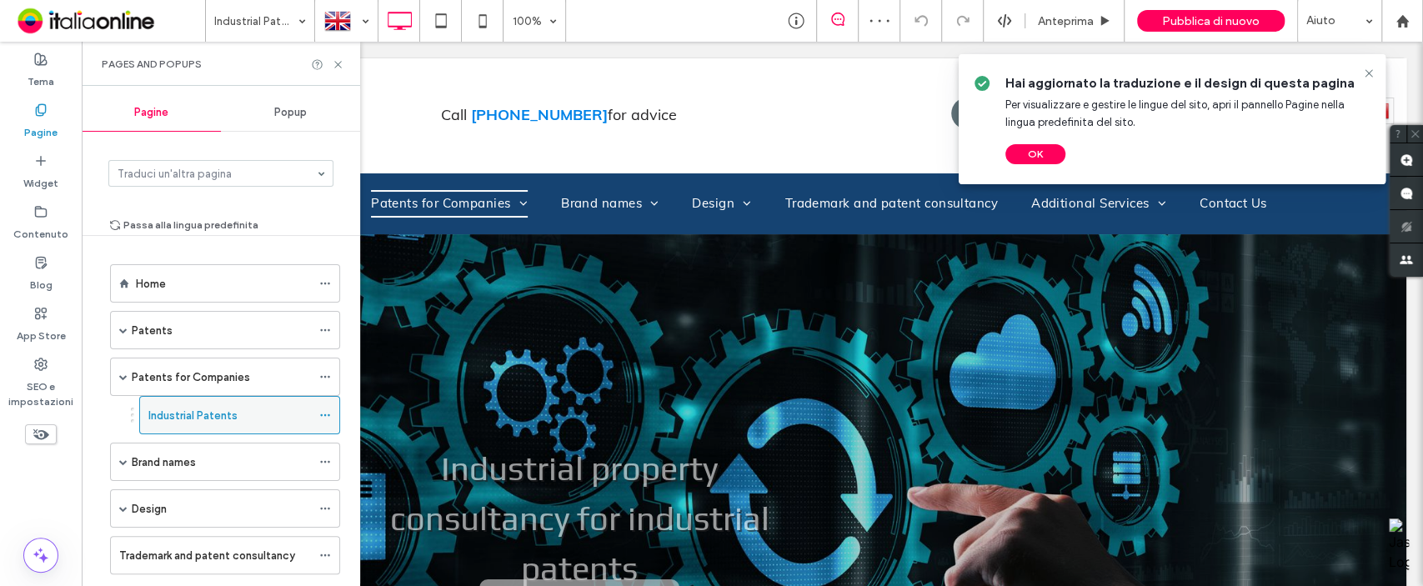
click at [330, 414] on icon at bounding box center [325, 415] width 12 height 12
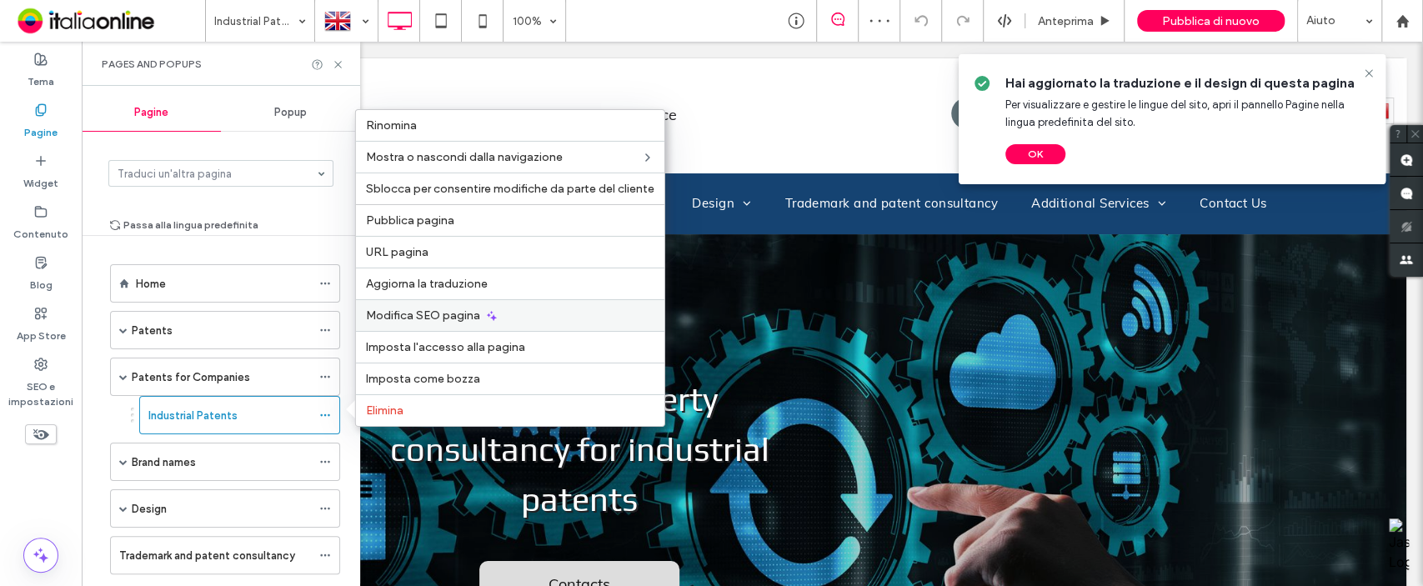
click at [438, 310] on span "Modifica SEO pagina" at bounding box center [423, 315] width 114 height 14
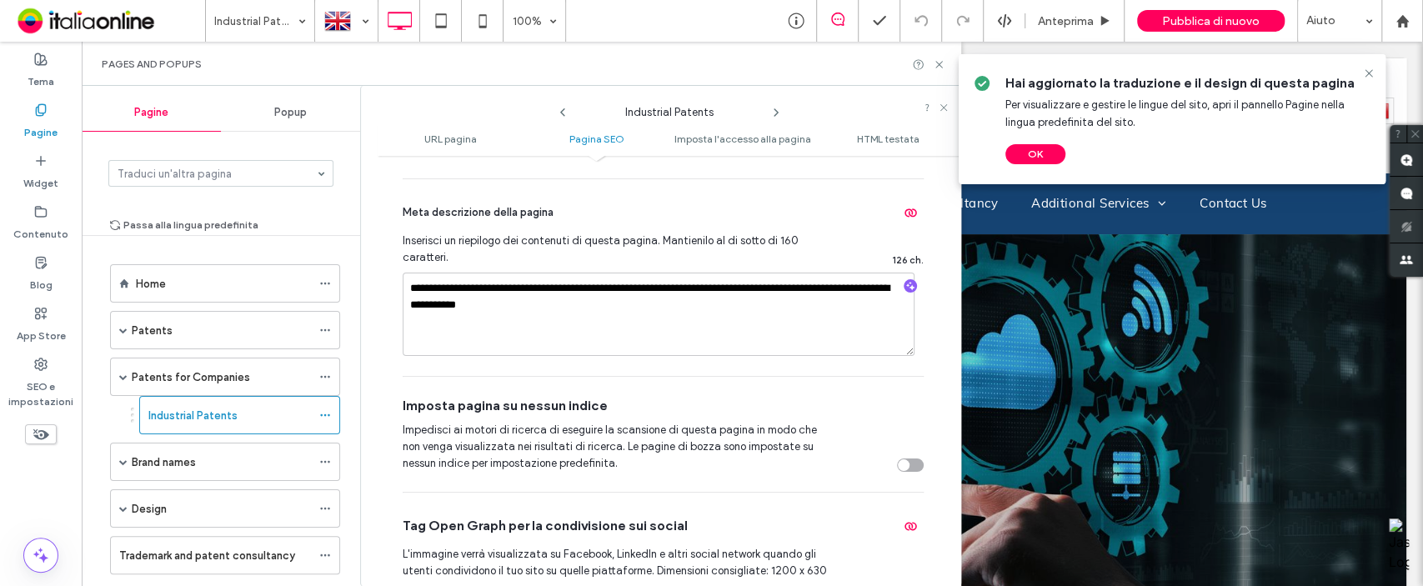
scroll to position [222, 0]
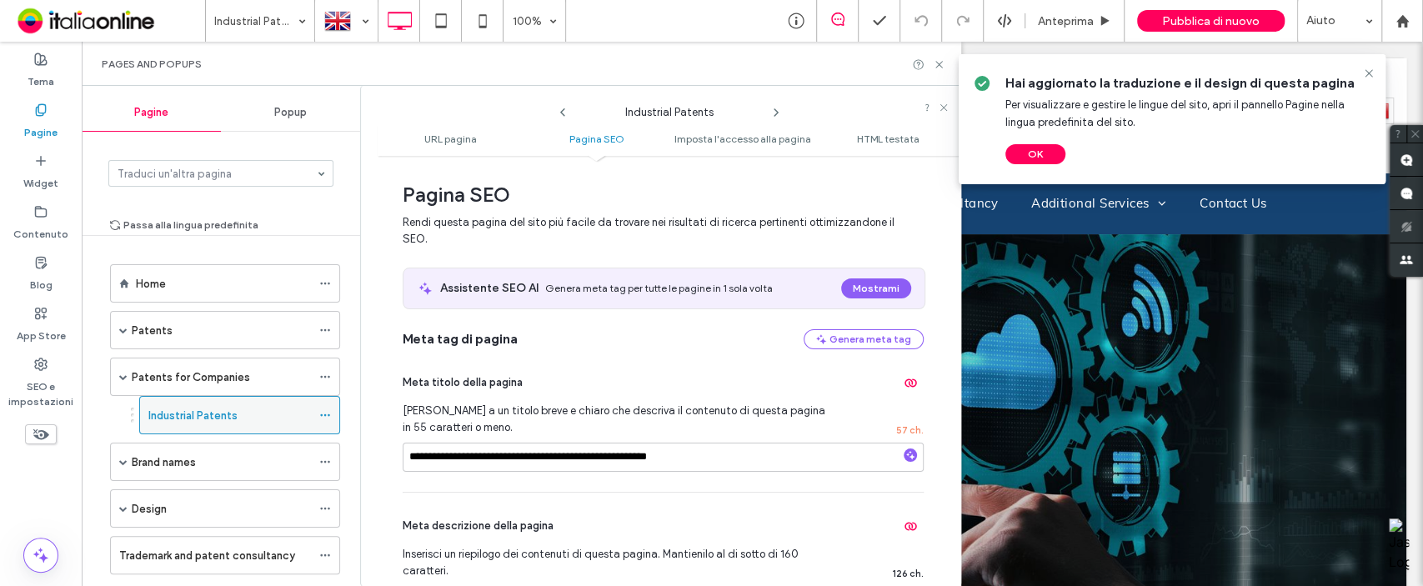
click at [321, 418] on icon at bounding box center [325, 415] width 12 height 12
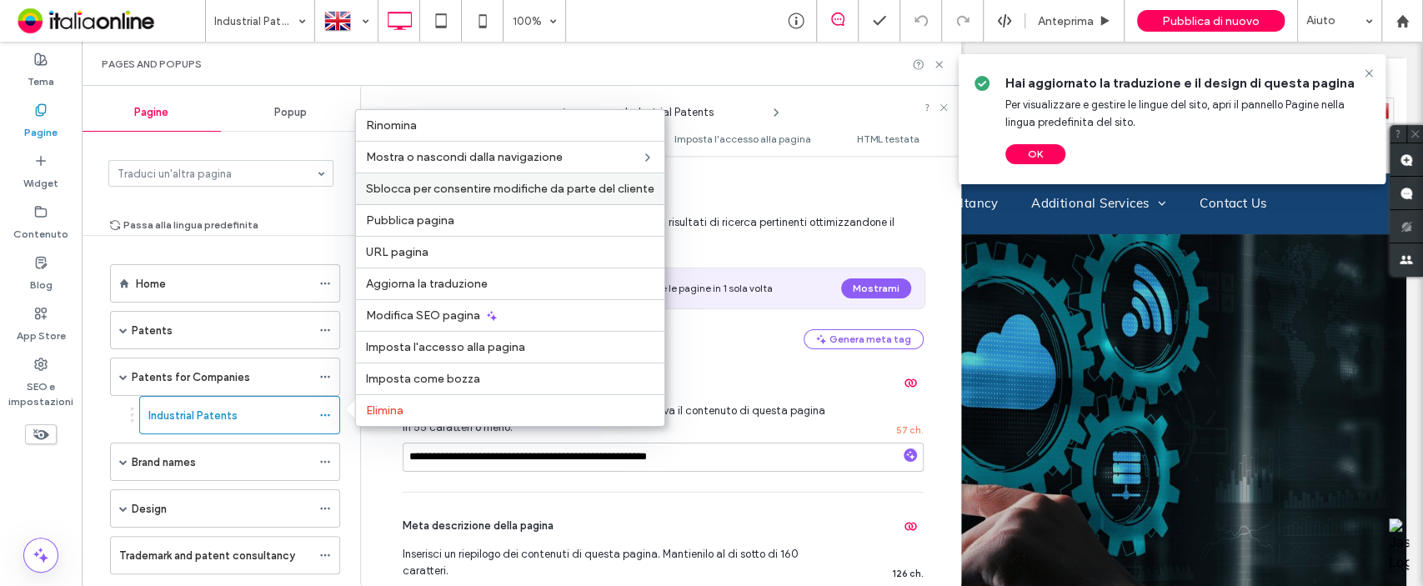
click at [438, 184] on span "Sblocca per consentire modifiche da parte del cliente" at bounding box center [510, 189] width 288 height 14
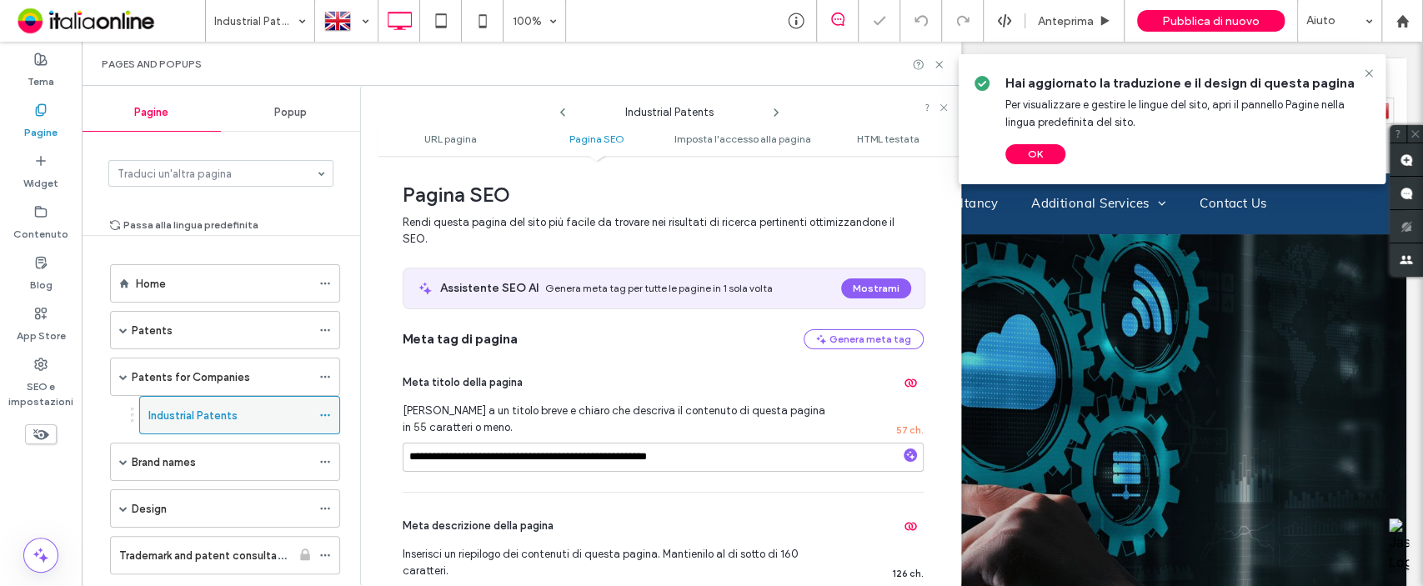
click at [324, 415] on icon at bounding box center [325, 415] width 12 height 12
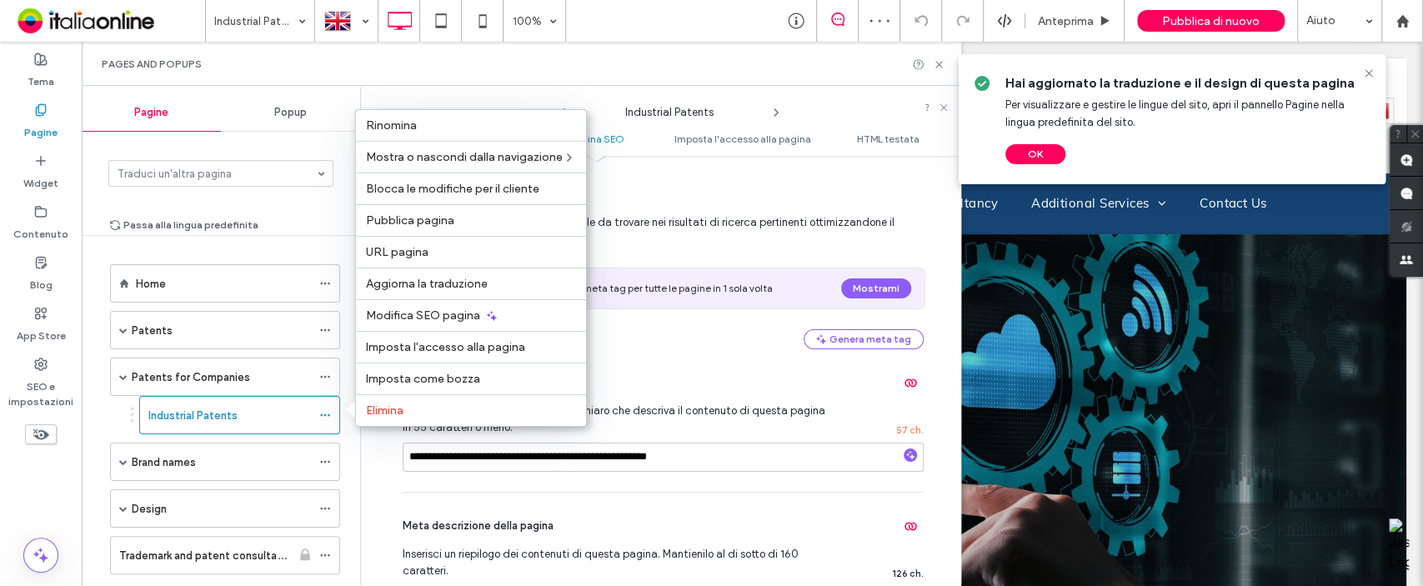
drag, startPoint x: 430, startPoint y: 192, endPoint x: 428, endPoint y: 200, distance: 8.7
click at [428, 192] on span "Blocca le modifiche per il cliente" at bounding box center [452, 189] width 173 height 14
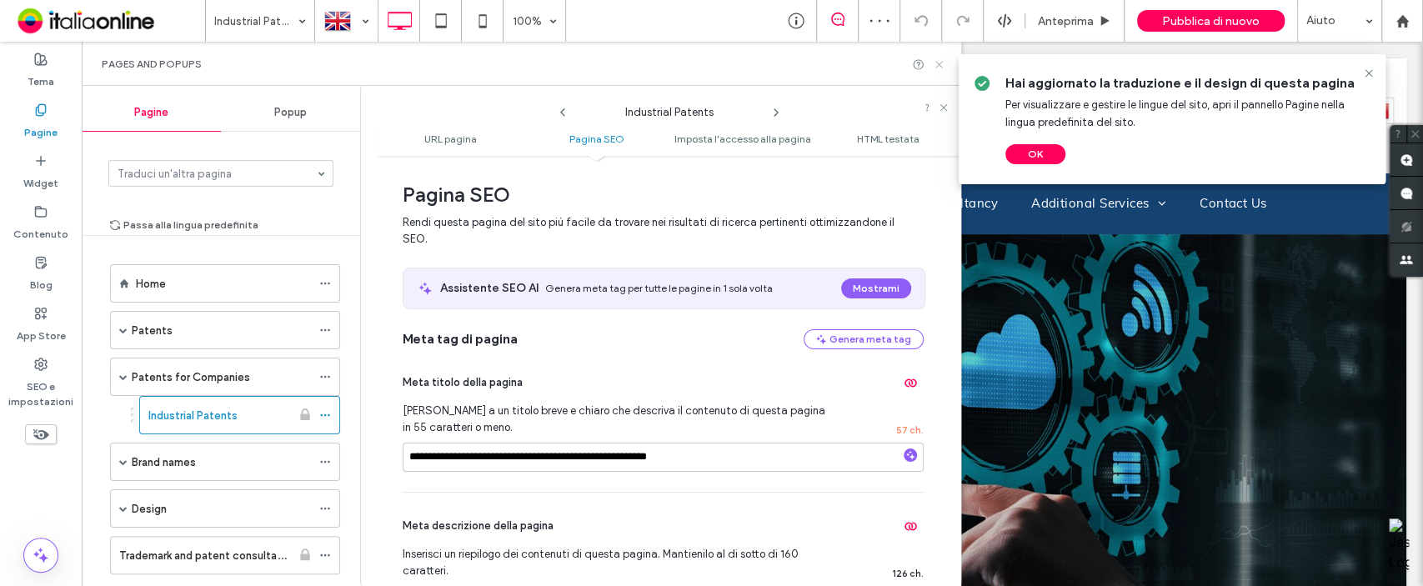
click at [939, 63] on use at bounding box center [938, 64] width 7 height 7
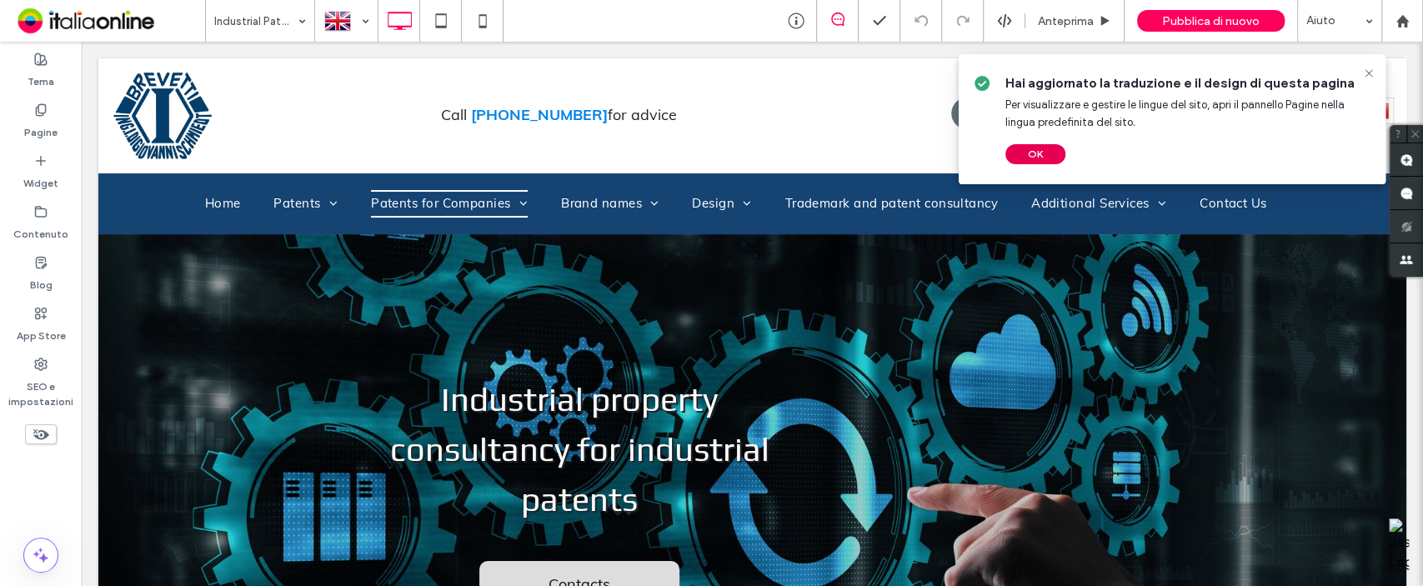
click at [1026, 155] on button "OK" at bounding box center [1035, 154] width 60 height 20
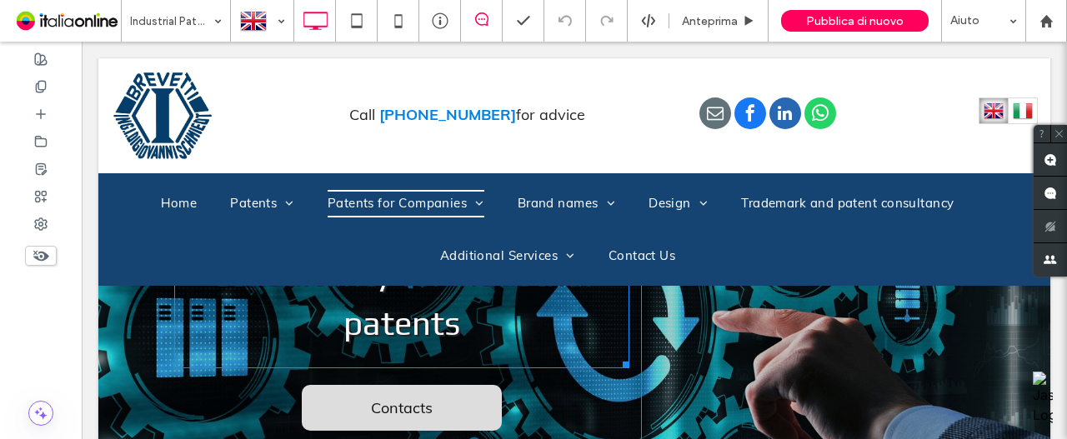
scroll to position [0, 0]
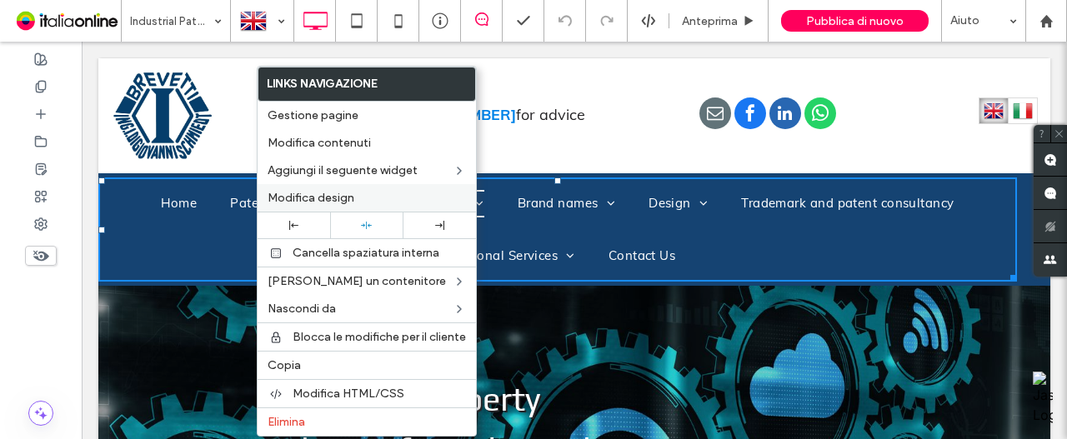
click at [343, 203] on div "Modifica design" at bounding box center [367, 198] width 218 height 28
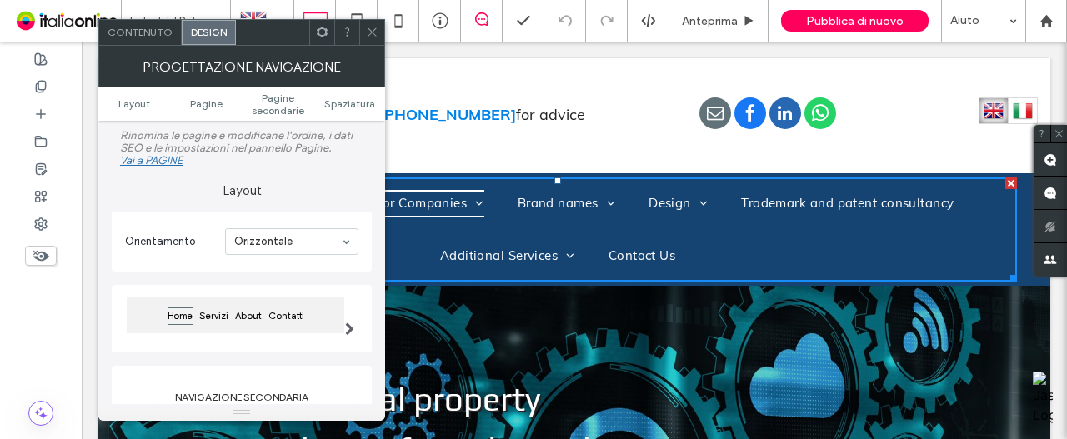
click at [378, 36] on icon at bounding box center [372, 32] width 13 height 13
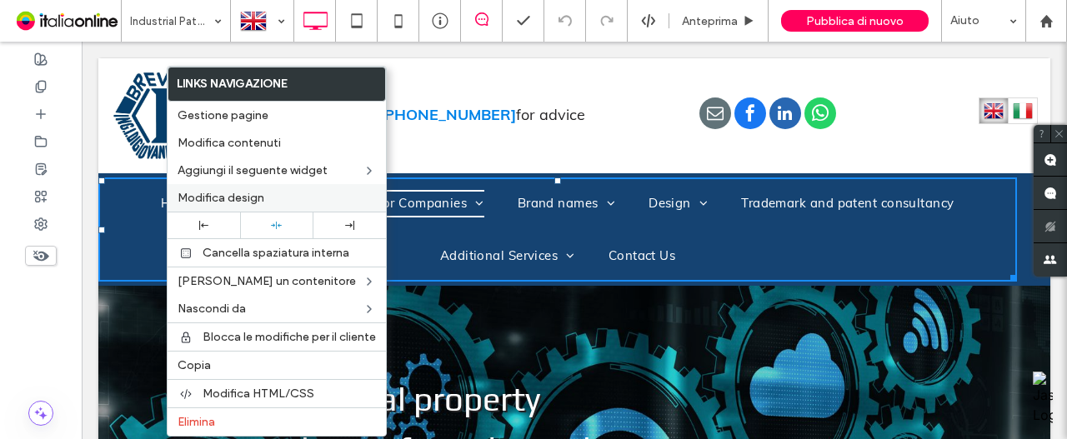
click at [237, 188] on div "Modifica design" at bounding box center [277, 198] width 218 height 28
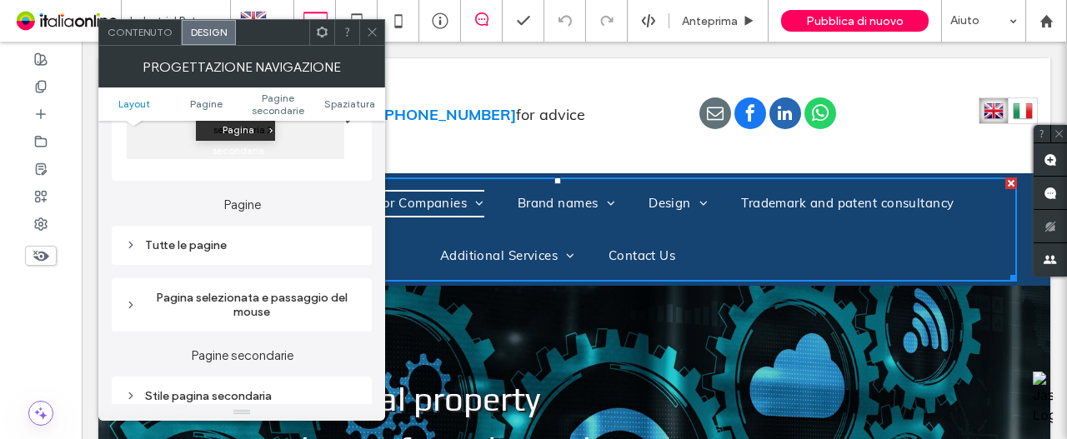
click at [193, 242] on div "Tutte le pagine" at bounding box center [241, 245] width 233 height 14
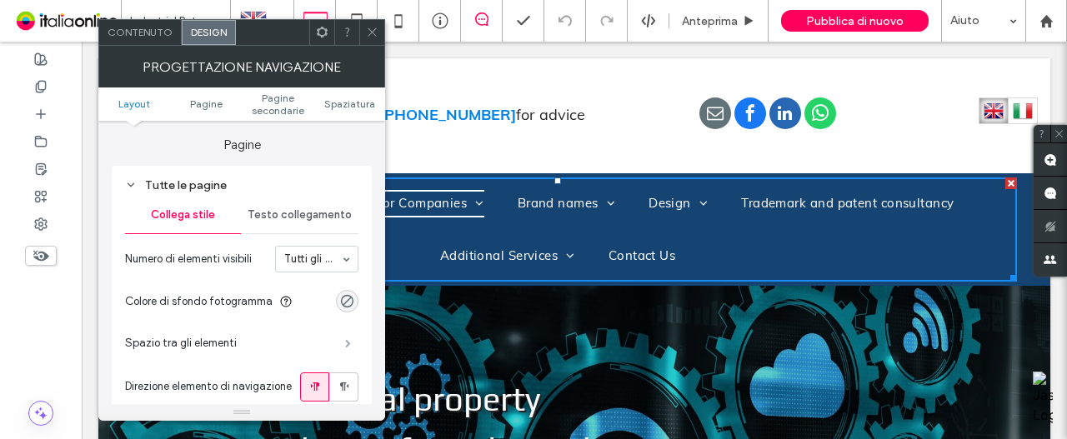
scroll to position [417, 0]
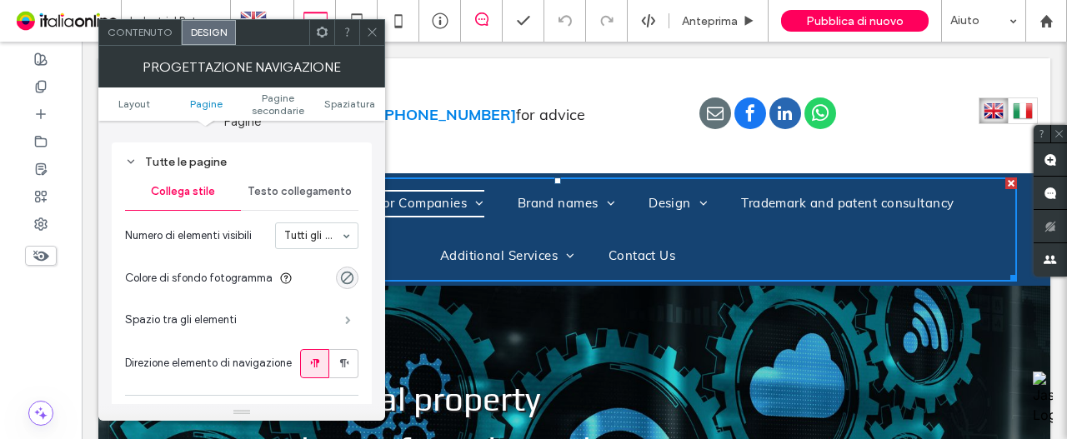
click at [351, 319] on span at bounding box center [348, 320] width 6 height 8
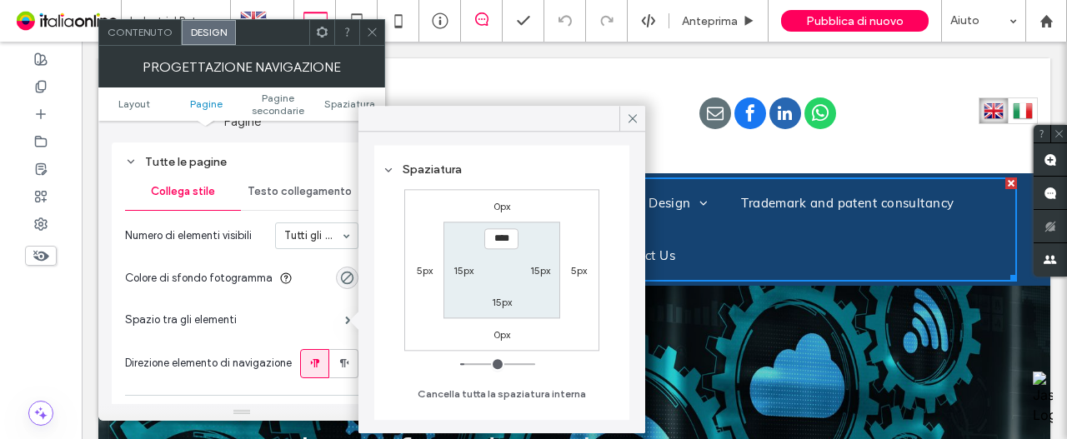
click at [467, 268] on label "15px" at bounding box center [463, 270] width 20 height 13
type input "*"
type input "***"
click at [544, 269] on label "15px" at bounding box center [540, 270] width 20 height 13
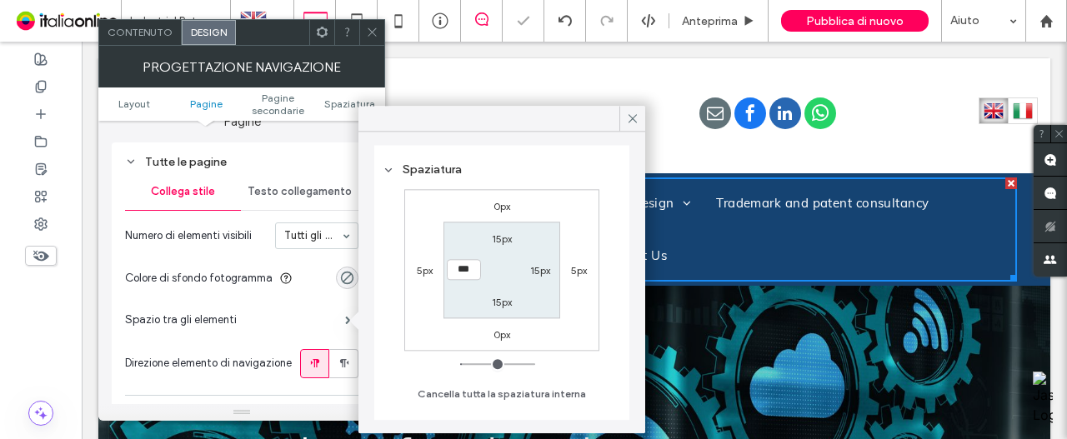
type input "**"
type input "*"
type input "***"
click at [424, 263] on div "5px" at bounding box center [425, 270] width 16 height 17
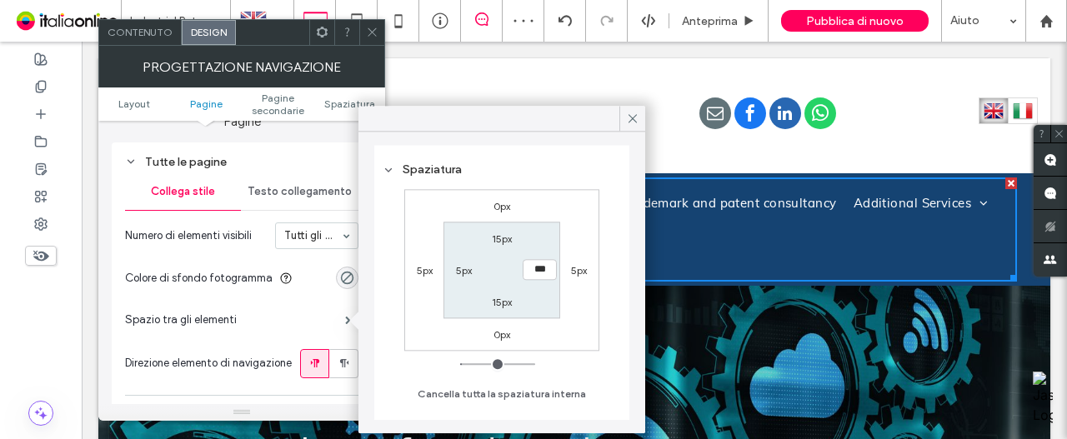
click at [423, 272] on label "5px" at bounding box center [425, 270] width 16 height 13
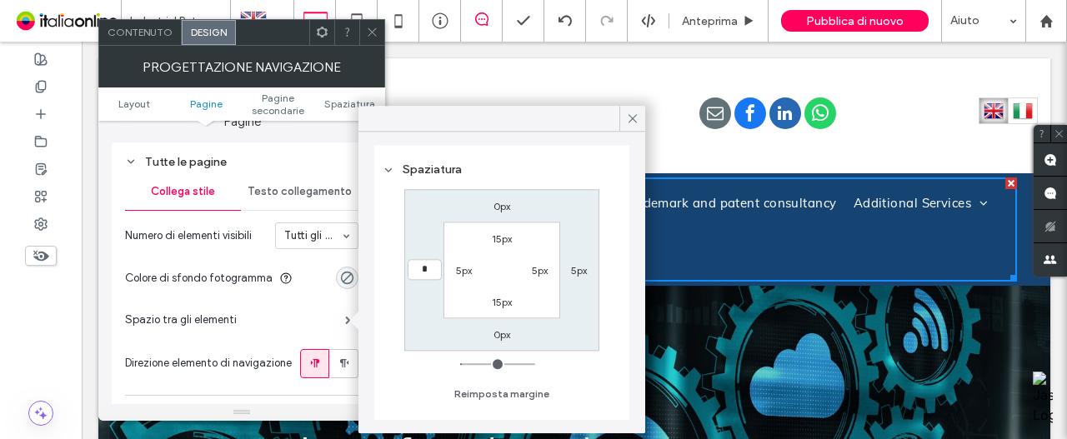
type input "*"
type input "***"
click at [577, 271] on label "5px" at bounding box center [579, 270] width 16 height 13
type input "*"
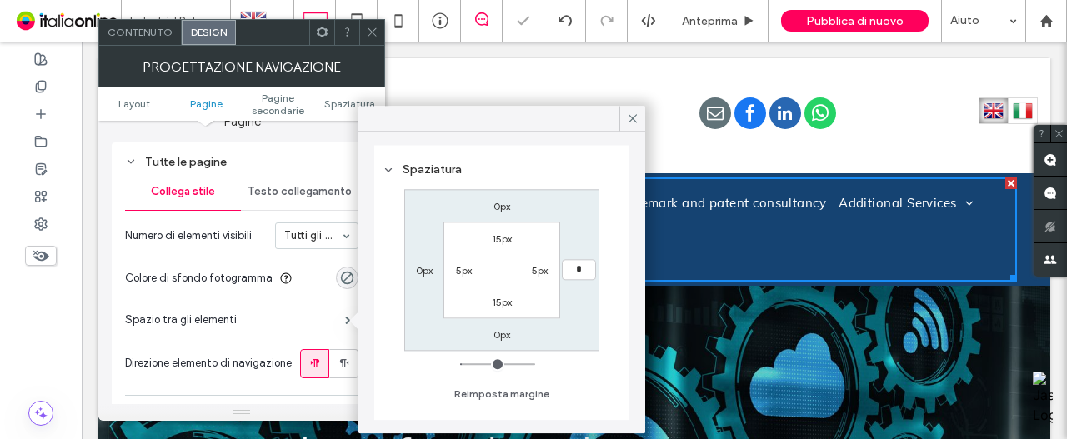
type input "*"
type input "***"
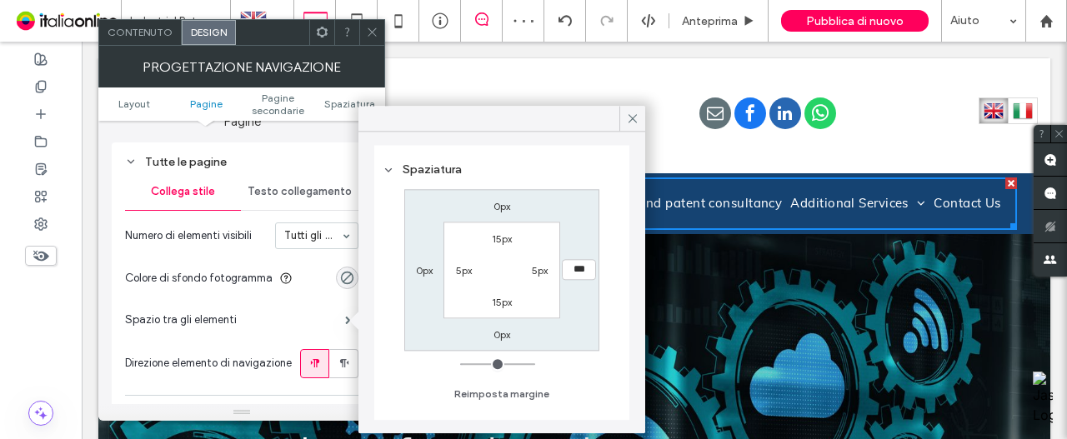
click at [367, 38] on span at bounding box center [372, 32] width 13 height 25
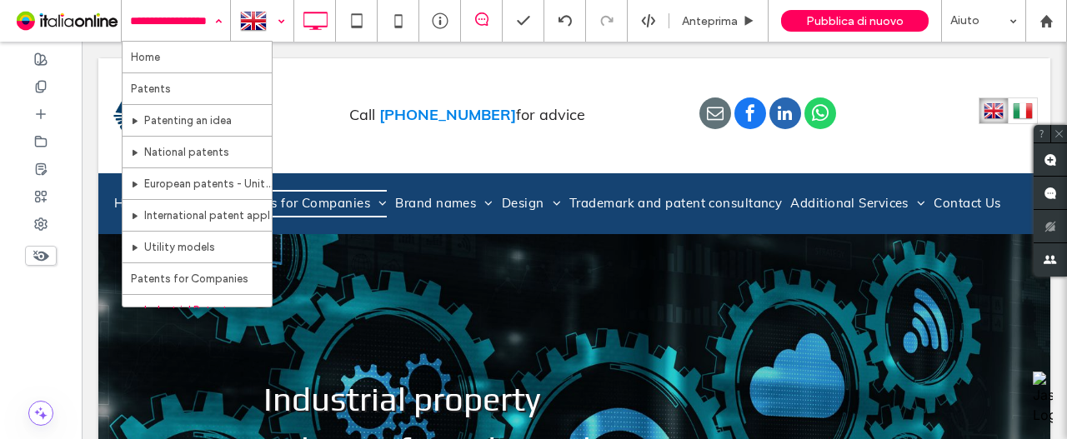
click at [244, 13] on div at bounding box center [262, 21] width 61 height 40
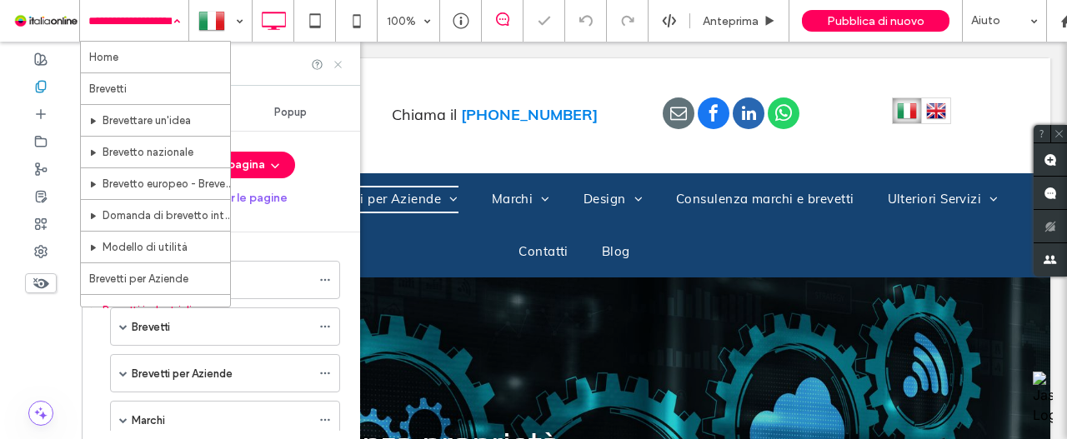
click at [335, 63] on icon at bounding box center [338, 64] width 13 height 13
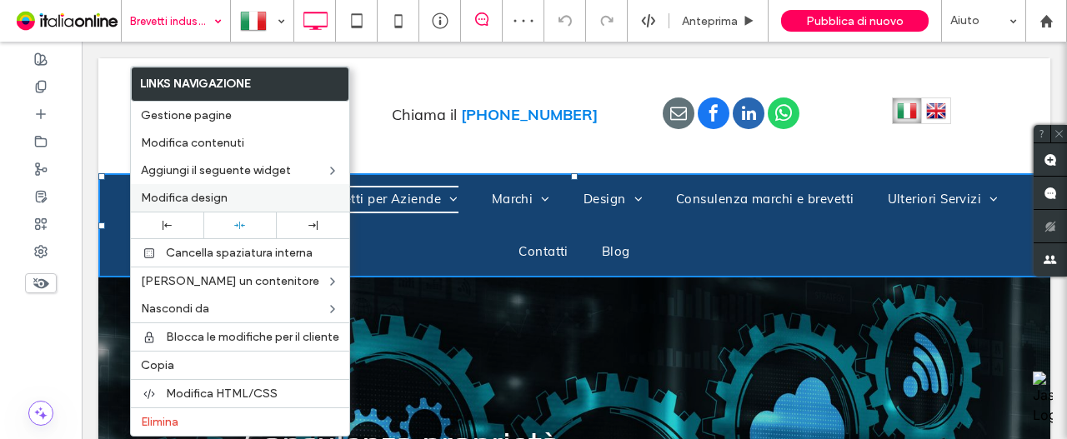
click at [173, 191] on span "Modifica design" at bounding box center [184, 198] width 87 height 14
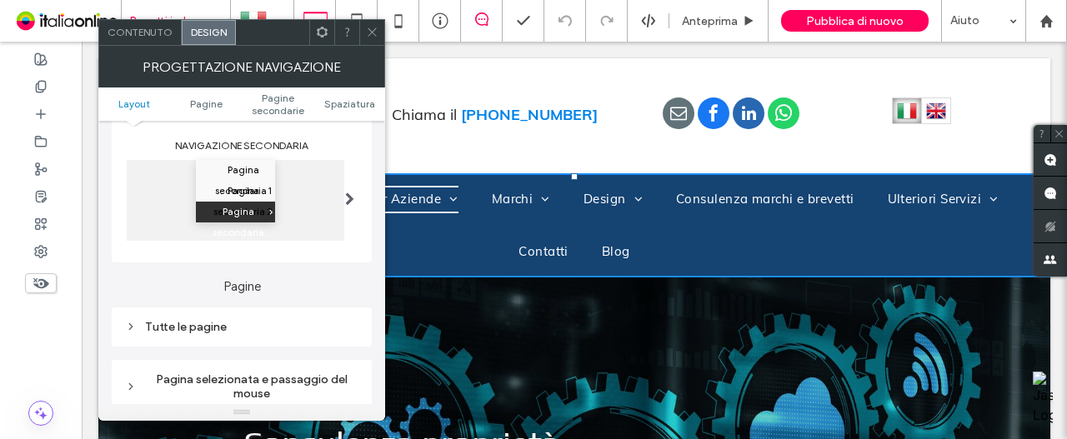
scroll to position [333, 0]
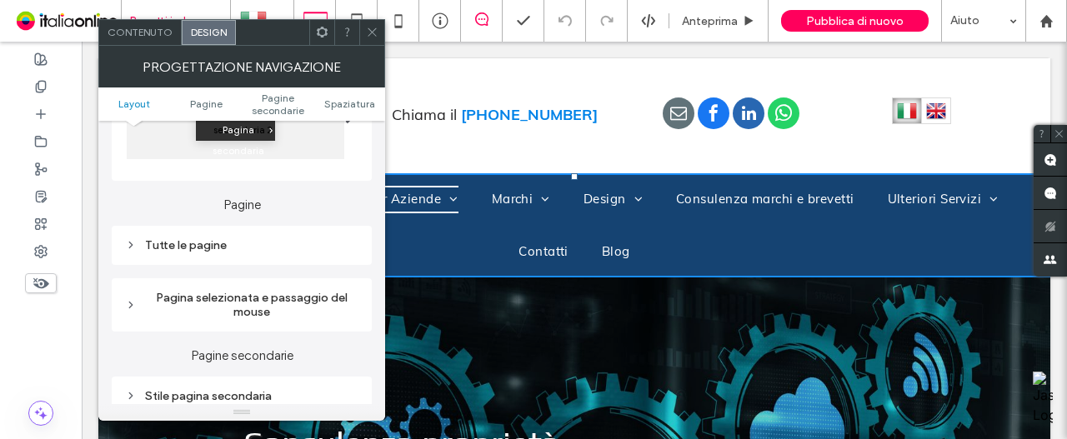
click at [248, 256] on div "Tutte le pagine" at bounding box center [241, 245] width 233 height 23
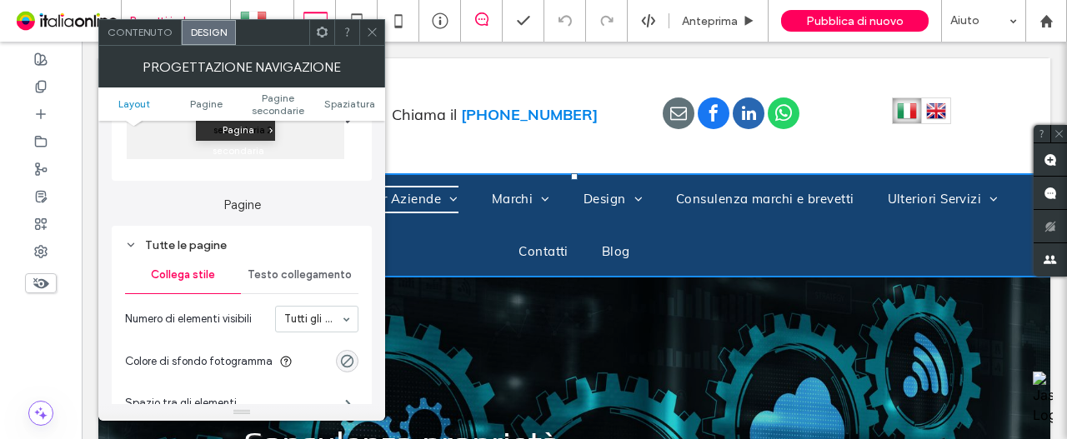
scroll to position [417, 0]
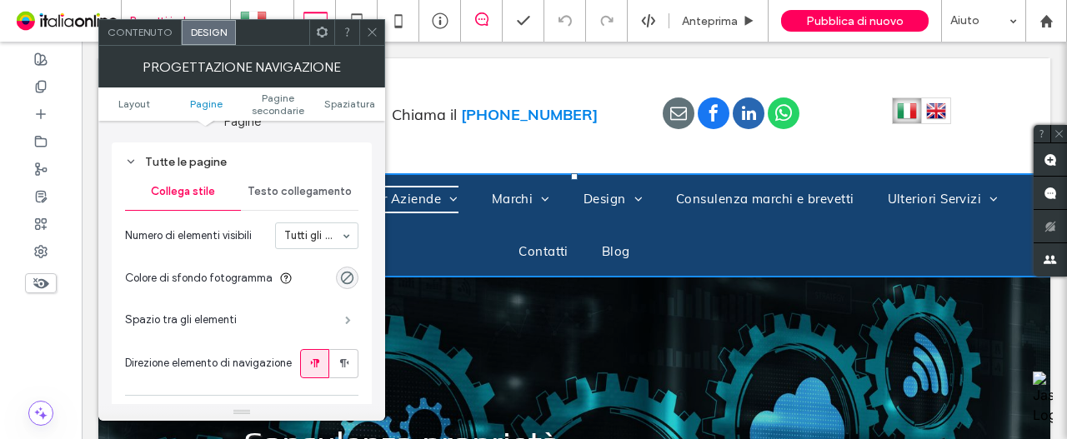
click at [346, 321] on span at bounding box center [348, 320] width 6 height 8
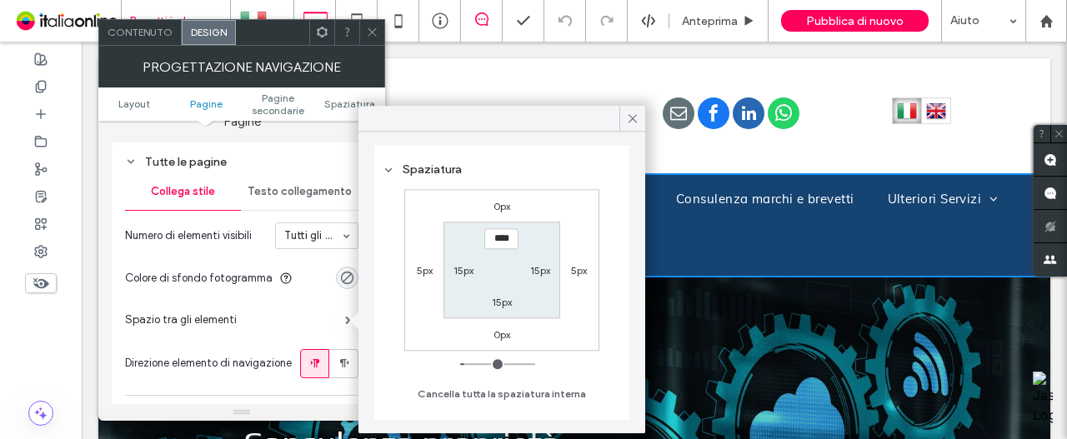
click at [467, 271] on label "15px" at bounding box center [463, 270] width 20 height 13
type input "*"
type input "***"
click at [541, 273] on label "15px" at bounding box center [540, 270] width 20 height 13
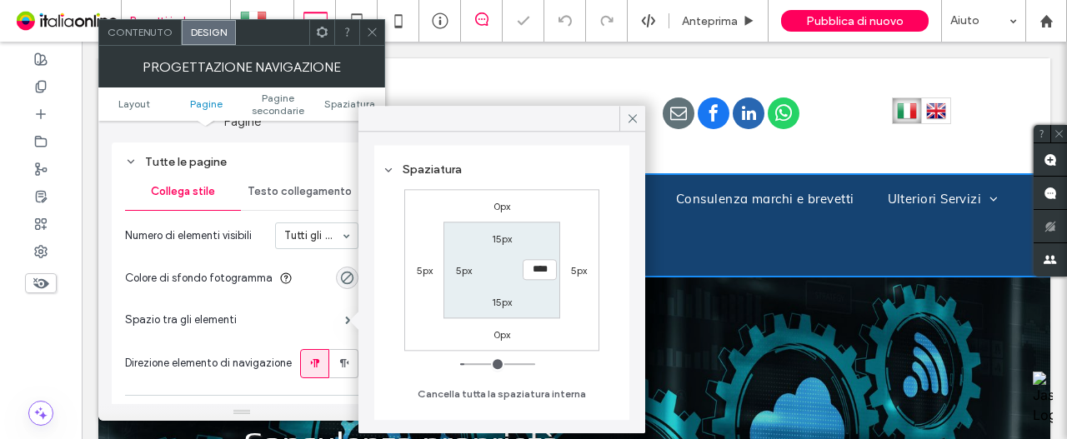
type input "**"
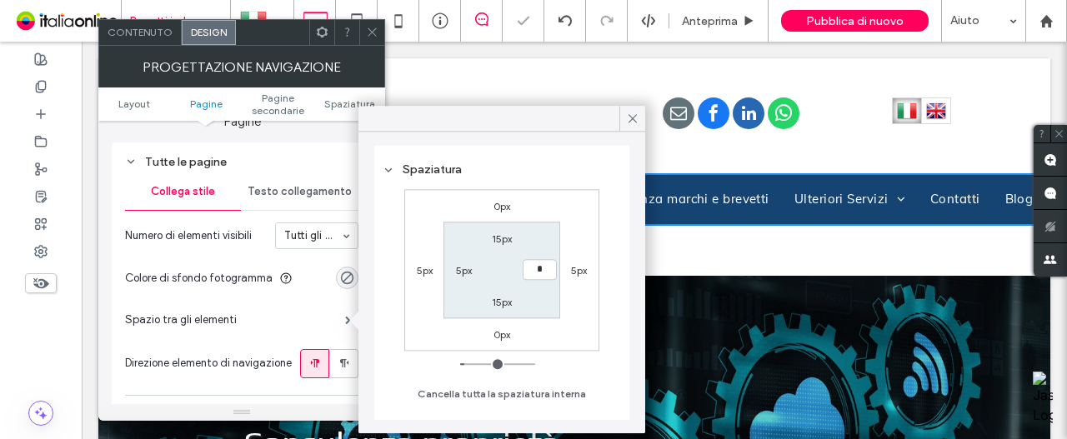
type input "*"
type input "***"
click at [582, 269] on label "5px" at bounding box center [579, 270] width 16 height 13
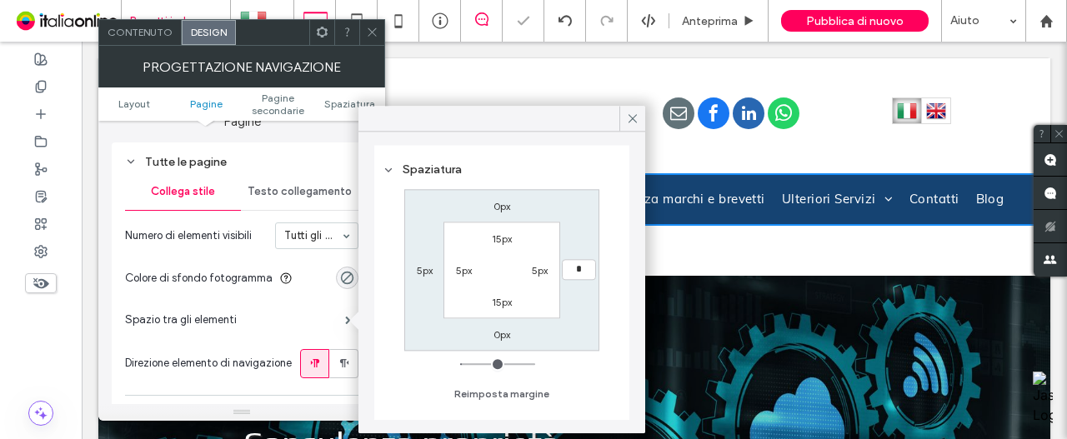
type input "*"
click at [415, 282] on div "0px * 0px 5px 15px 5px 15px 5px" at bounding box center [501, 270] width 195 height 162
click at [425, 271] on label "5px" at bounding box center [425, 270] width 16 height 13
click at [565, 296] on div "0px 5px 0px * 15px 5px 15px 5px" at bounding box center [501, 270] width 195 height 162
click at [409, 271] on input "*" at bounding box center [425, 270] width 34 height 21
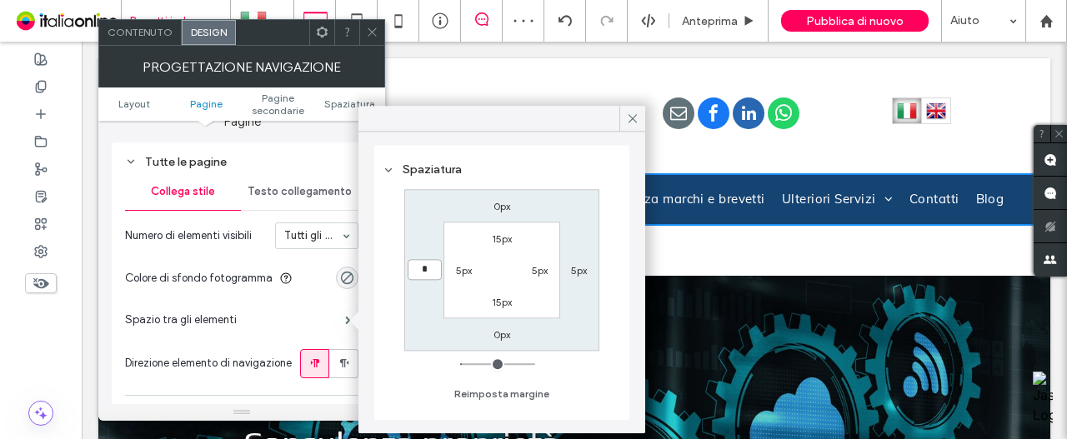
type input "*"
type input "***"
click at [590, 266] on div "5px" at bounding box center [579, 270] width 38 height 17
drag, startPoint x: 581, startPoint y: 271, endPoint x: 597, endPoint y: 273, distance: 16.0
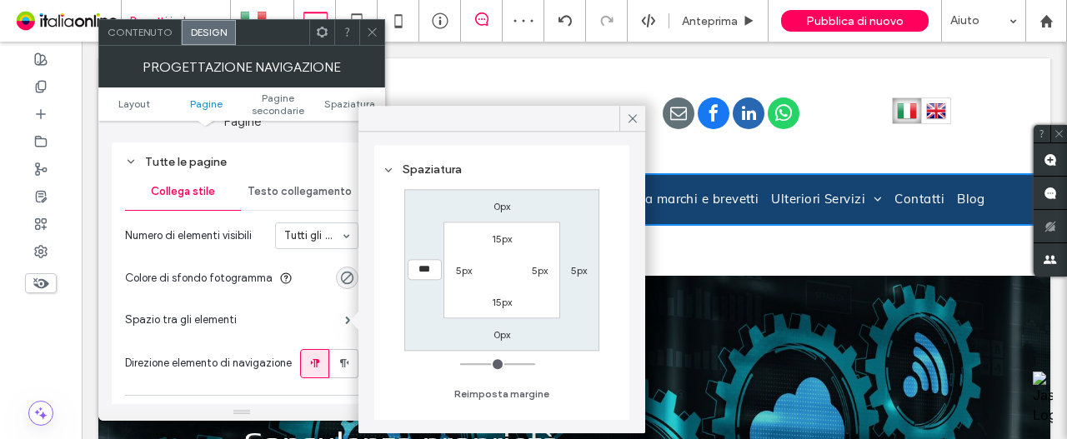
click at [581, 271] on label "5px" at bounding box center [579, 270] width 16 height 13
type input "*"
type input "***"
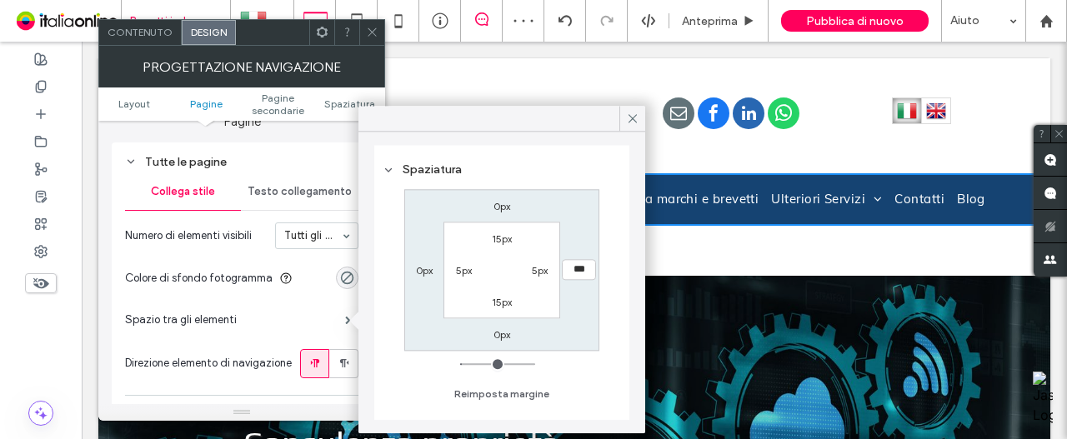
click at [605, 300] on div "0px *** 0px 0px 15px 5px 15px 5px Reimposta margine" at bounding box center [502, 294] width 238 height 226
click at [371, 33] on icon at bounding box center [372, 32] width 13 height 13
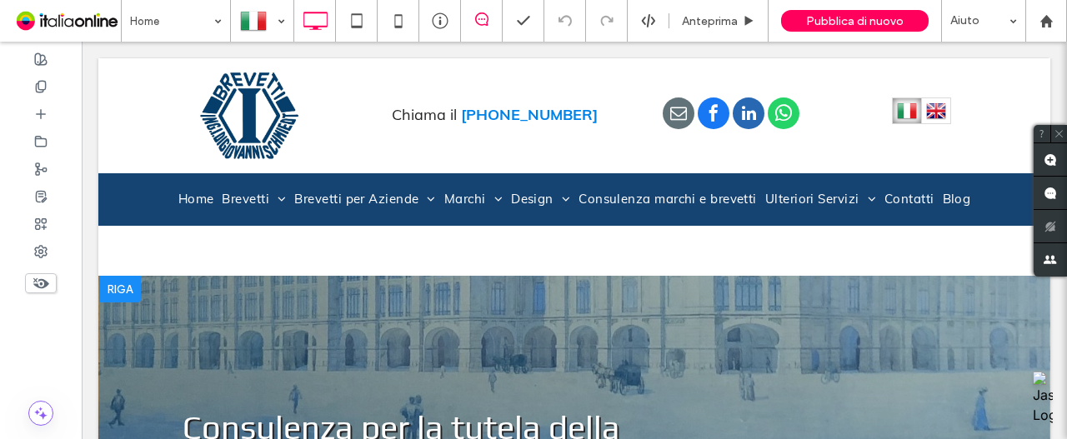
click at [129, 283] on div at bounding box center [120, 289] width 42 height 27
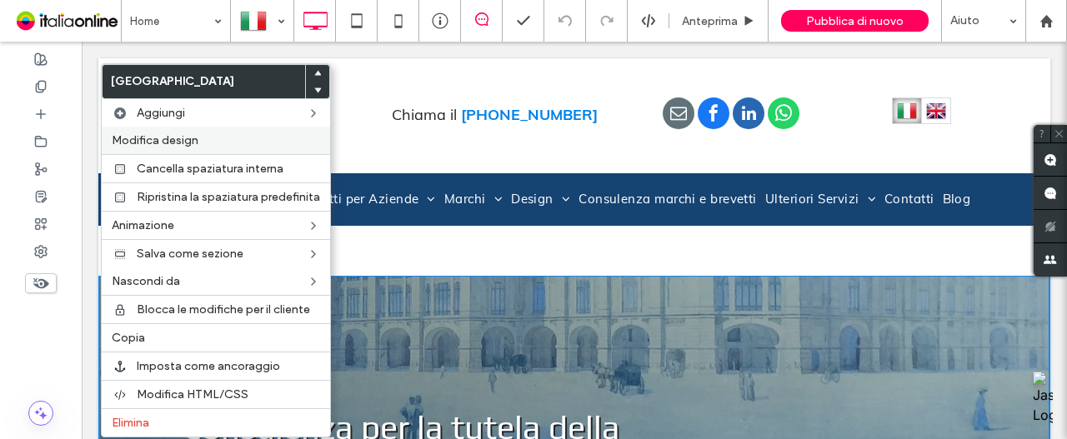
click at [200, 144] on label "Modifica design" at bounding box center [216, 140] width 208 height 14
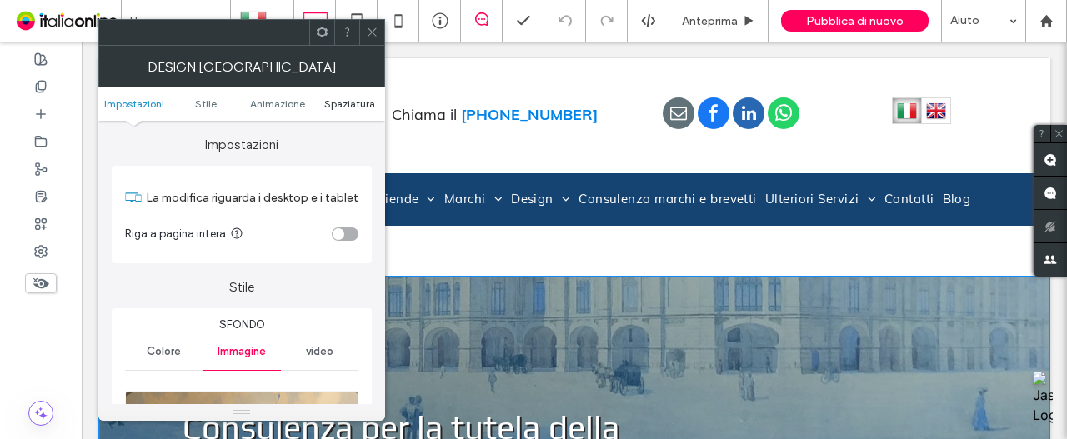
click at [348, 98] on span "Spaziatura" at bounding box center [349, 104] width 51 height 13
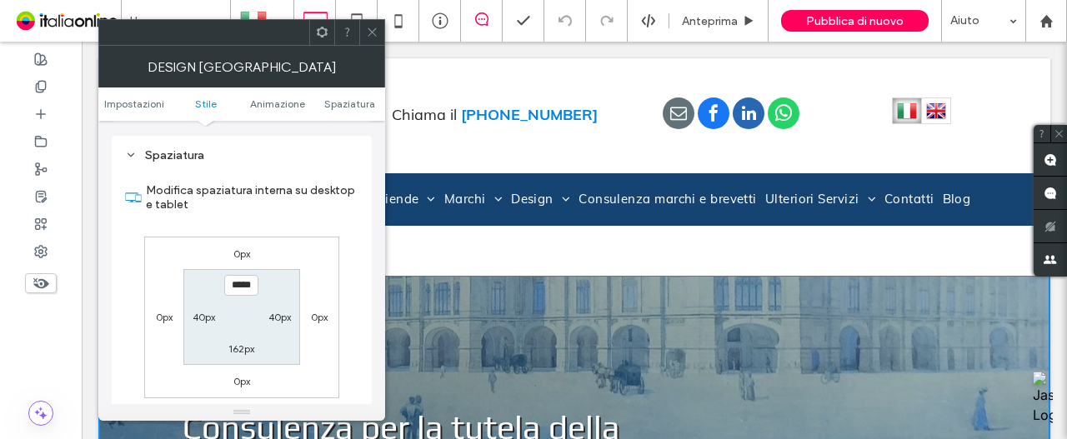
scroll to position [968, 0]
click at [381, 40] on div at bounding box center [371, 32] width 25 height 25
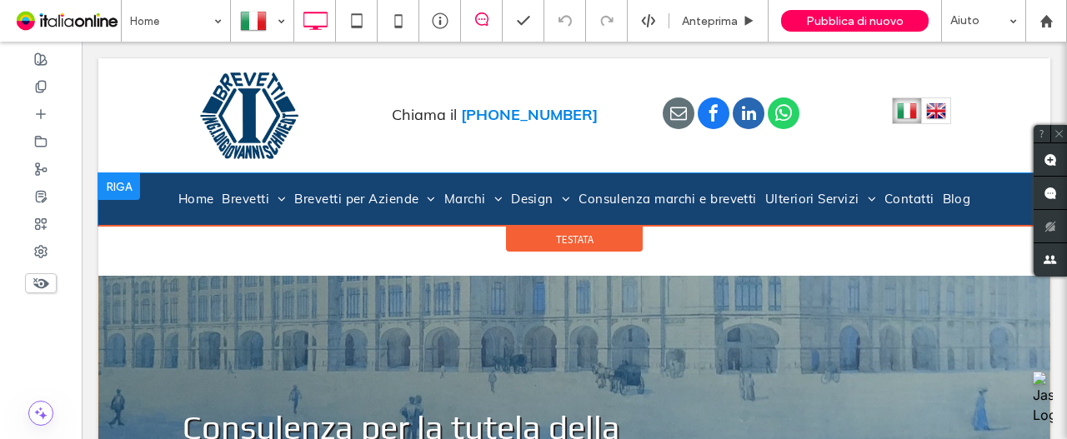
click at [108, 189] on div at bounding box center [119, 186] width 42 height 27
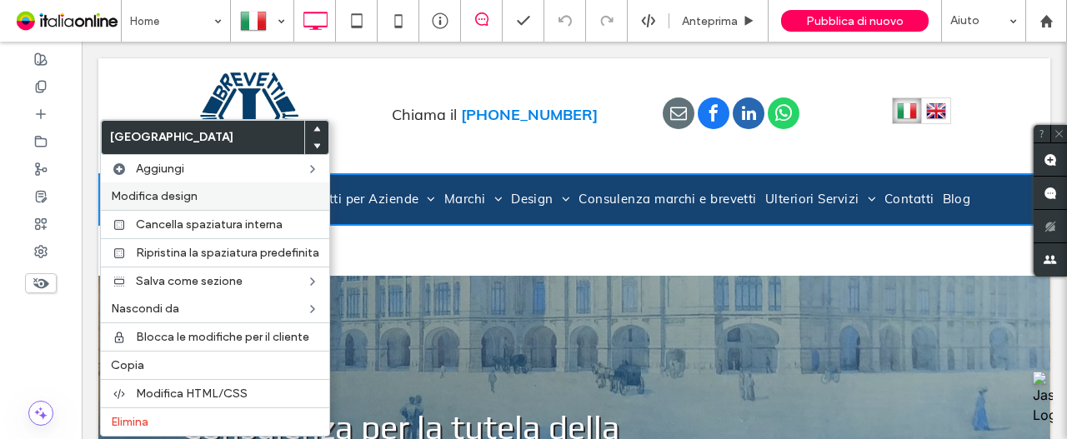
click at [202, 201] on label "Modifica design" at bounding box center [215, 196] width 208 height 14
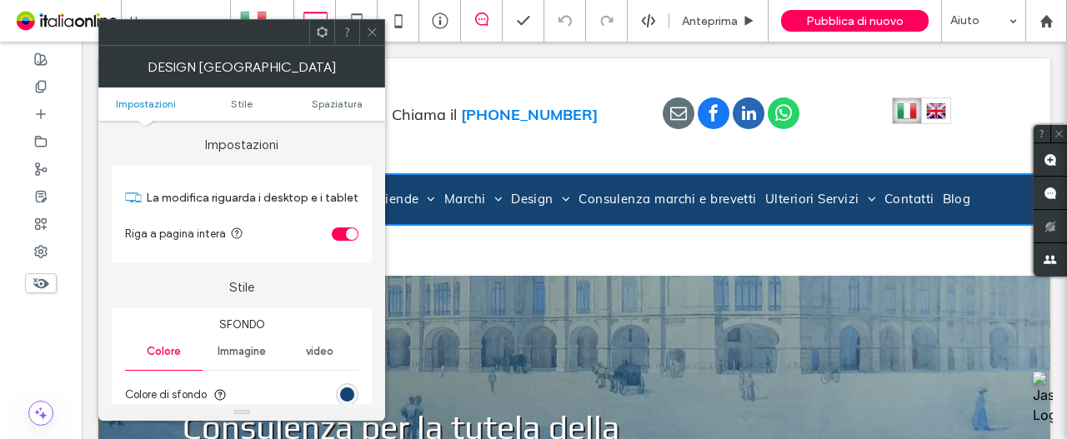
click at [378, 36] on icon at bounding box center [372, 32] width 13 height 13
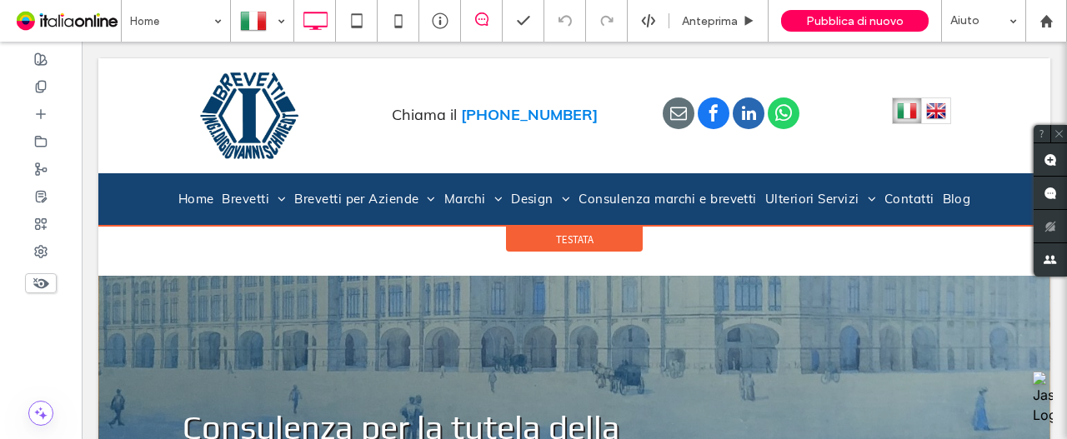
click at [609, 244] on div "Testata" at bounding box center [574, 239] width 137 height 25
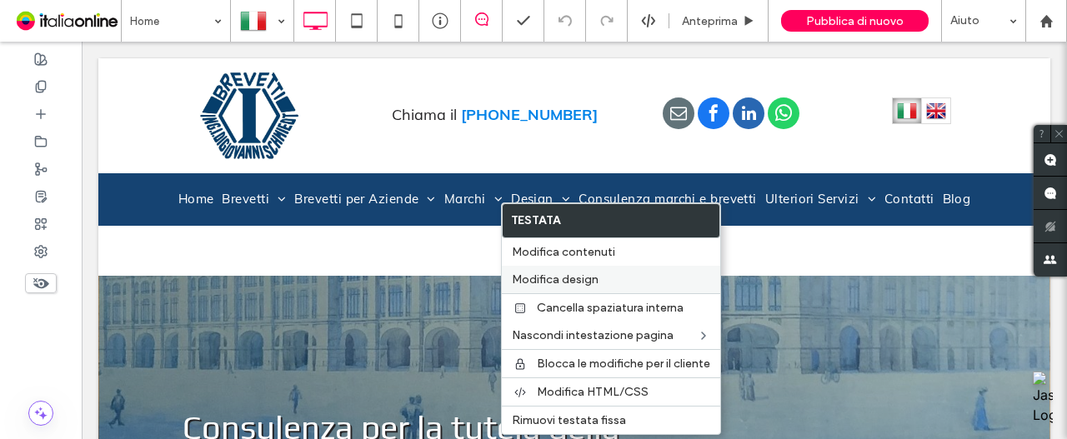
drag, startPoint x: 608, startPoint y: 285, endPoint x: 554, endPoint y: 285, distance: 54.2
click at [608, 285] on div "Modifica design" at bounding box center [611, 280] width 218 height 28
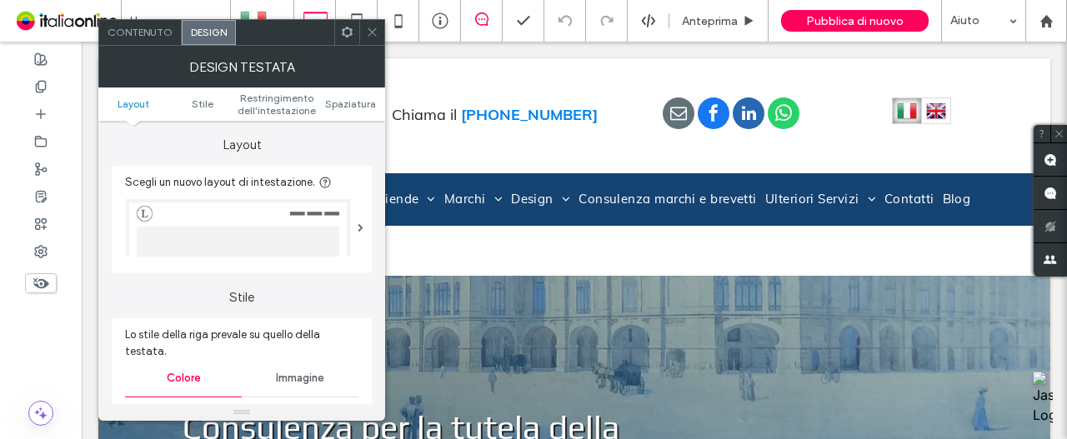
drag, startPoint x: 320, startPoint y: 92, endPoint x: 333, endPoint y: 93, distance: 13.4
click at [321, 92] on ul "Layout Stile Restringimento dell'intestazione Spaziatura" at bounding box center [241, 104] width 287 height 33
click at [342, 98] on span "Spaziatura" at bounding box center [350, 104] width 51 height 13
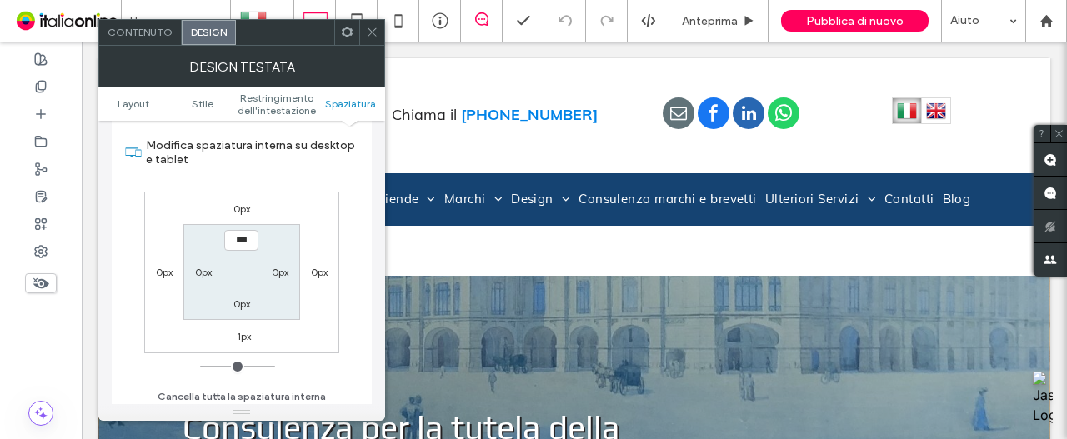
scroll to position [663, 0]
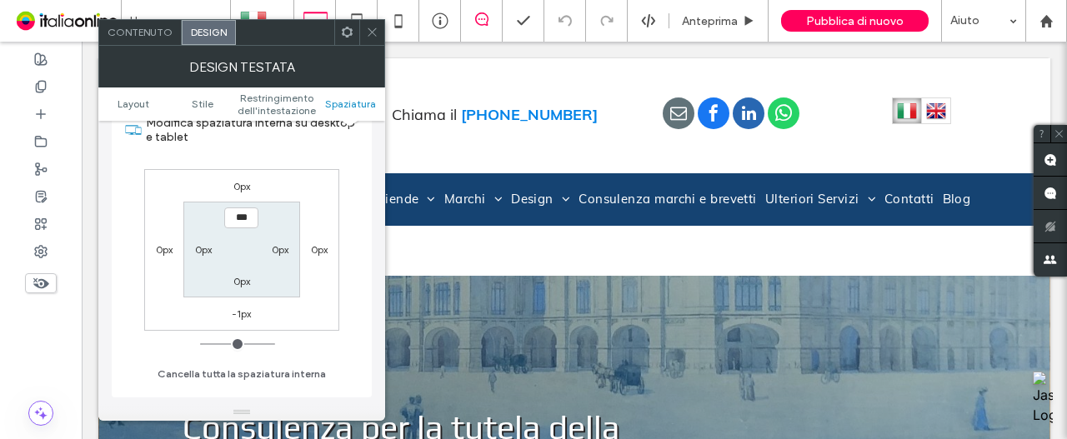
click at [250, 308] on label "-1px" at bounding box center [241, 314] width 19 height 13
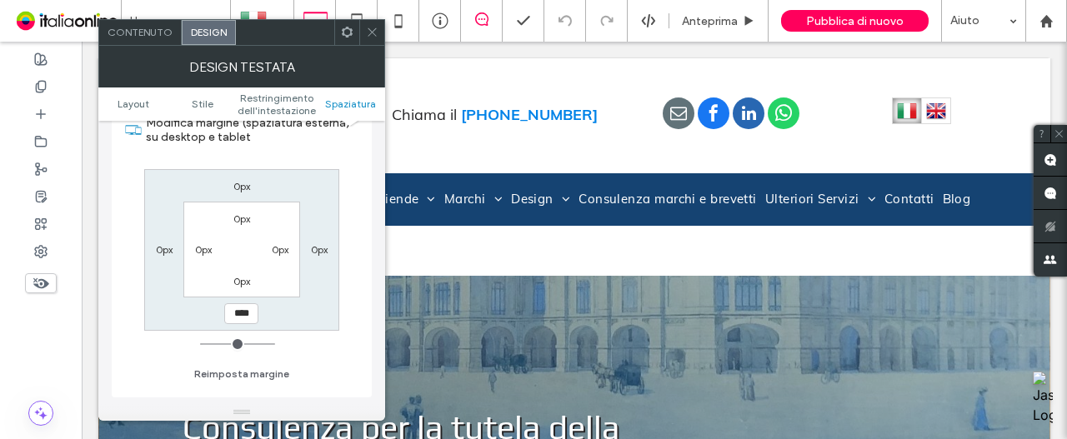
type input "*"
type input "***"
click at [366, 34] on icon at bounding box center [372, 32] width 13 height 13
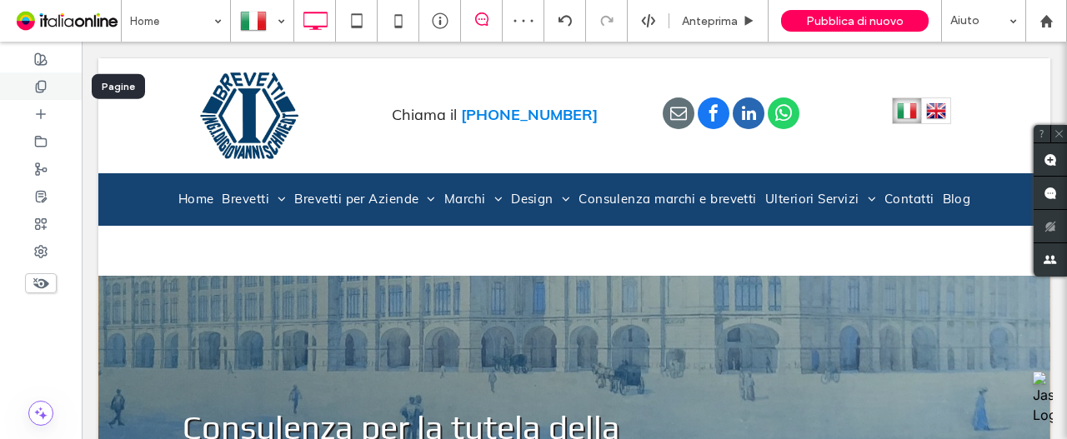
click at [55, 89] on div at bounding box center [41, 87] width 82 height 28
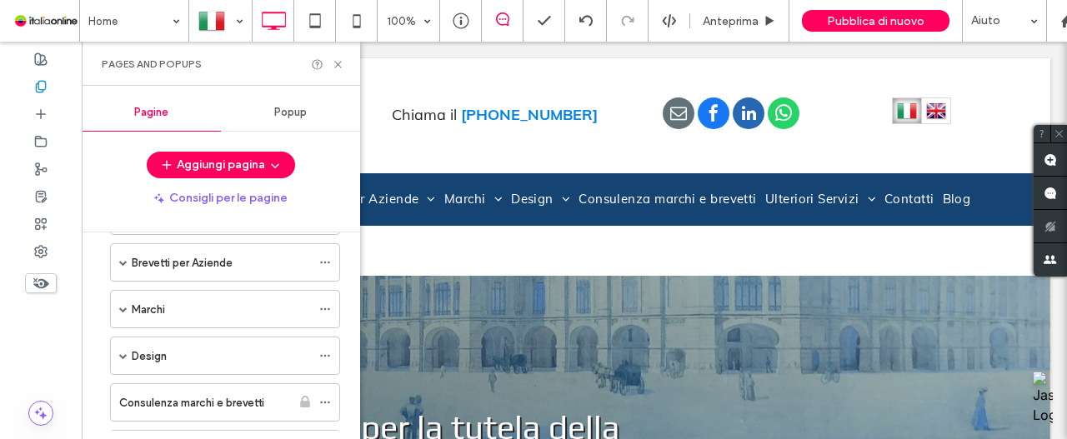
scroll to position [277, 0]
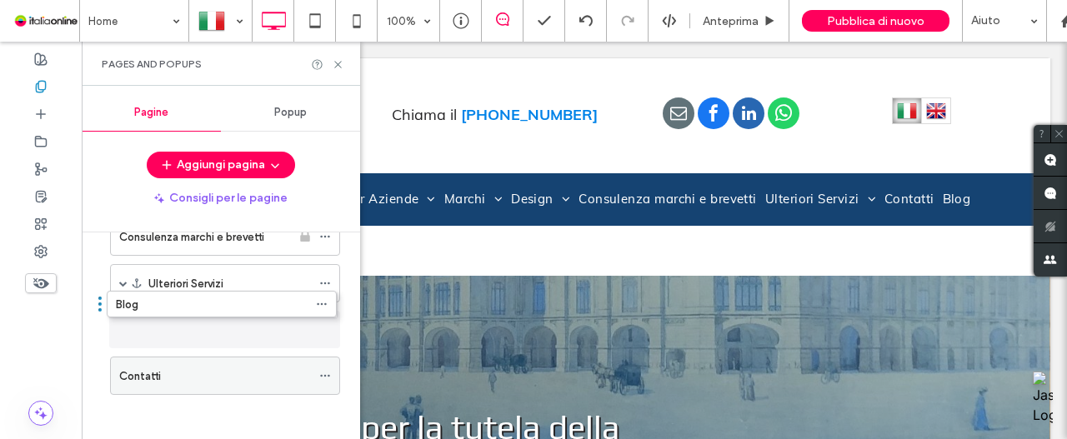
drag, startPoint x: 180, startPoint y: 368, endPoint x: 183, endPoint y: 309, distance: 59.2
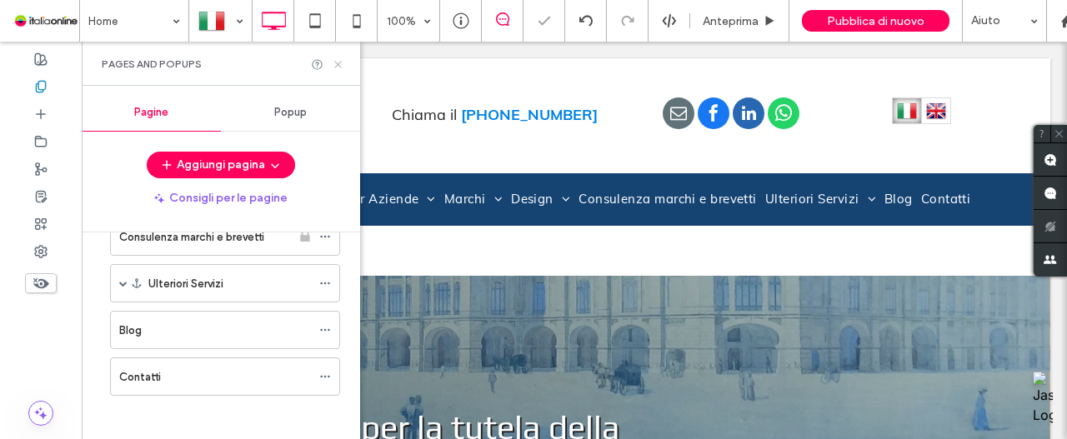
click at [335, 61] on use at bounding box center [337, 64] width 7 height 7
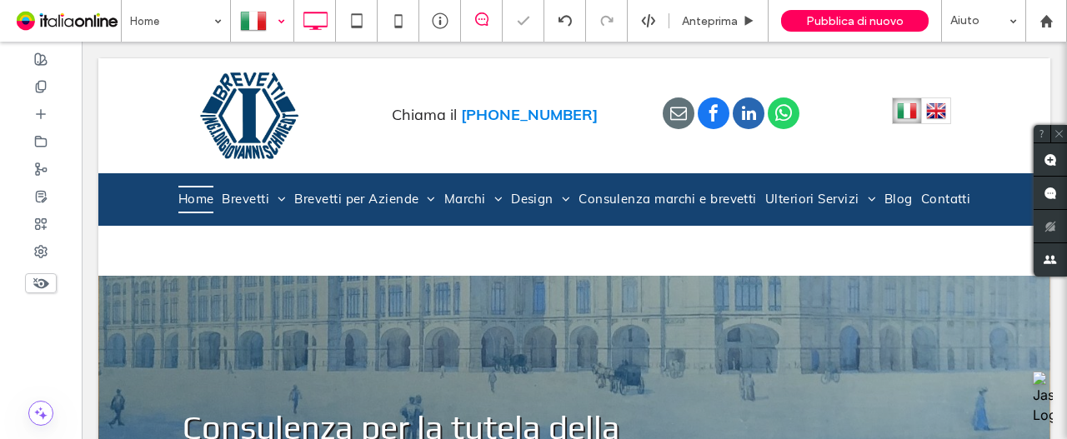
click at [264, 12] on div at bounding box center [262, 21] width 61 height 40
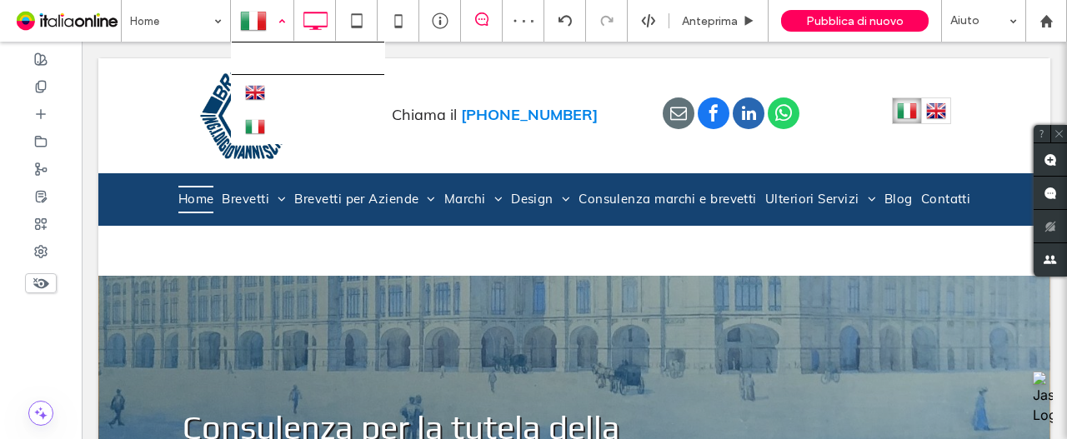
drag, startPoint x: 272, startPoint y: 103, endPoint x: 320, endPoint y: 405, distance: 306.4
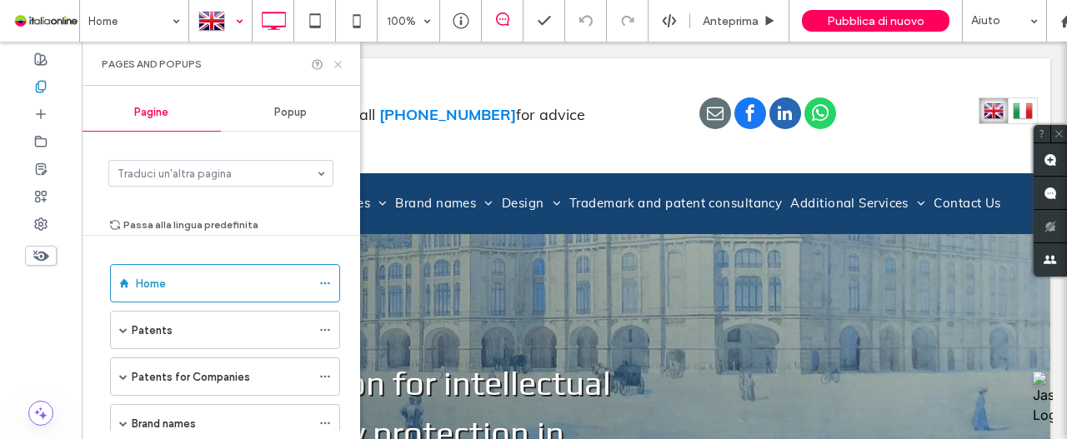
click at [335, 67] on use at bounding box center [337, 64] width 7 height 7
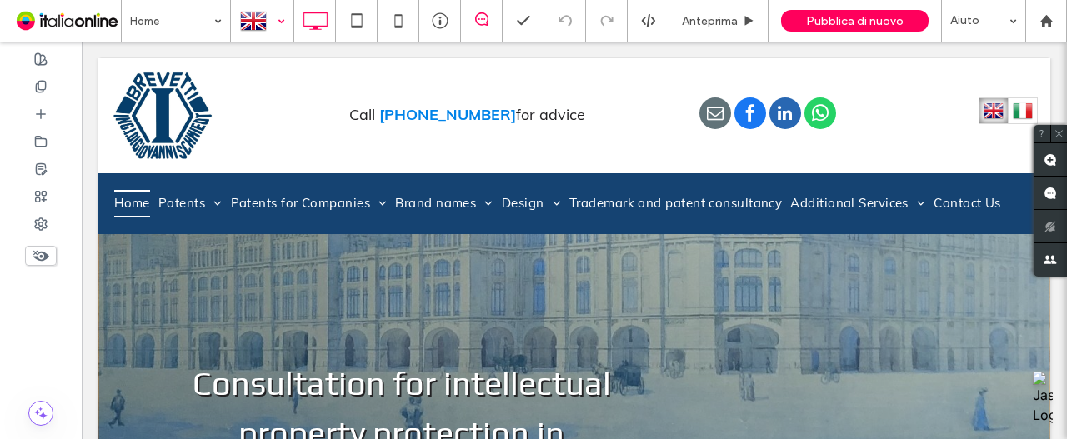
click at [268, 25] on div at bounding box center [262, 21] width 61 height 40
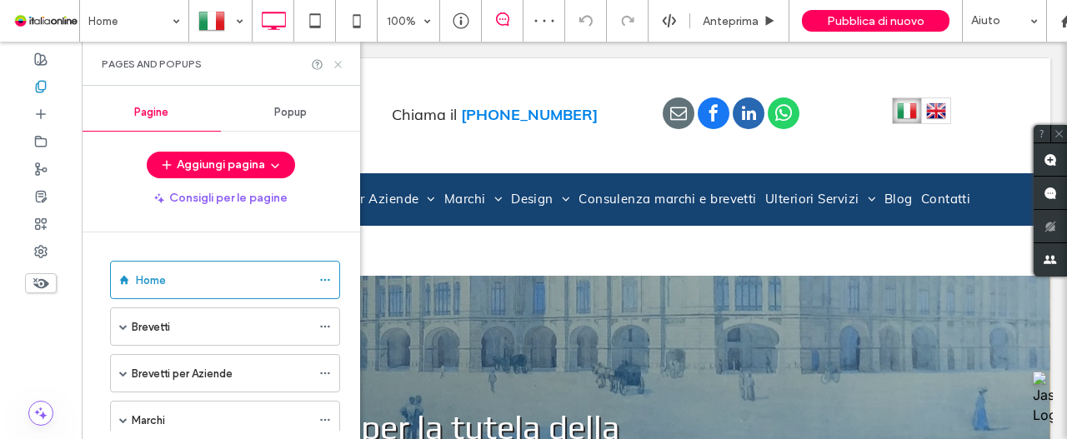
click at [337, 68] on icon at bounding box center [338, 64] width 13 height 13
